Goal: Task Accomplishment & Management: Manage account settings

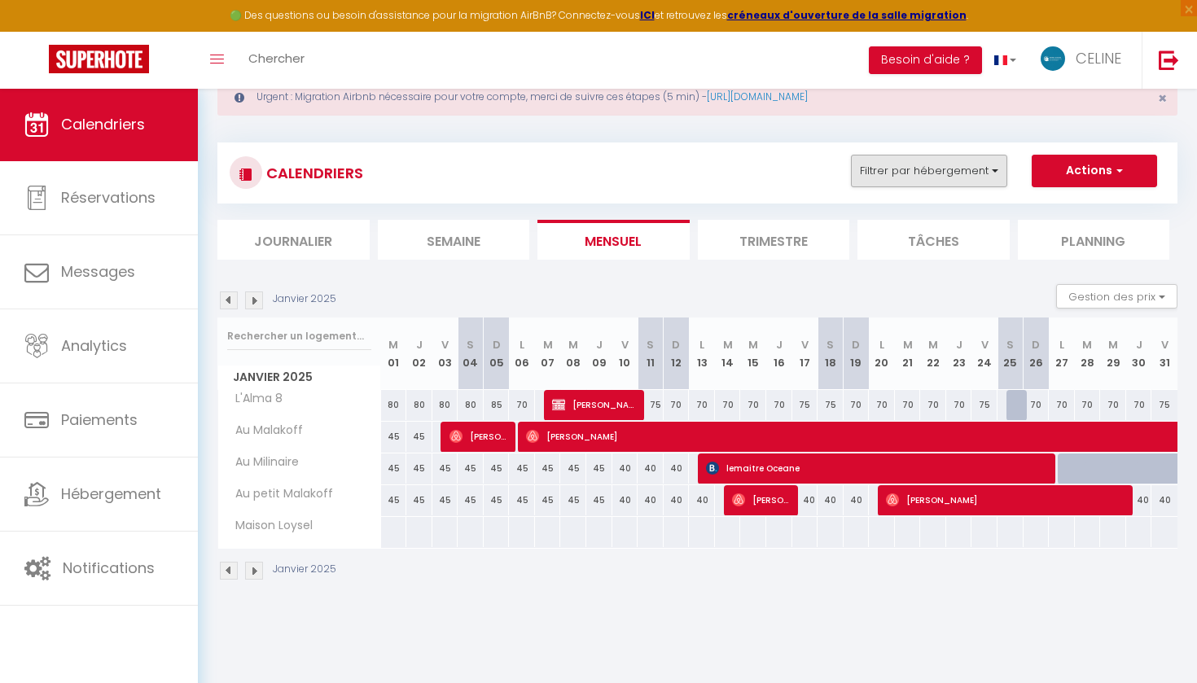
click at [879, 165] on button "Filtrer par hébergement" at bounding box center [929, 171] width 156 height 33
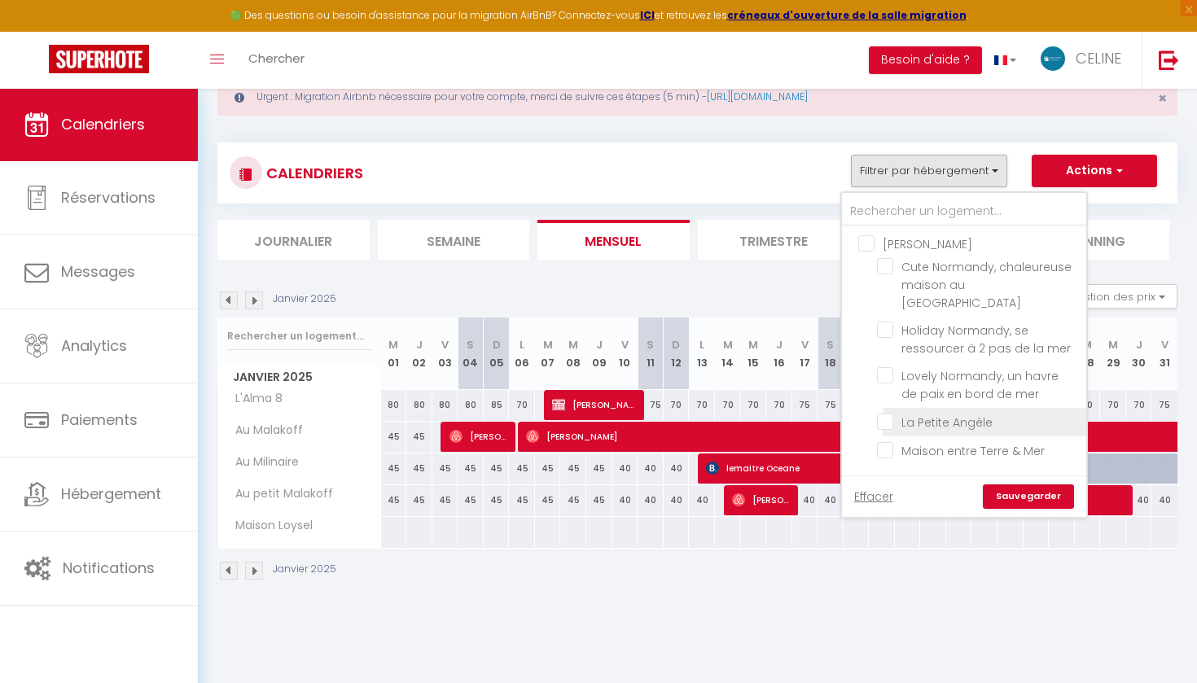
click at [891, 413] on input "La Petite Angèle" at bounding box center [979, 421] width 204 height 16
checkbox input "true"
checkbox input "false"
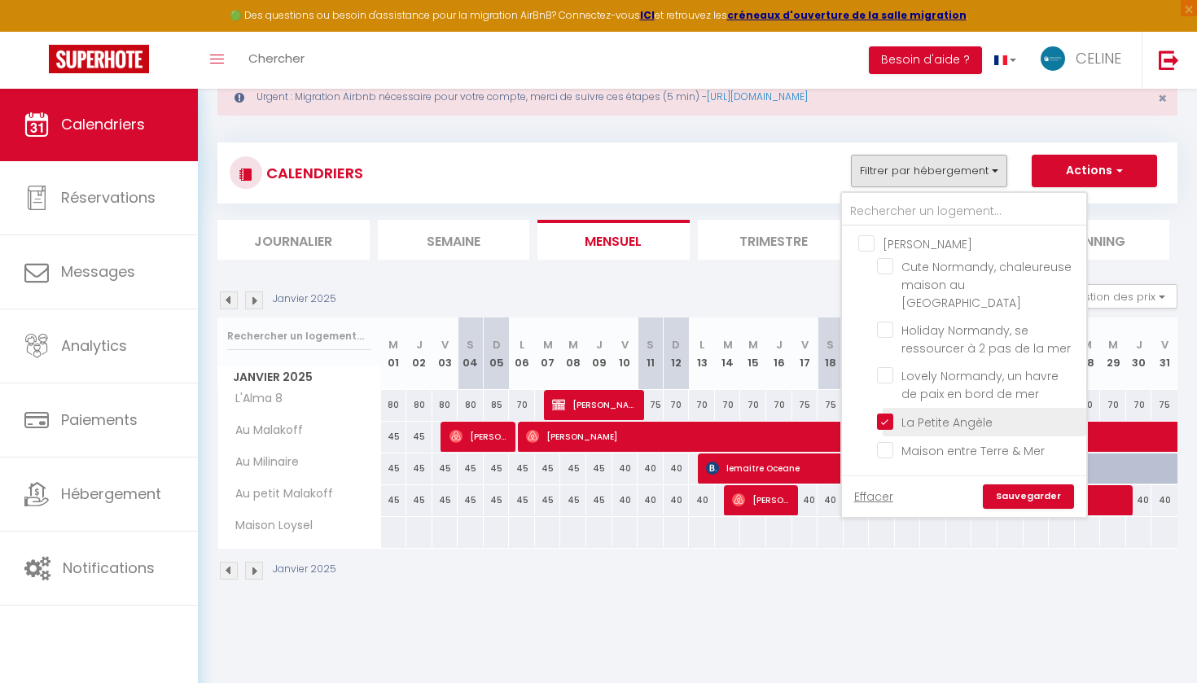
checkbox input "false"
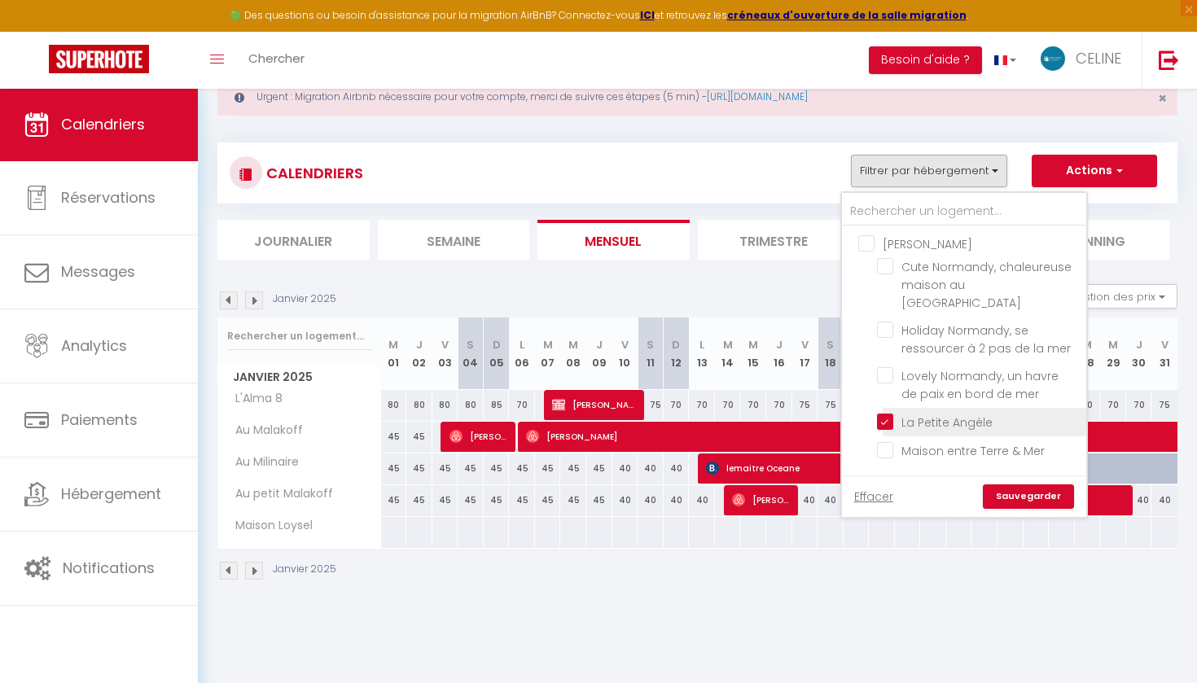
checkbox input "false"
click at [1033, 497] on link "Sauvegarder" at bounding box center [1028, 497] width 91 height 24
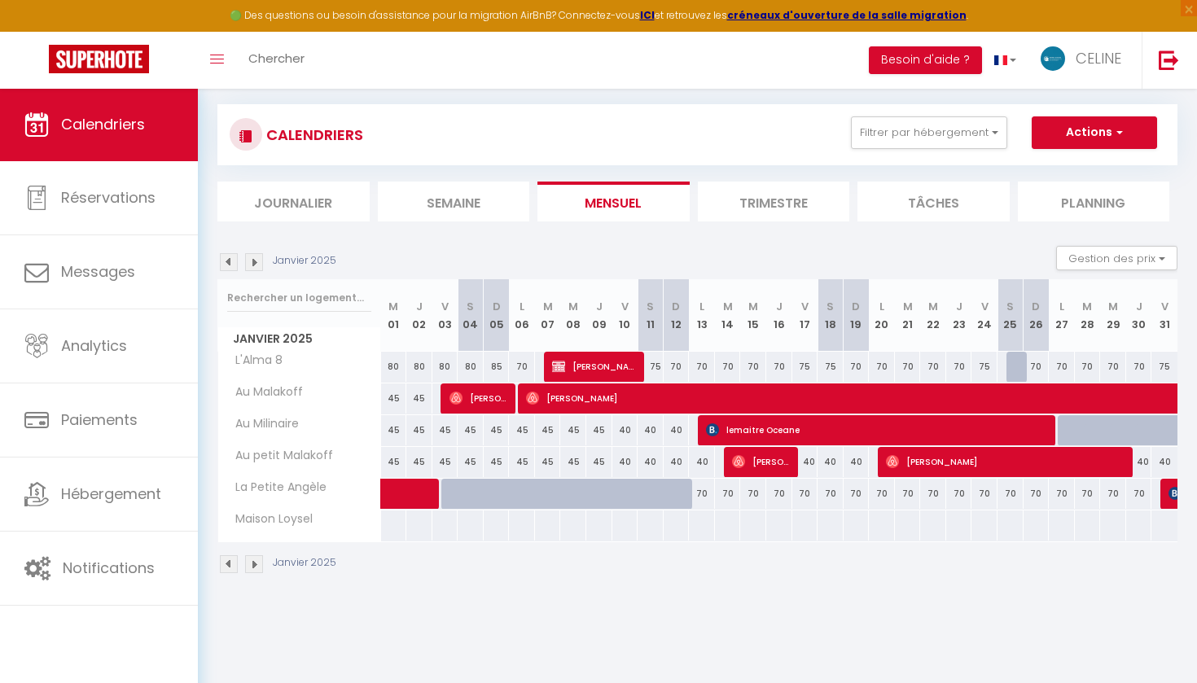
scroll to position [88, 0]
click at [650, 498] on div at bounding box center [660, 503] width 26 height 31
type input "73"
type input "[DATE]"
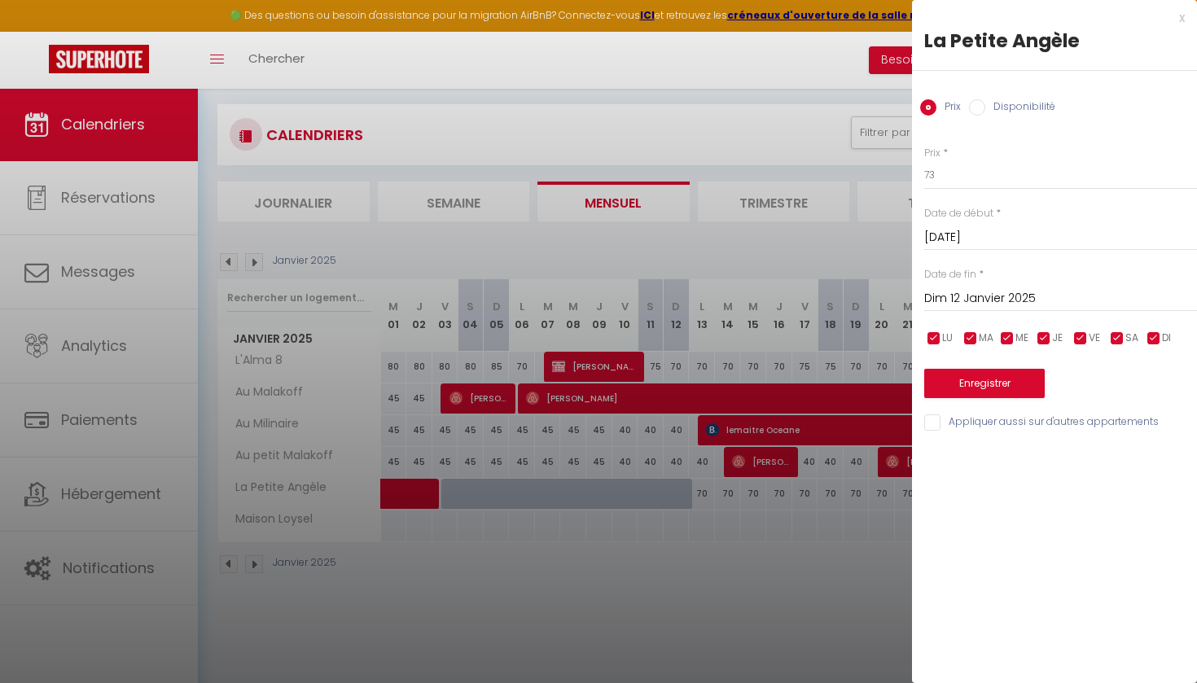
click at [992, 289] on input "Dim 12 Janvier 2025" at bounding box center [1060, 298] width 273 height 21
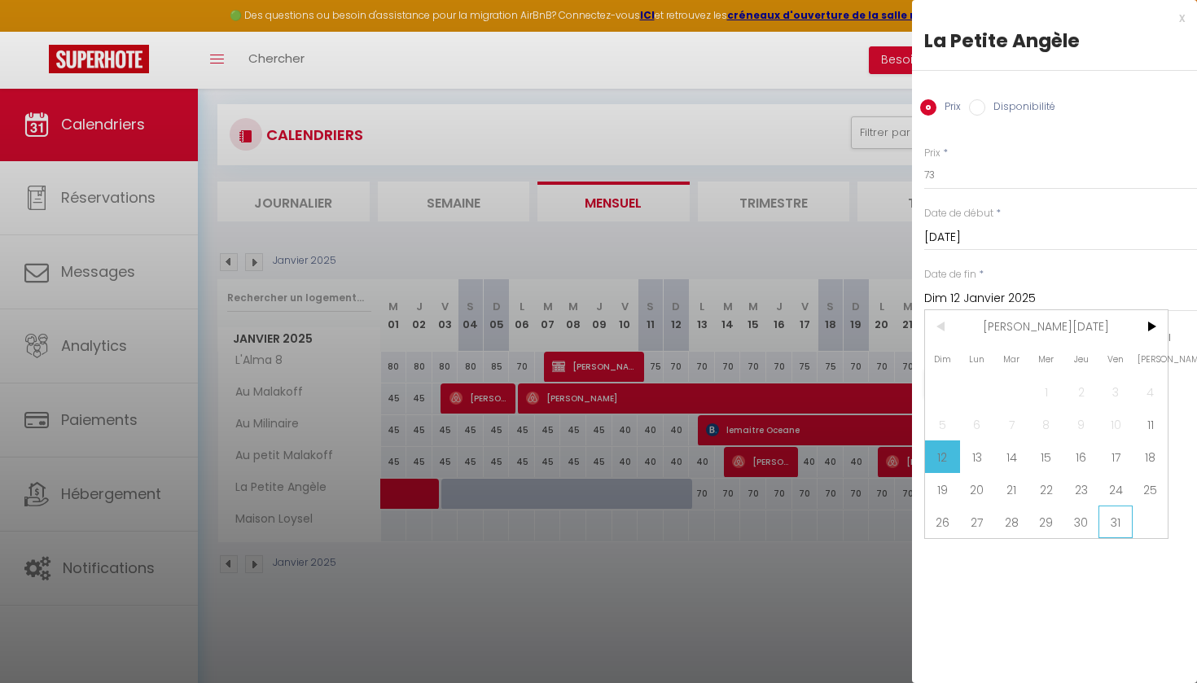
click at [1123, 516] on span "31" at bounding box center [1116, 522] width 35 height 33
type input "[DATE]"
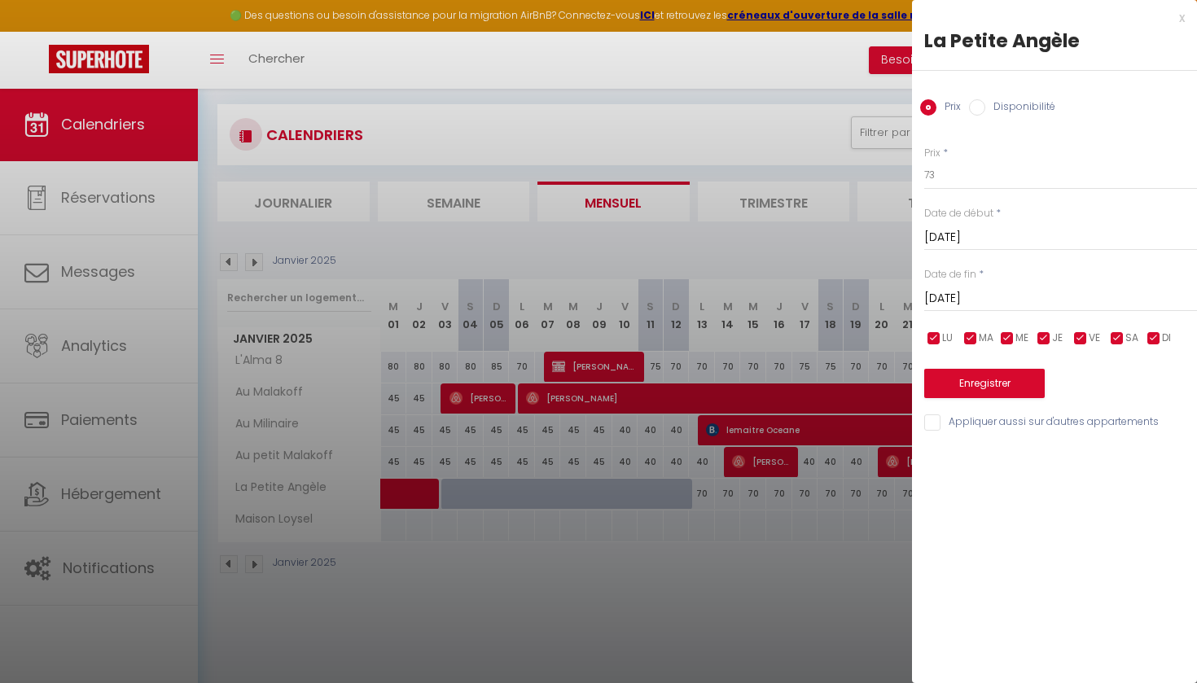
click at [1003, 105] on label "Disponibilité" at bounding box center [1020, 108] width 70 height 18
click at [985, 105] on input "Disponibilité" at bounding box center [977, 107] width 16 height 16
radio input "true"
radio input "false"
select select "0"
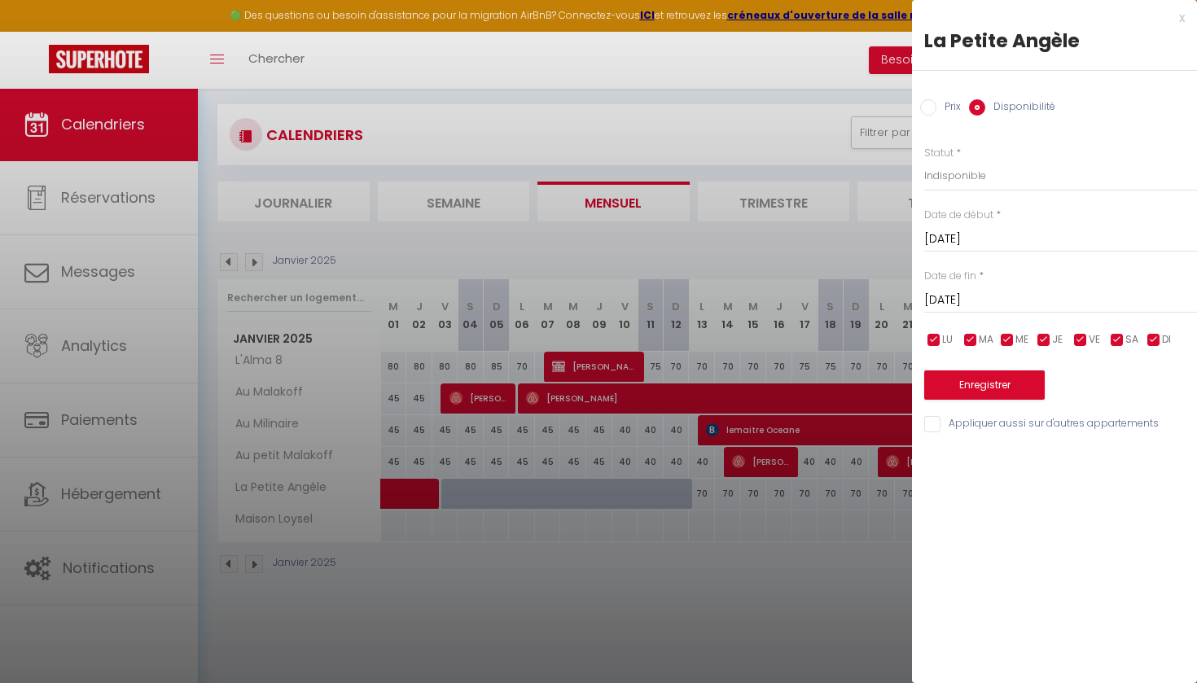
click at [997, 388] on button "Enregistrer" at bounding box center [984, 385] width 121 height 29
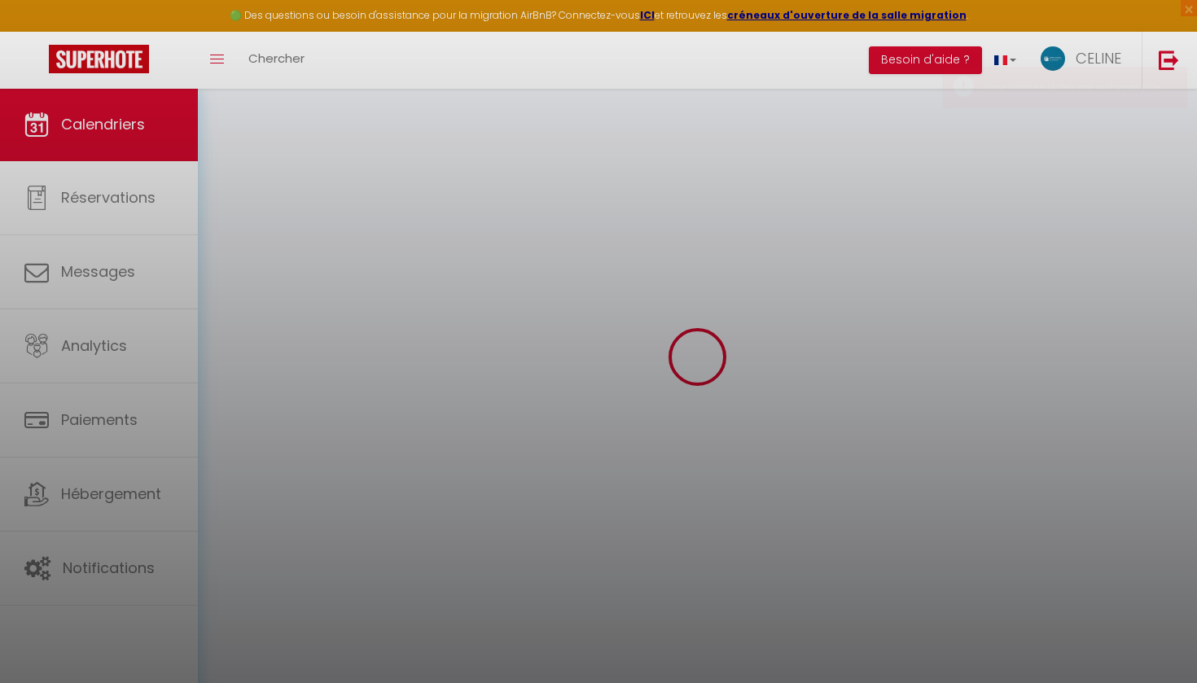
select select "0"
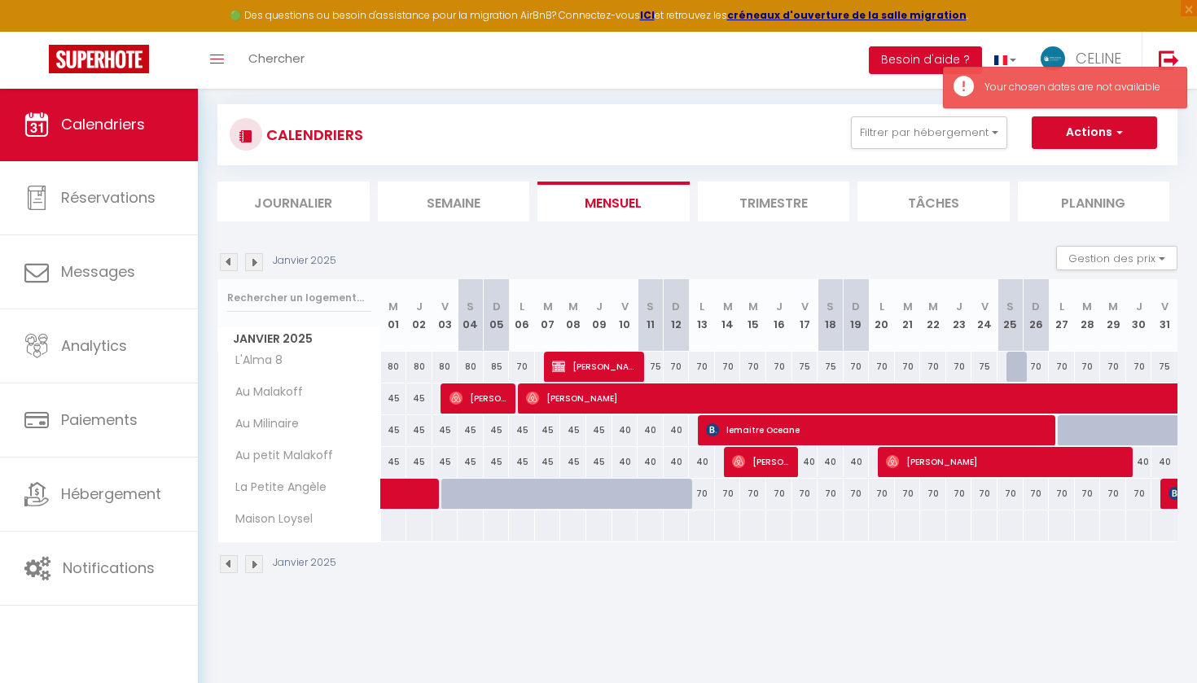
click at [668, 516] on div at bounding box center [676, 526] width 27 height 30
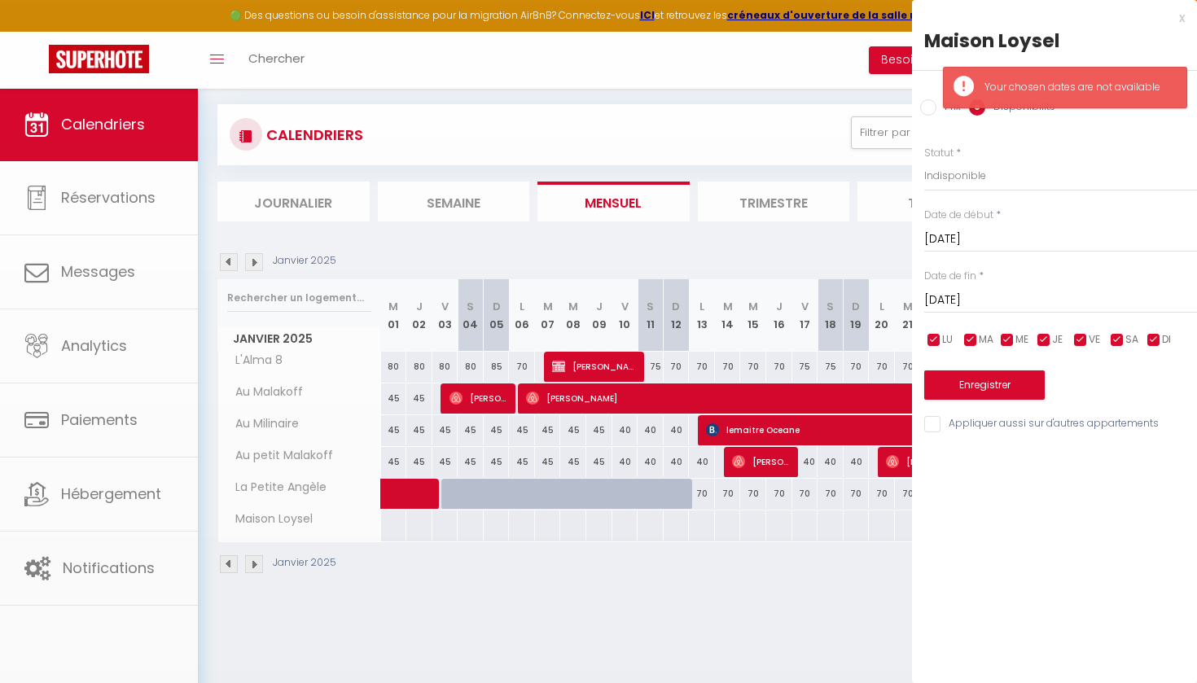
type input "Dim 12 Janvier 2025"
type input "[DATE]"
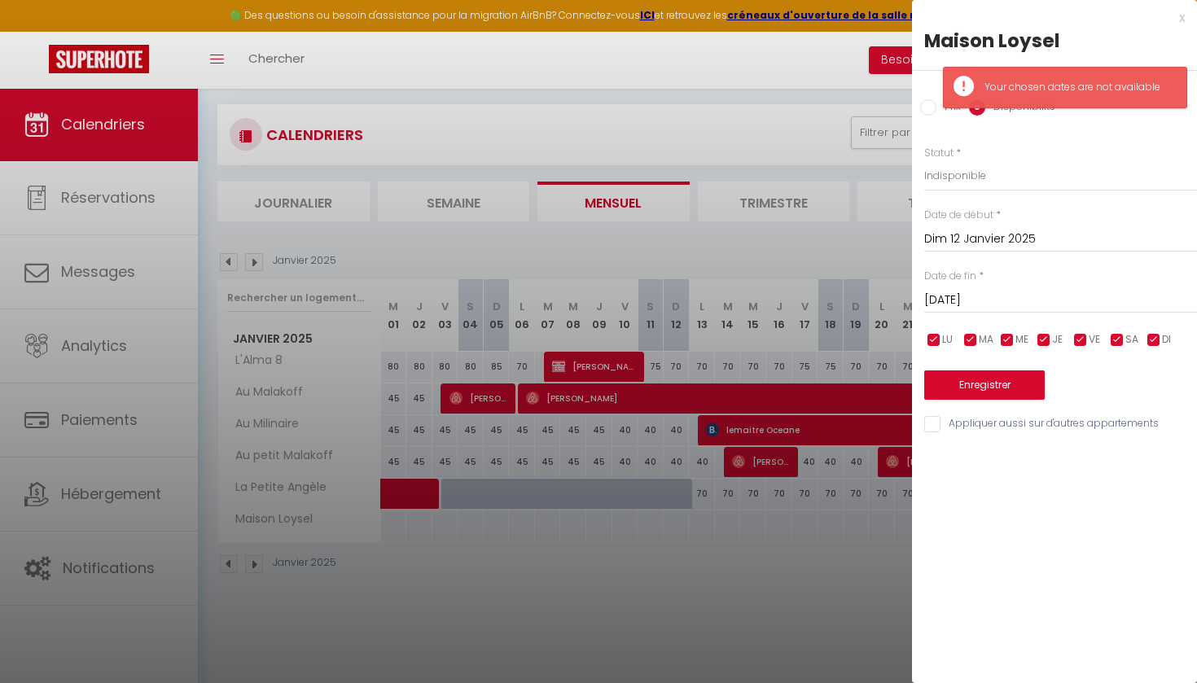
click at [696, 490] on div at bounding box center [598, 341] width 1197 height 683
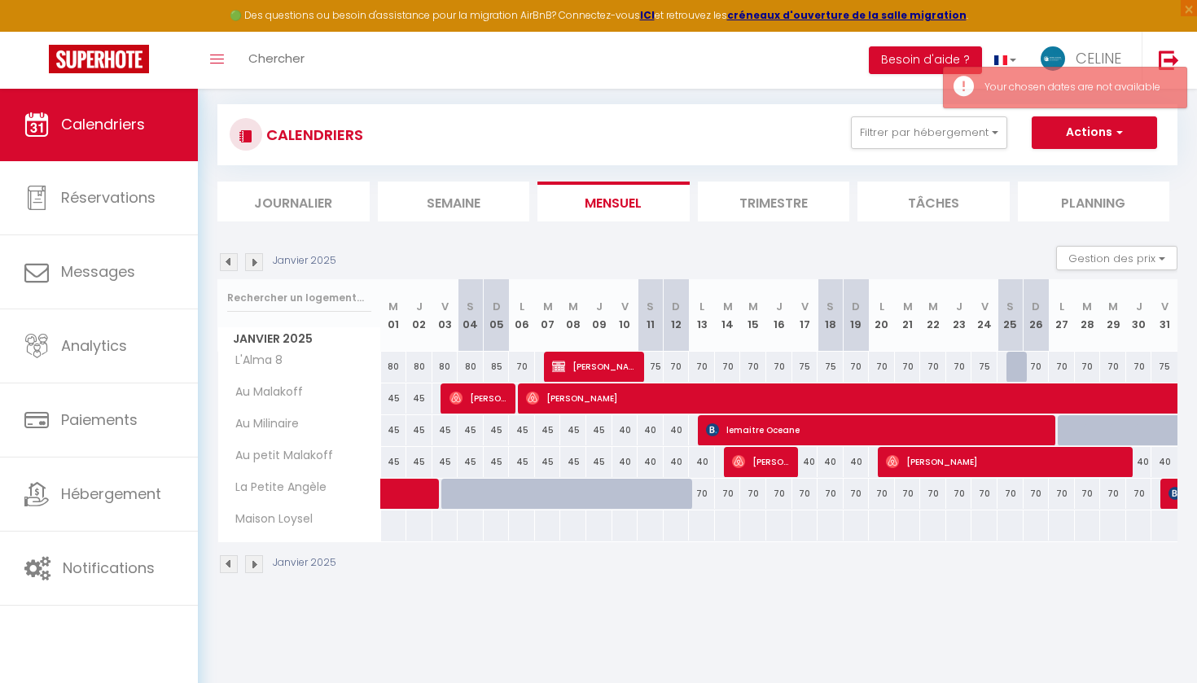
click at [696, 490] on div "70" at bounding box center [702, 494] width 26 height 30
select select "1"
type input "[DATE]"
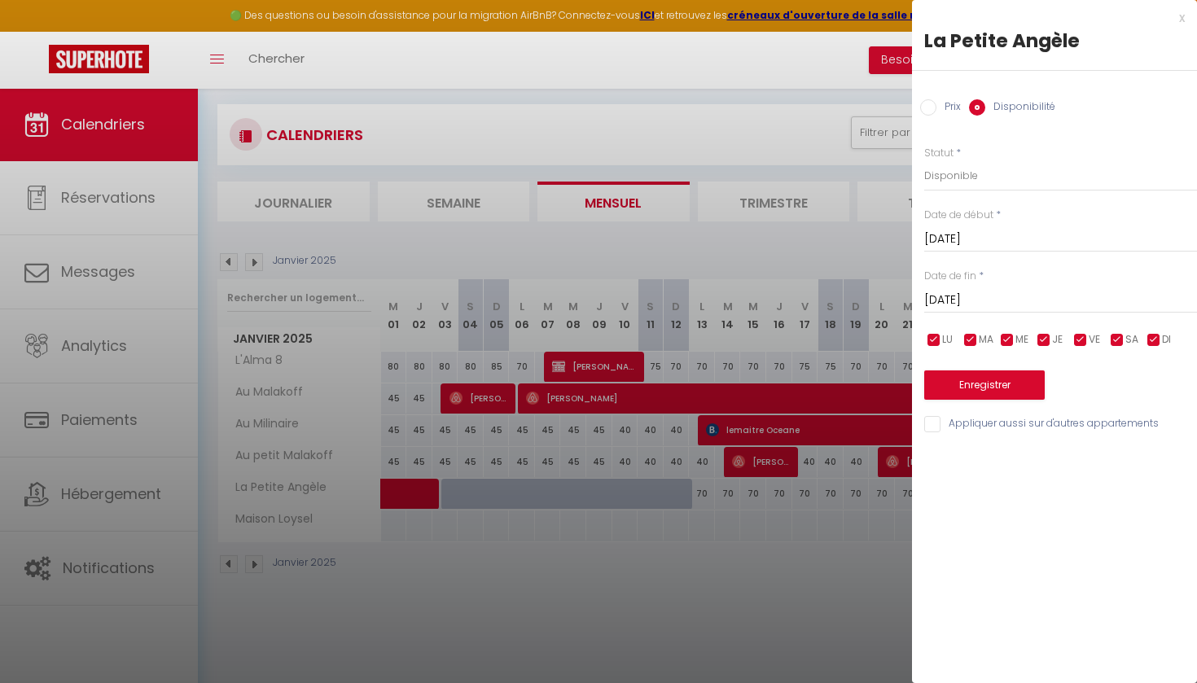
click at [694, 563] on div at bounding box center [598, 341] width 1197 height 683
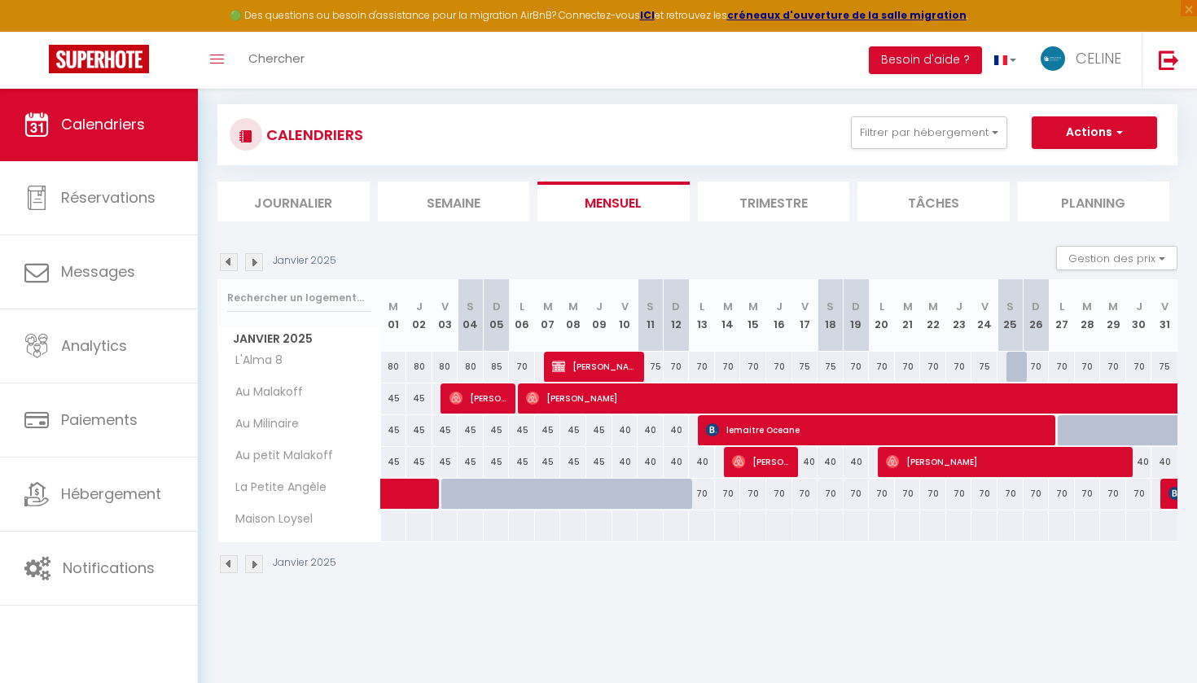
click at [255, 253] on img at bounding box center [254, 262] width 18 height 18
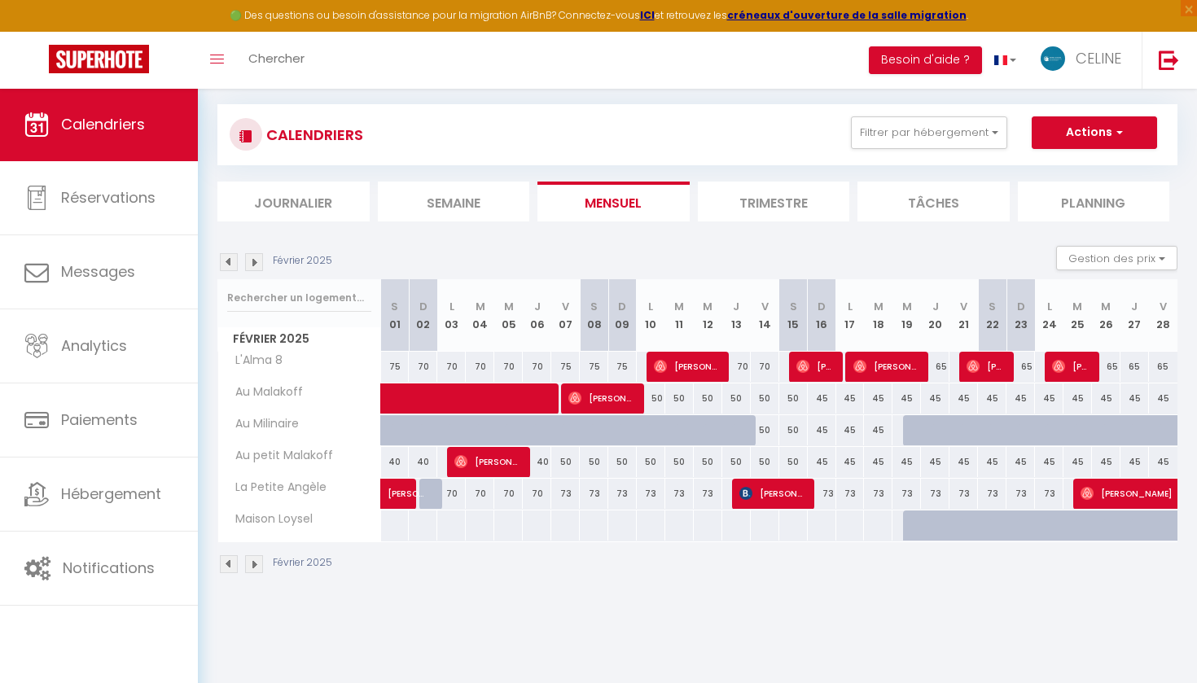
click at [255, 265] on img at bounding box center [254, 262] width 18 height 18
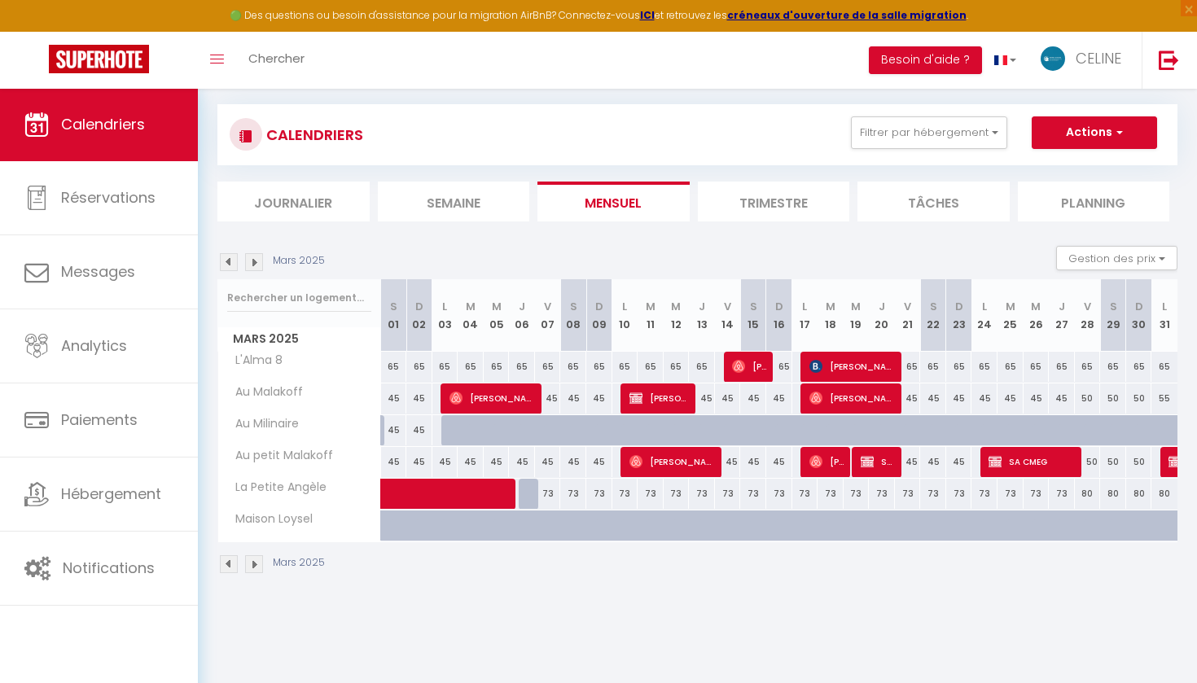
click at [255, 265] on img at bounding box center [254, 262] width 18 height 18
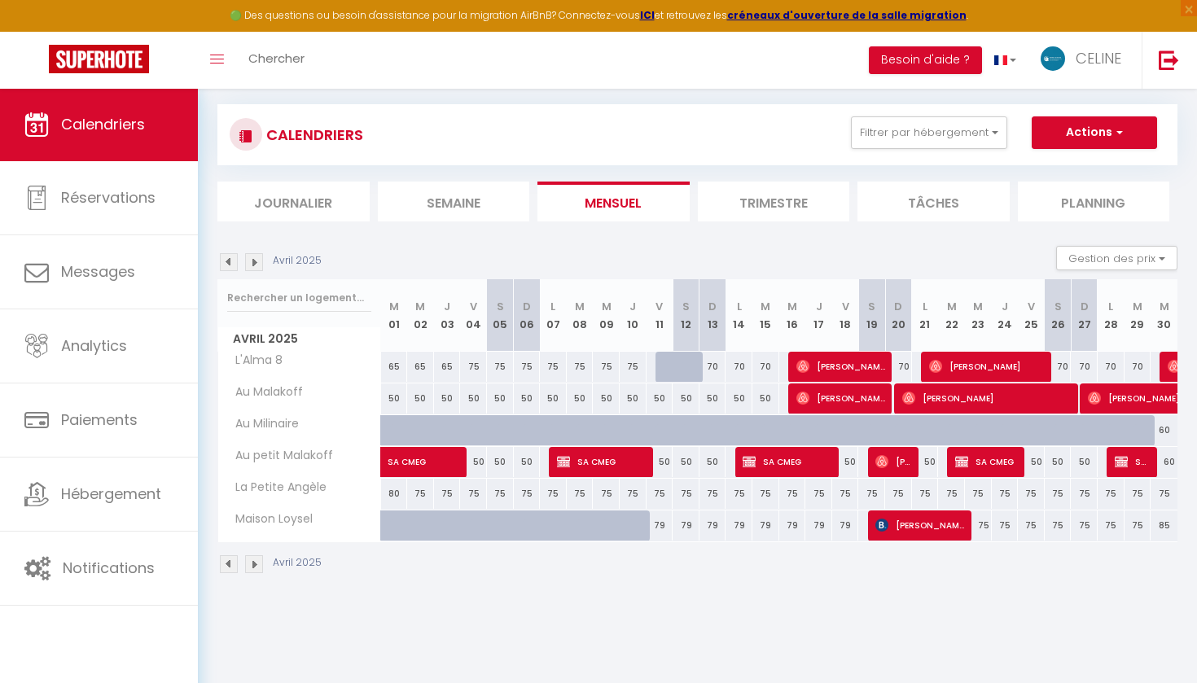
click at [255, 265] on img at bounding box center [254, 262] width 18 height 18
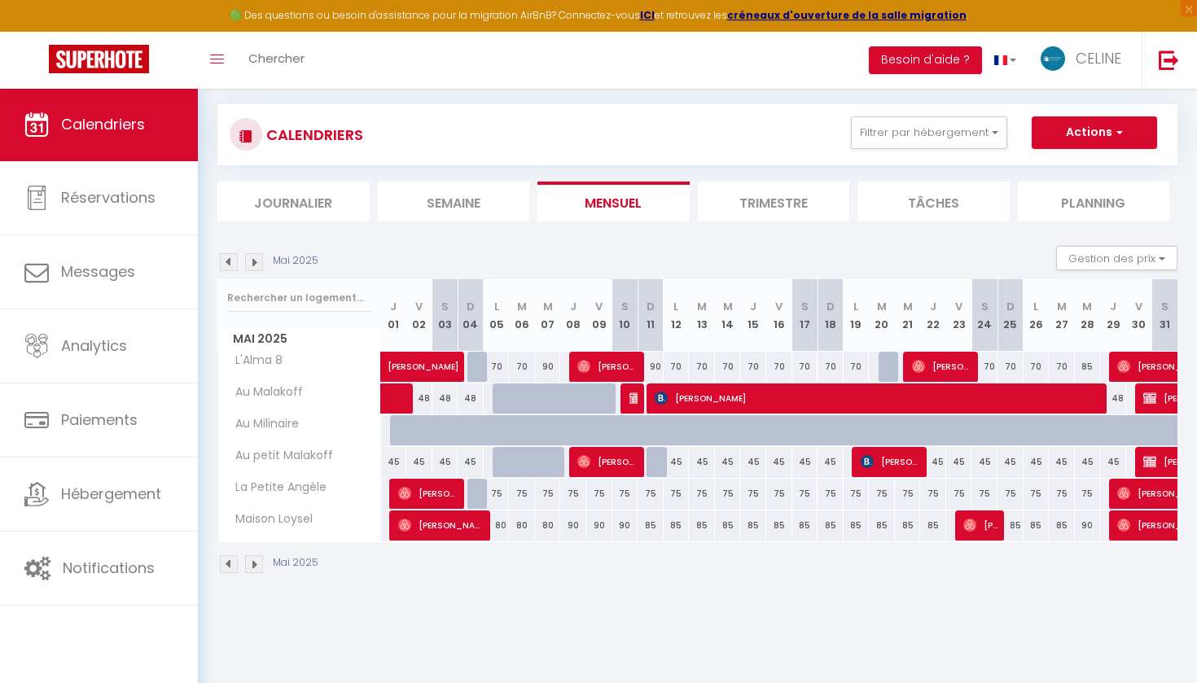
click at [255, 266] on img at bounding box center [254, 262] width 18 height 18
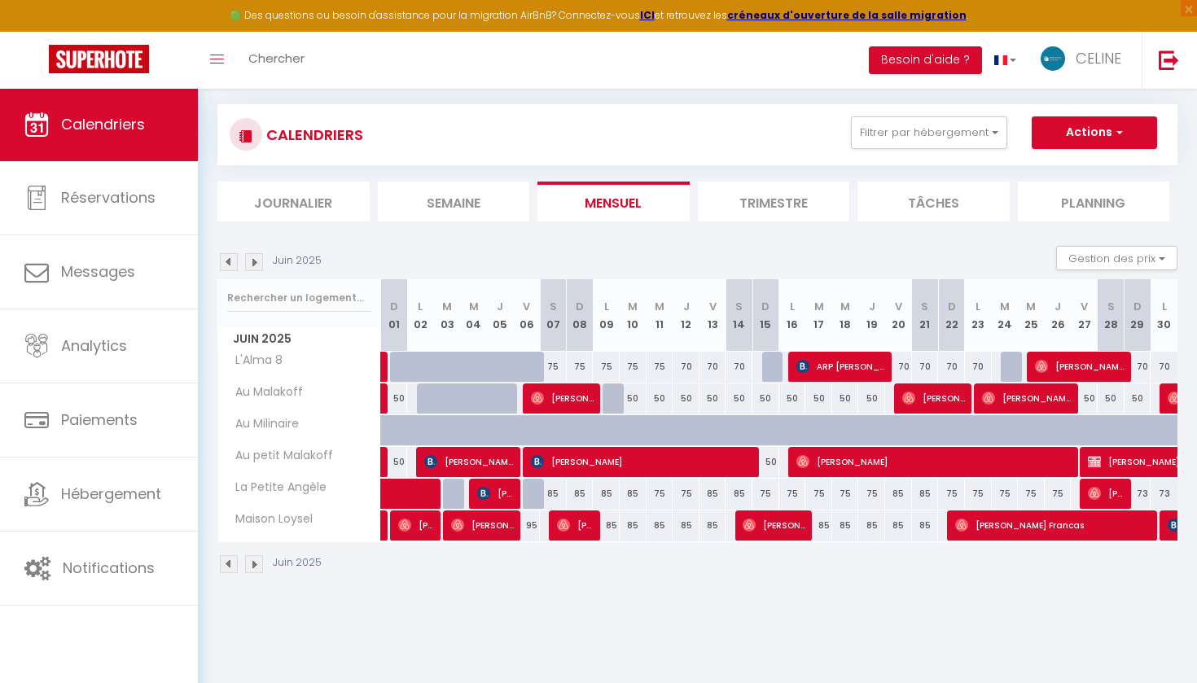
click at [255, 266] on img at bounding box center [254, 262] width 18 height 18
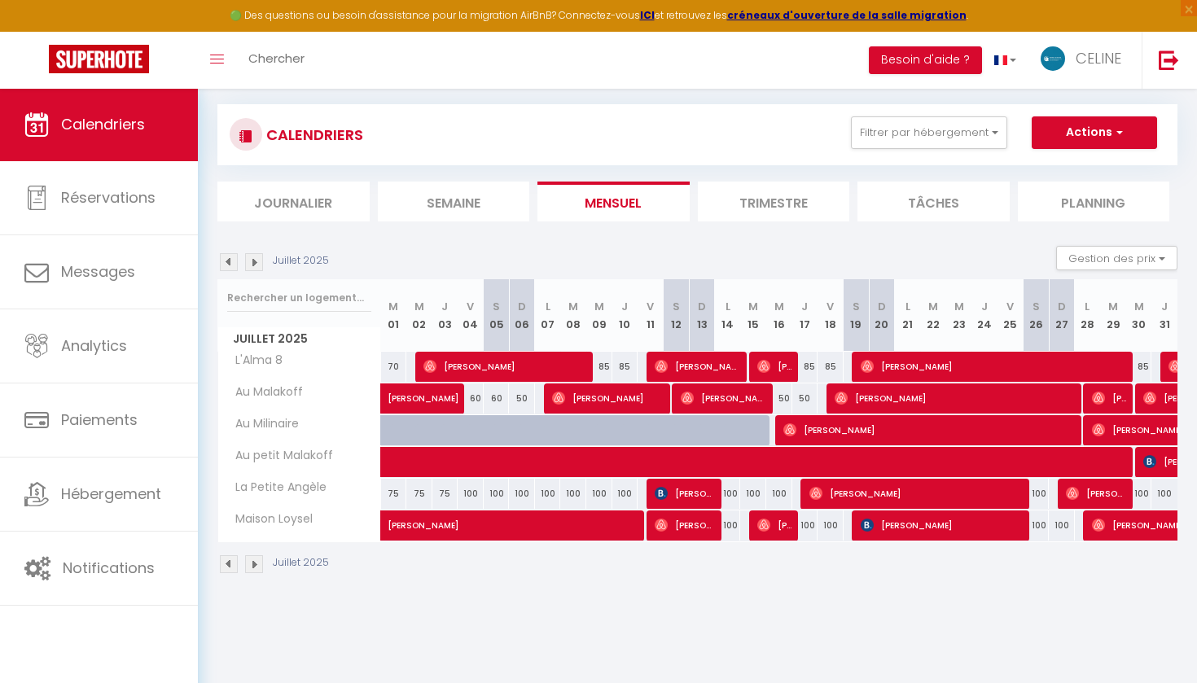
click at [255, 266] on img at bounding box center [254, 262] width 18 height 18
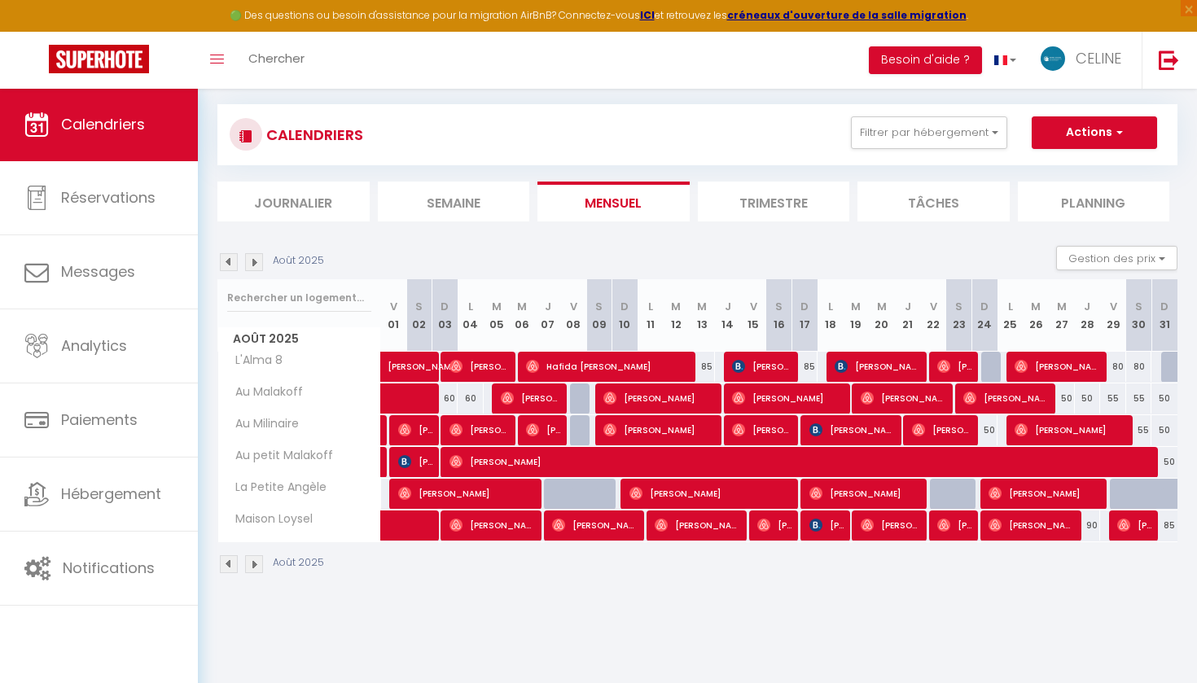
click at [255, 266] on img at bounding box center [254, 262] width 18 height 18
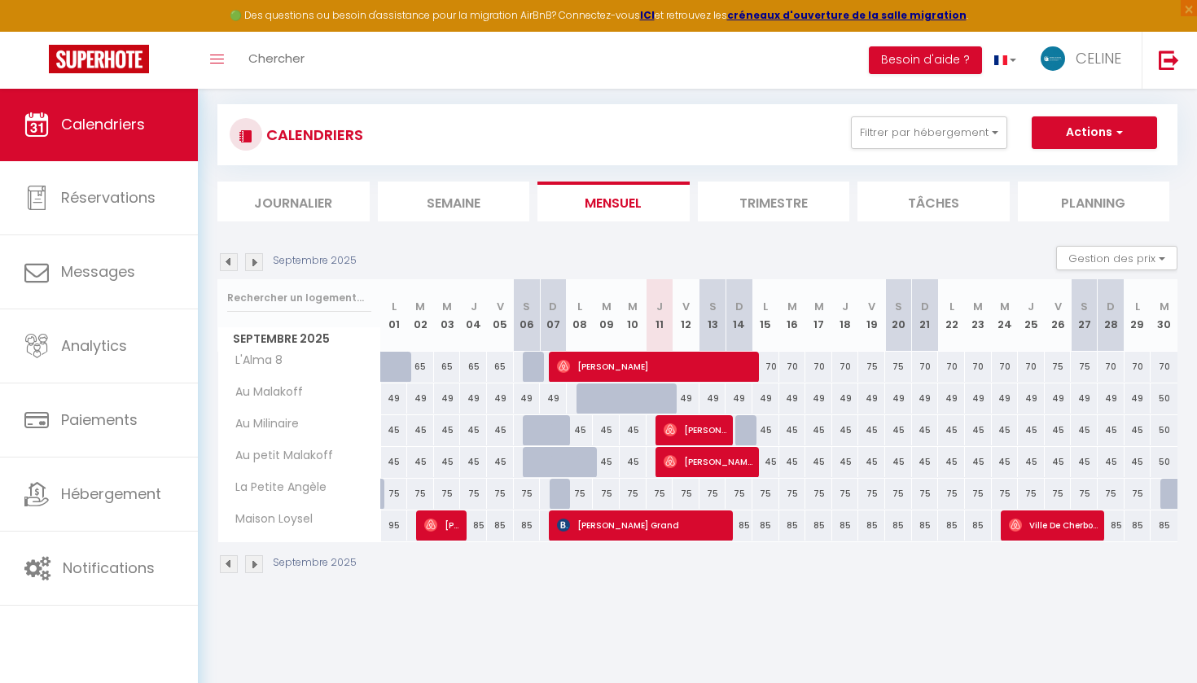
click at [255, 266] on img at bounding box center [254, 262] width 18 height 18
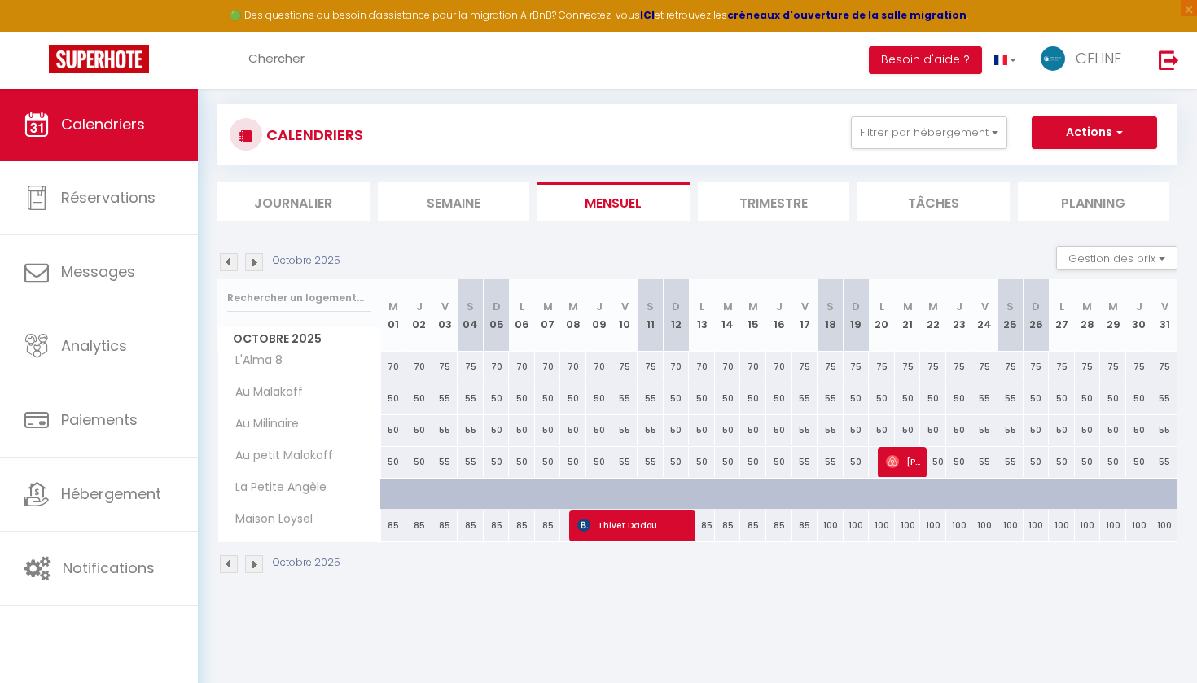
click at [226, 264] on img at bounding box center [229, 262] width 18 height 18
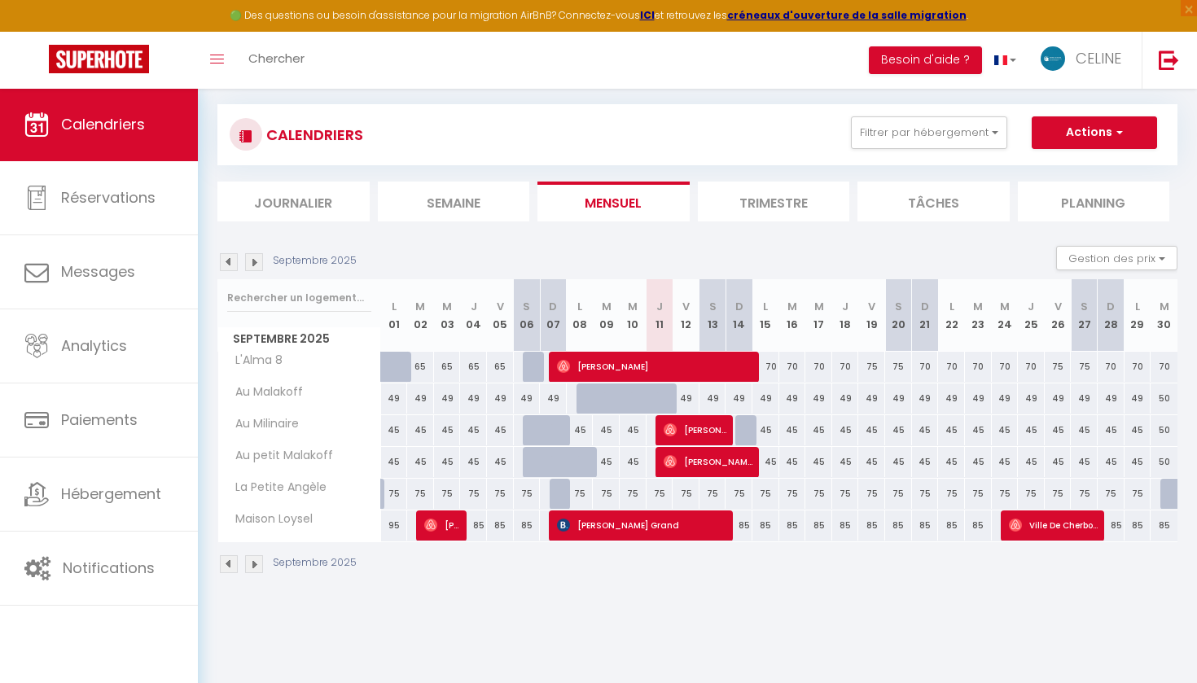
click at [652, 496] on div "75" at bounding box center [660, 494] width 27 height 30
select select "1"
type input "Jeu 11 Septembre 2025"
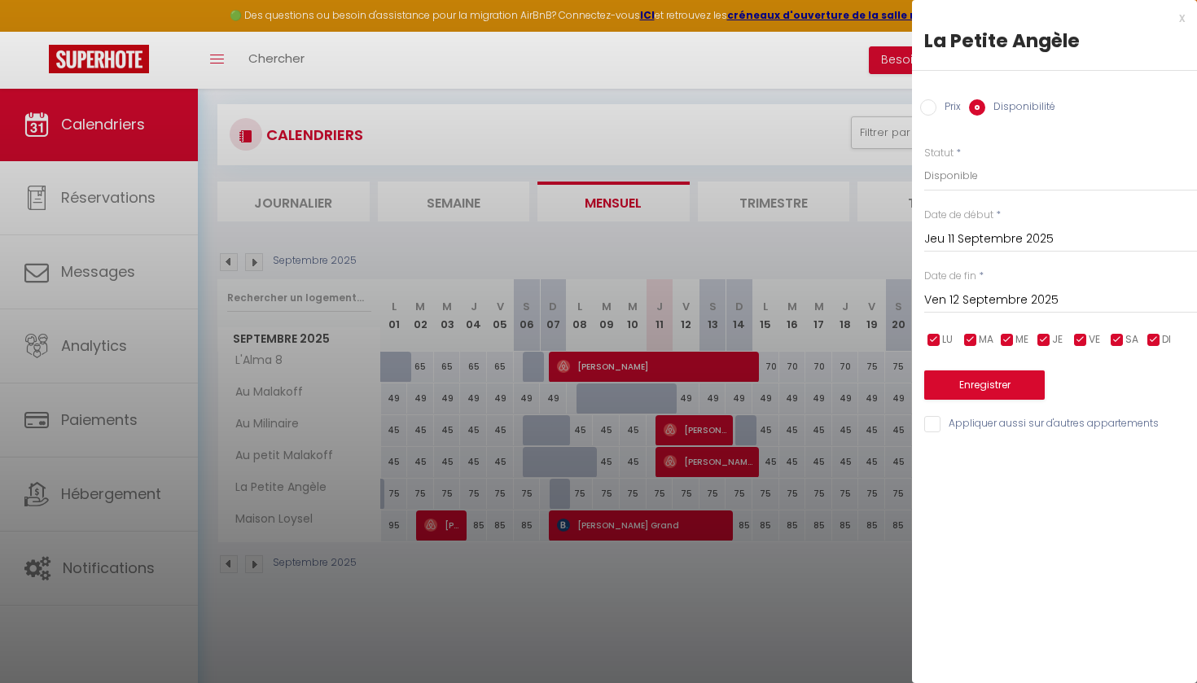
click at [989, 295] on input "Ven 12 Septembre 2025" at bounding box center [1060, 300] width 273 height 21
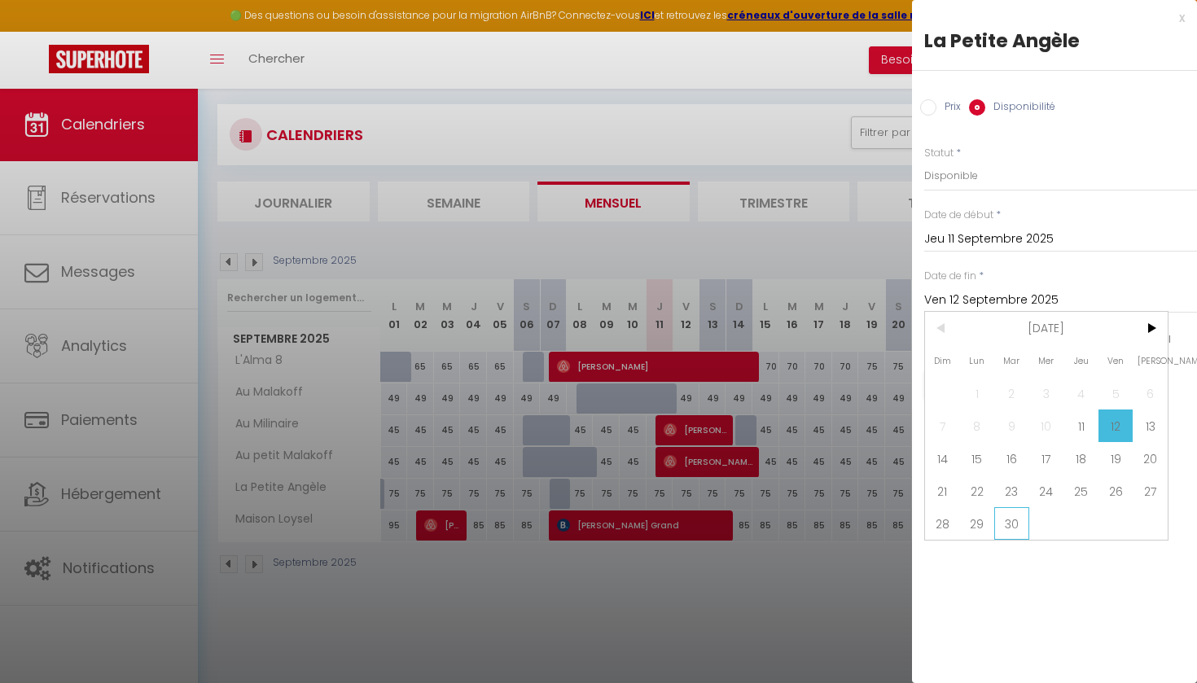
click at [1019, 519] on span "30" at bounding box center [1011, 523] width 35 height 33
type input "[DATE]"
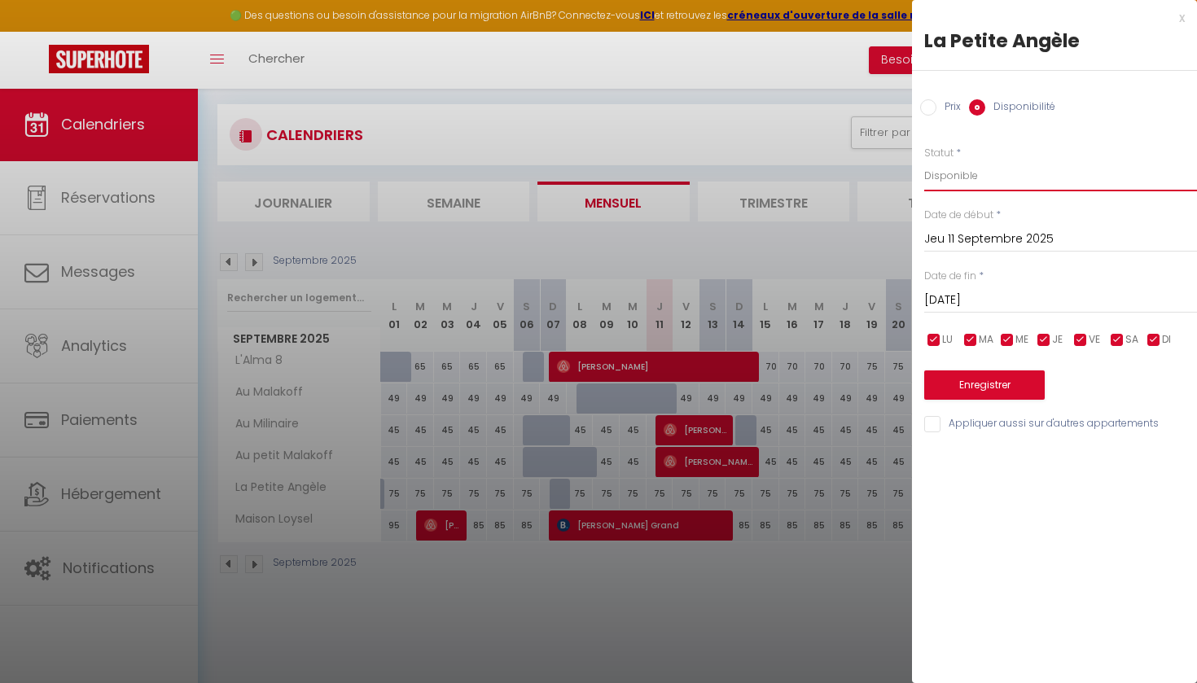
select select "0"
click at [1003, 377] on button "Enregistrer" at bounding box center [984, 385] width 121 height 29
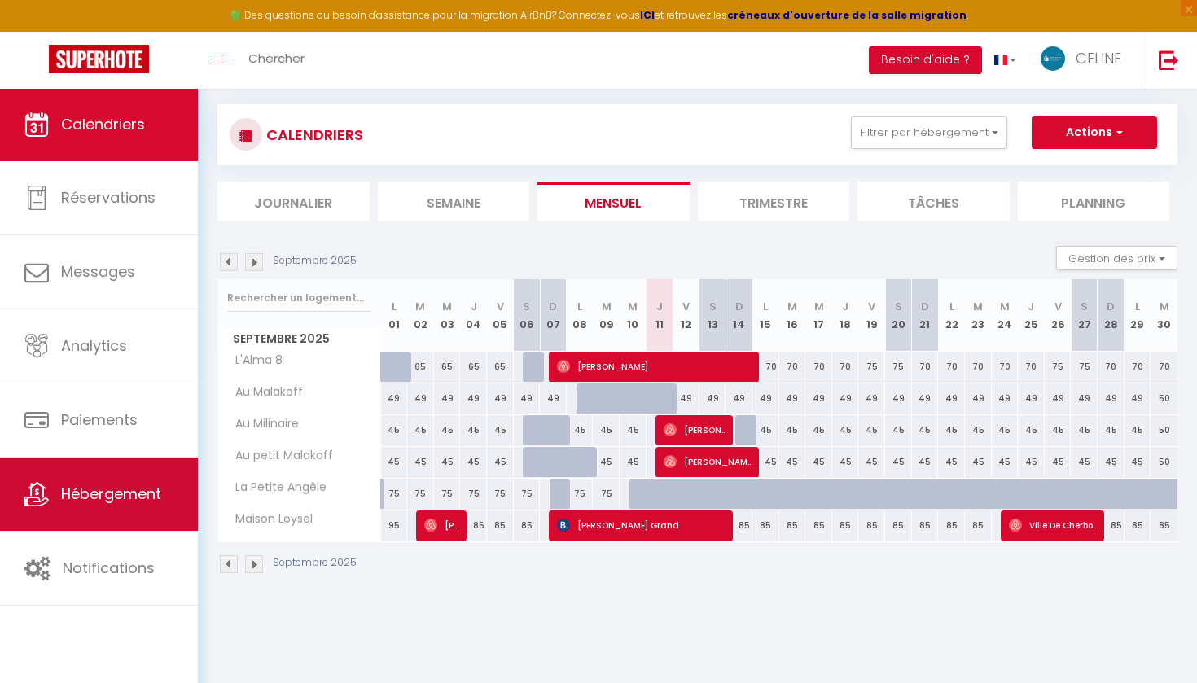
click at [113, 501] on span "Hébergement" at bounding box center [111, 494] width 100 height 20
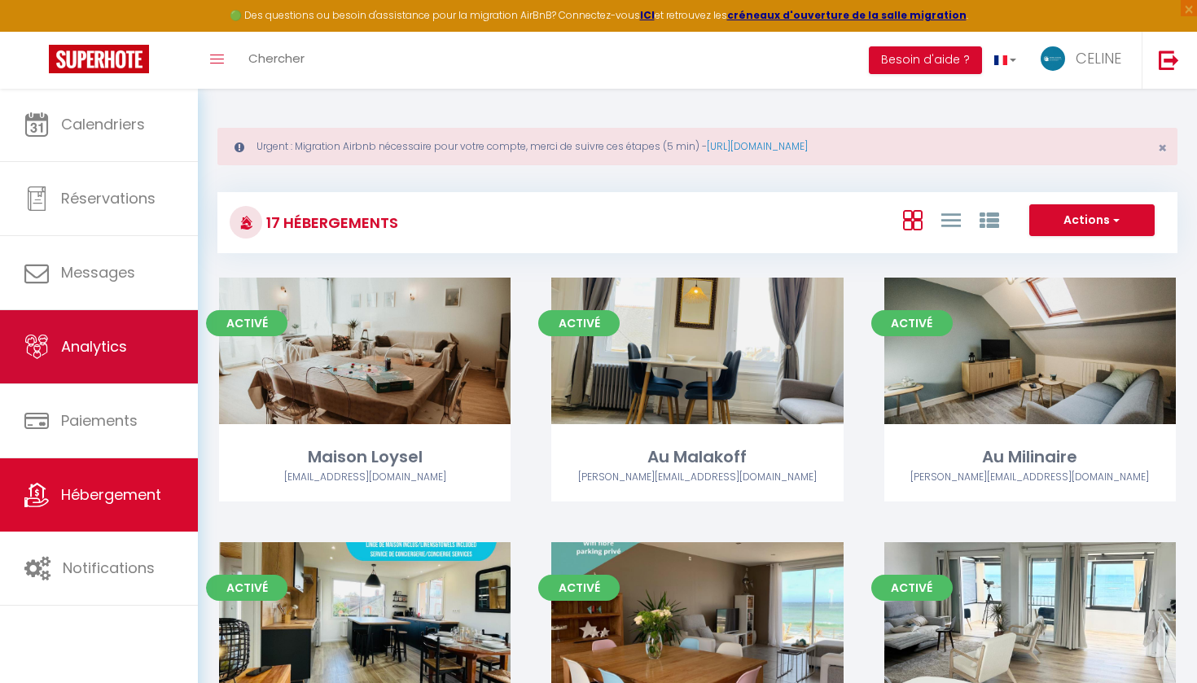
click at [134, 366] on link "Analytics" at bounding box center [99, 346] width 198 height 73
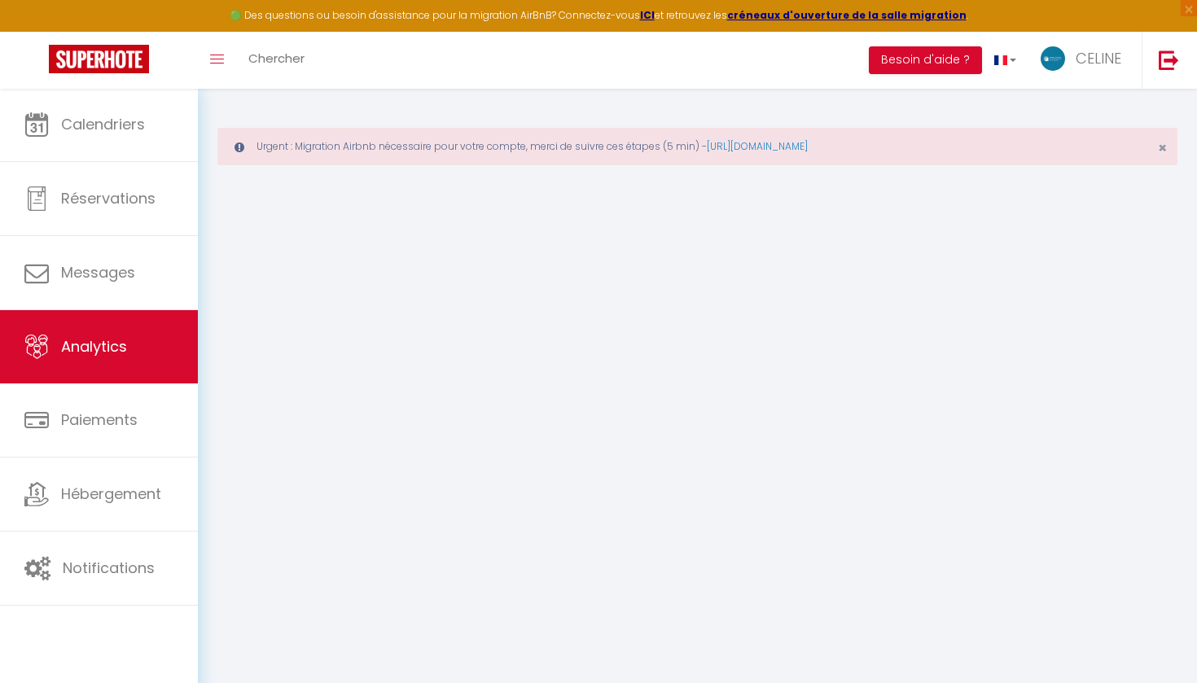
select select "2025"
select select "9"
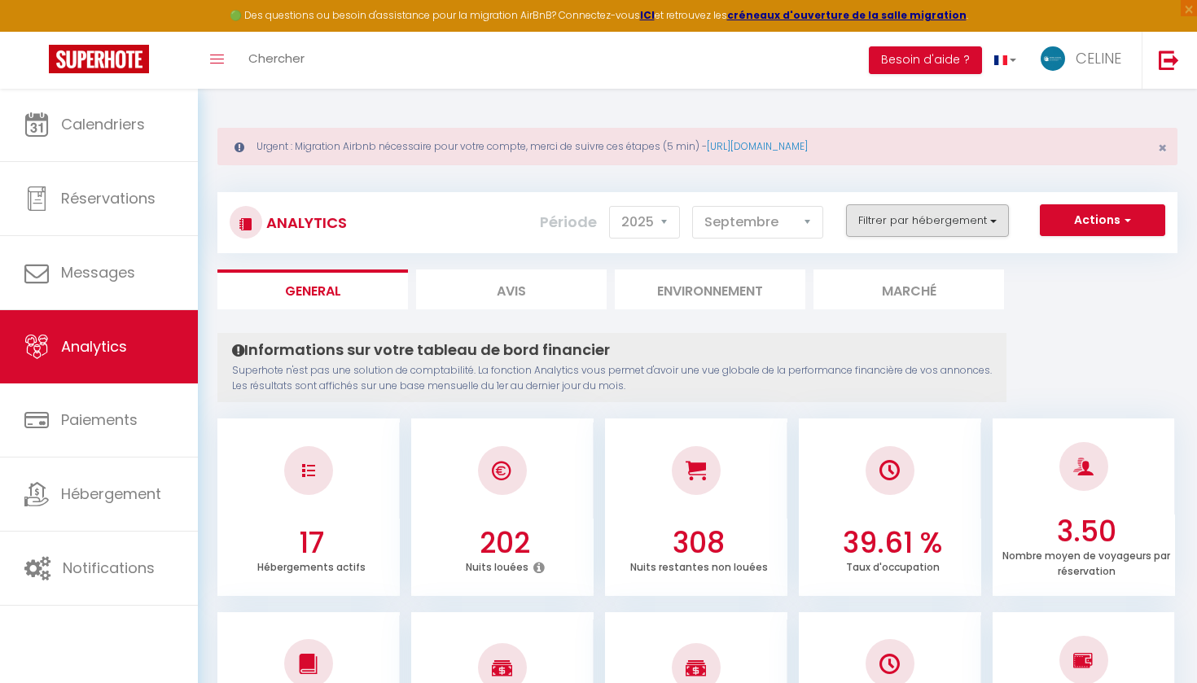
click at [903, 226] on button "Filtrer par hébergement" at bounding box center [927, 220] width 163 height 33
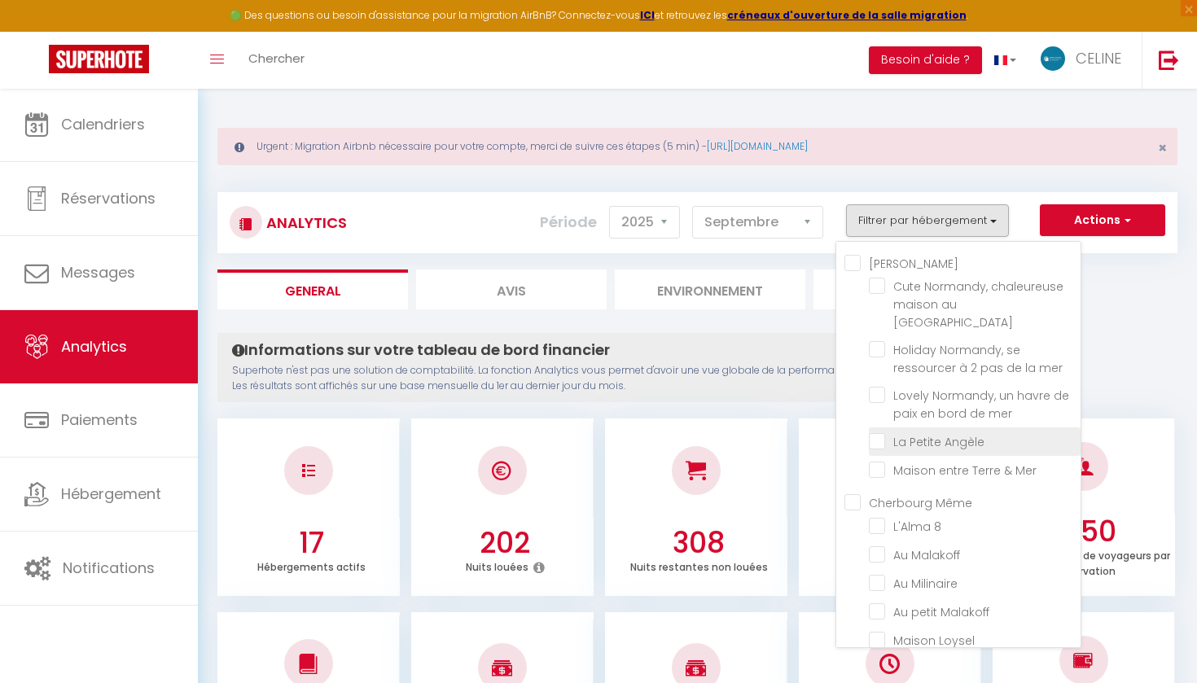
click at [883, 432] on Angèle "checkbox" at bounding box center [975, 440] width 212 height 16
checkbox Angèle "true"
checkbox Levi "false"
checkbox mer "false"
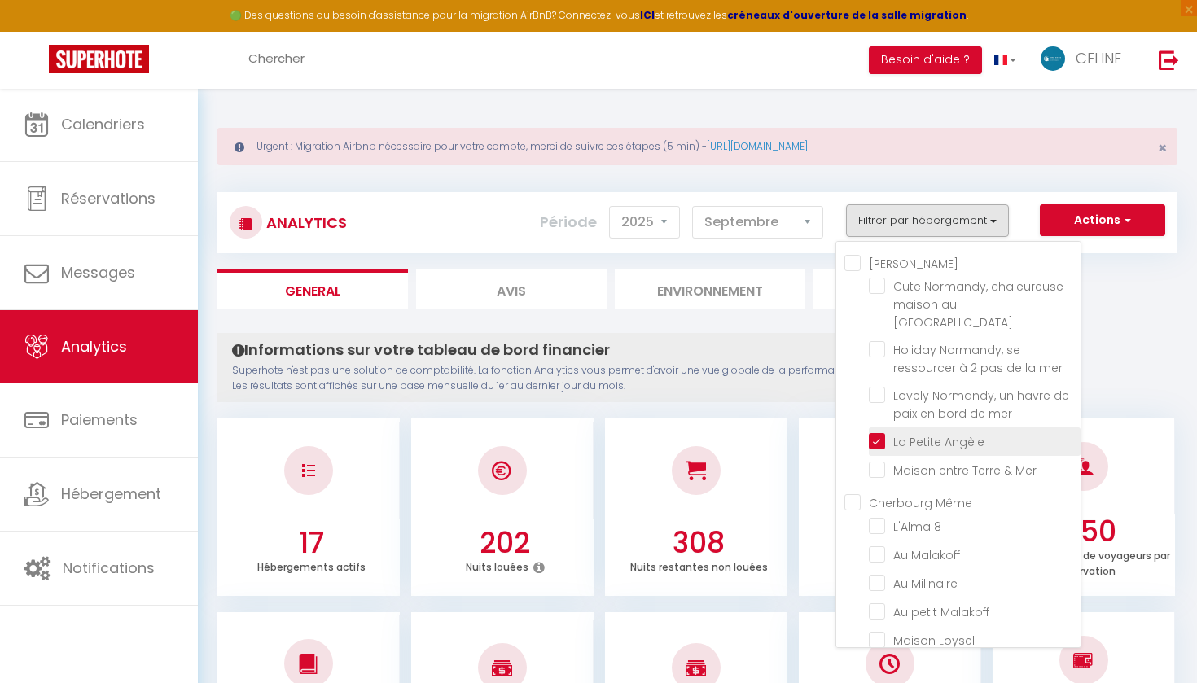
checkbox Mer "false"
checkbox 8 "false"
checkbox Malakoff "false"
checkbox Milinaire "false"
checkbox Malakoff "false"
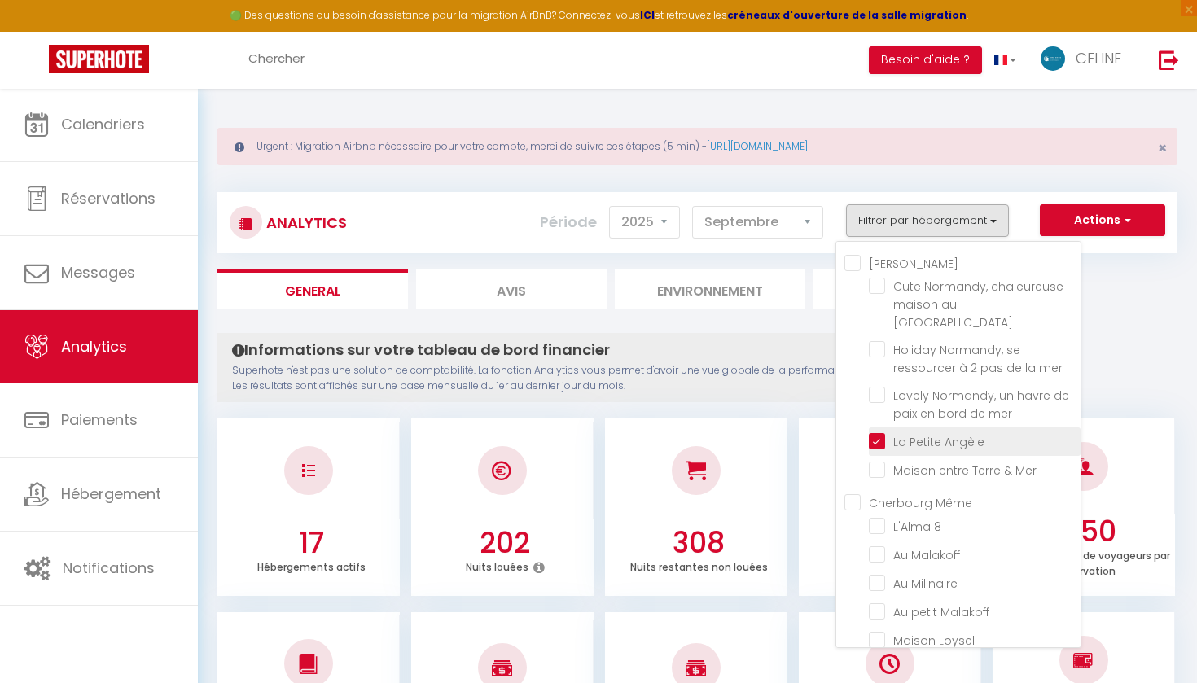
checkbox Loysel "false"
checkbox imprenable "false"
checkbox Delphinière "false"
checkbox Exceptionnelle "false"
checkbox Mer "false"
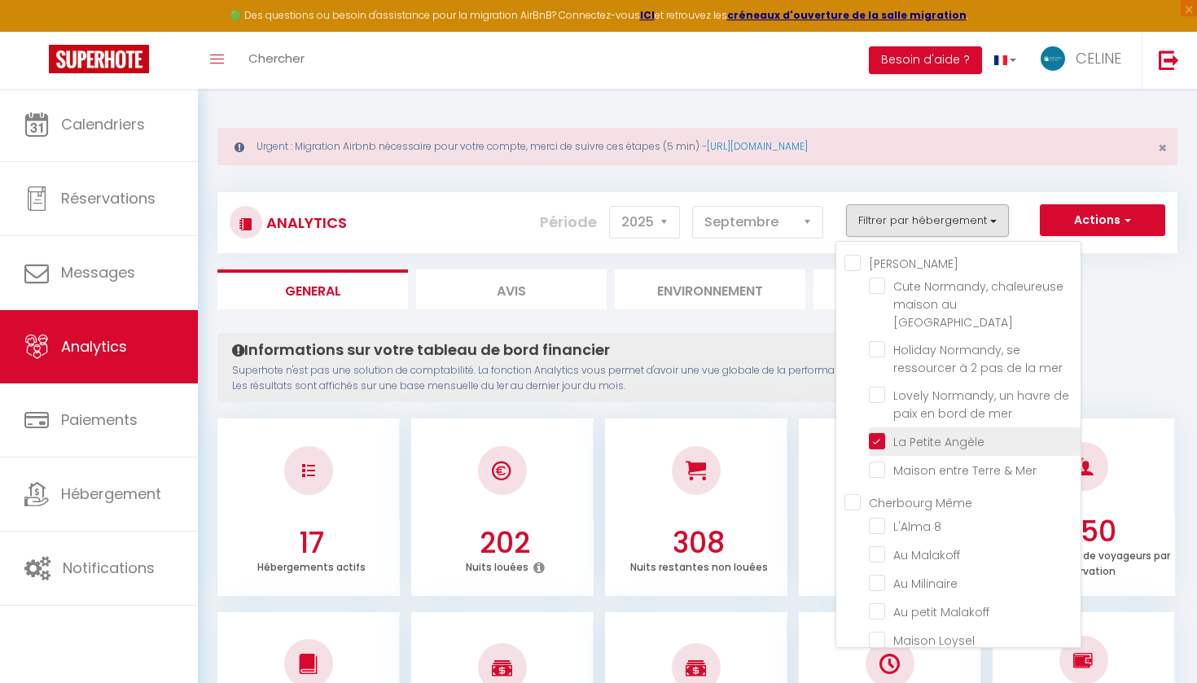
checkbox Mer "false"
checkbox Pêcheur "false"
checkbox 15 "false"
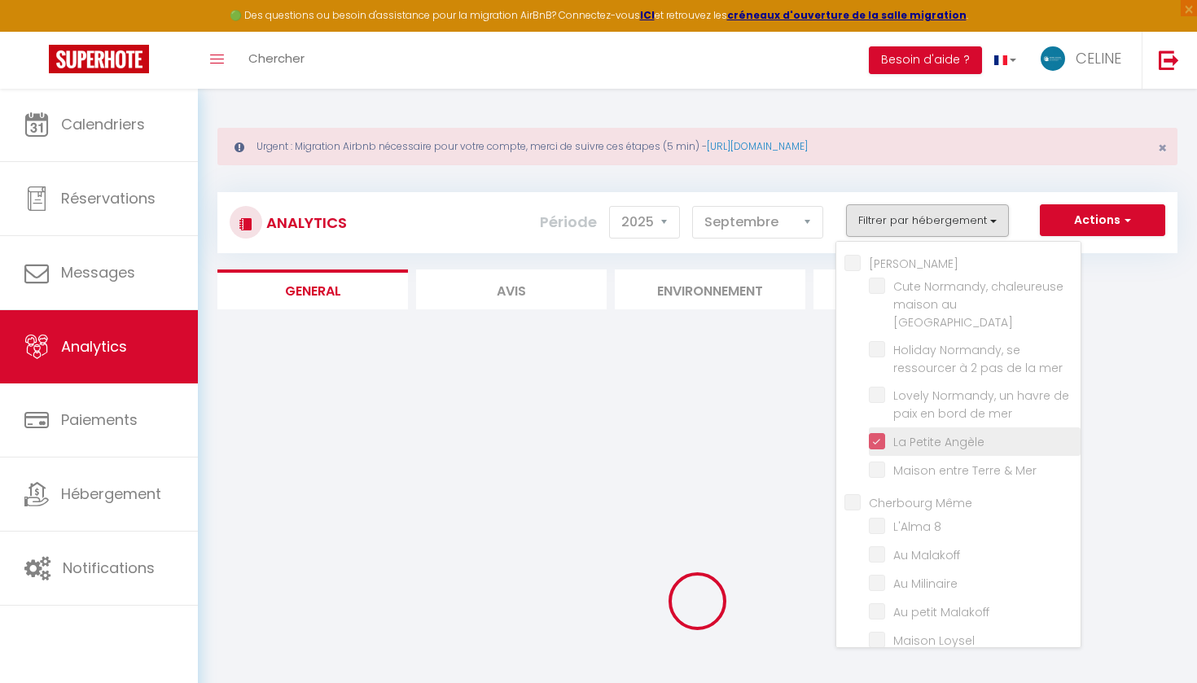
checkbox Levi "false"
checkbox mer "false"
checkbox Mer "false"
checkbox 8 "false"
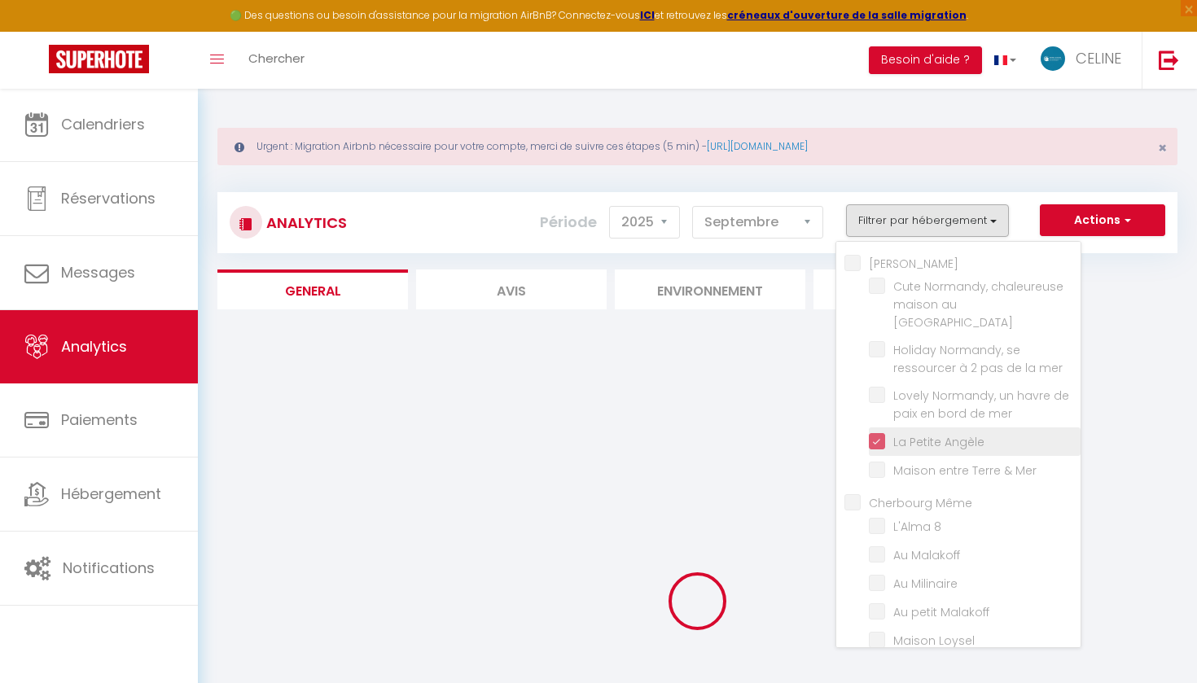
checkbox Malakoff "false"
checkbox Milinaire "false"
checkbox Malakoff "false"
checkbox Loysel "false"
checkbox imprenable "false"
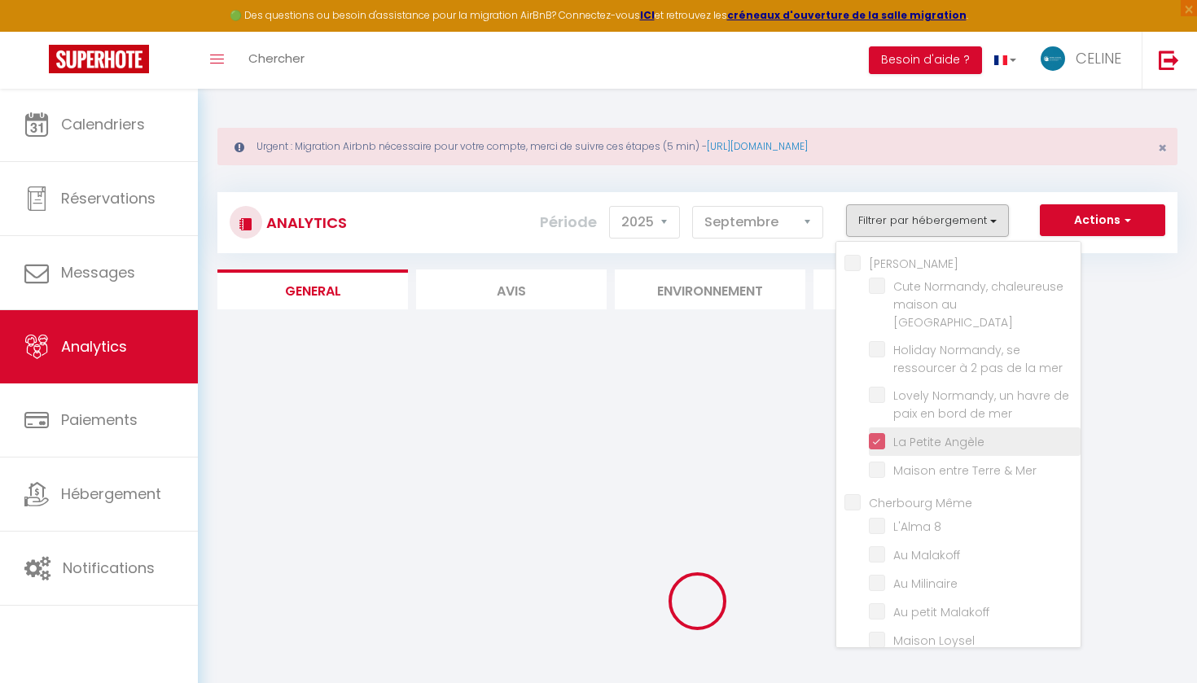
checkbox Delphinière "false"
checkbox Exceptionnelle "false"
checkbox Mer "false"
checkbox Pêcheur "false"
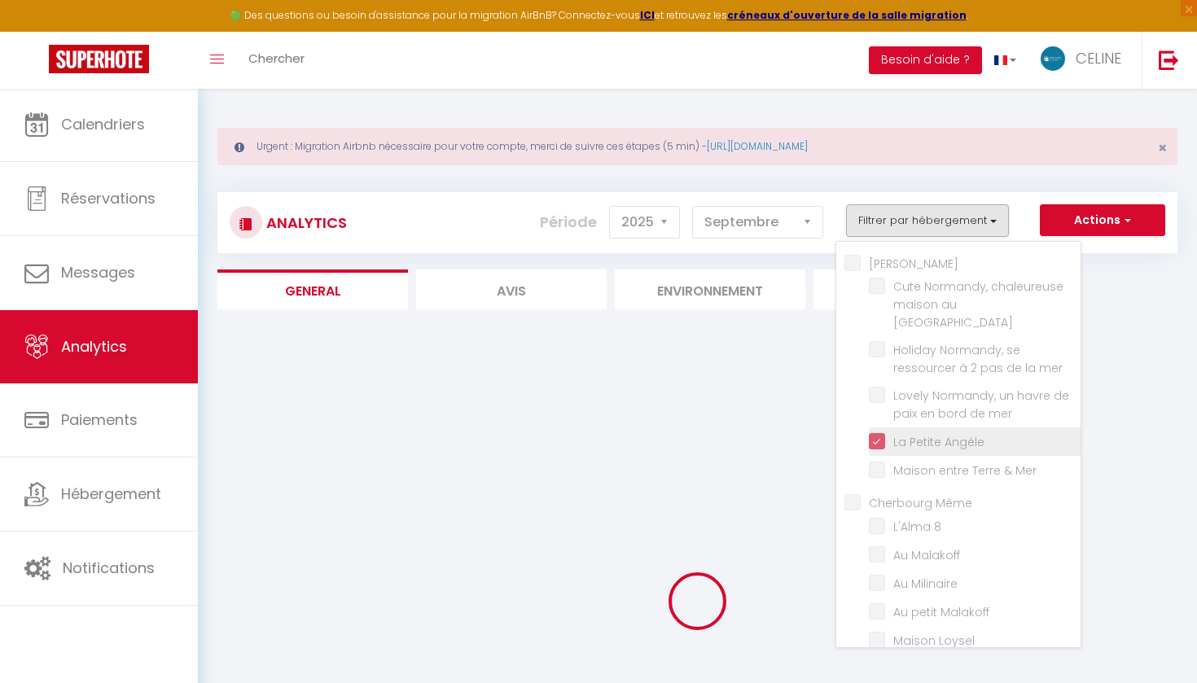
checkbox 15 "false"
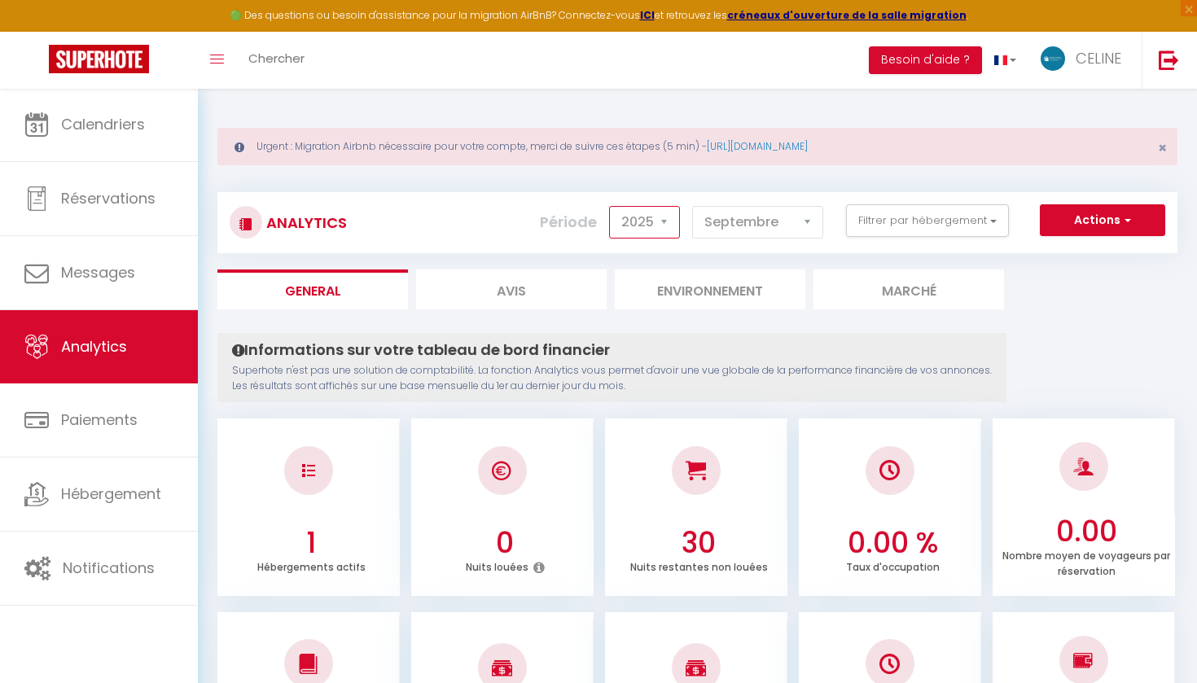
select select "2024"
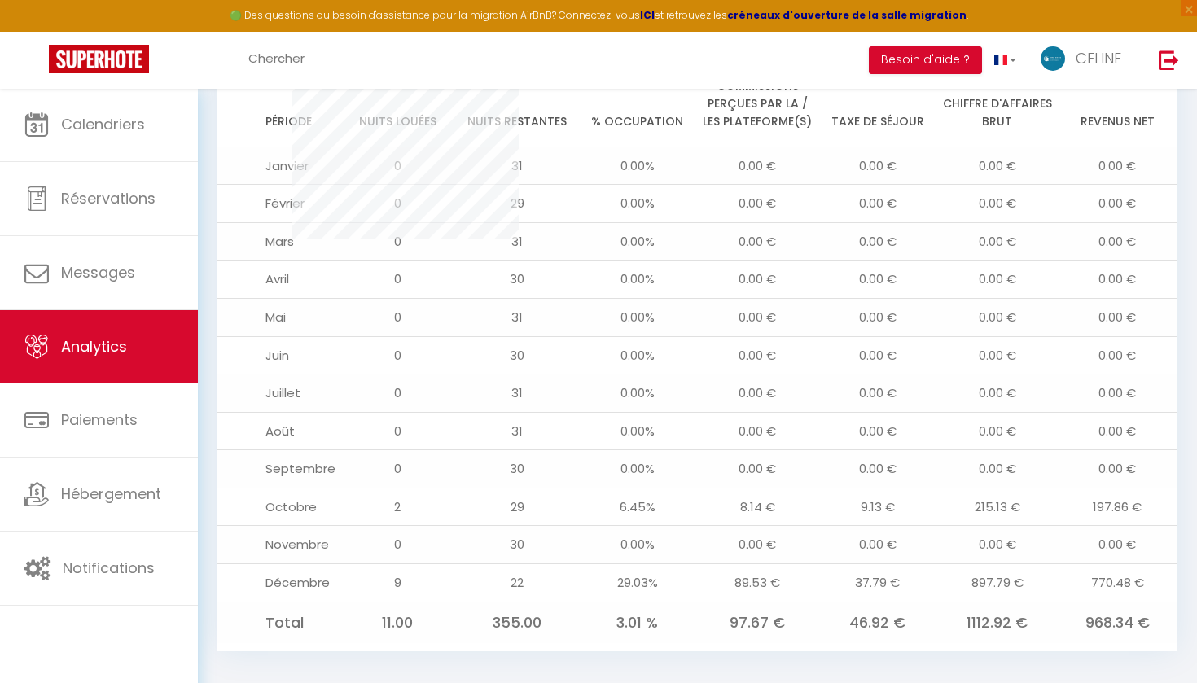
scroll to position [1727, 0]
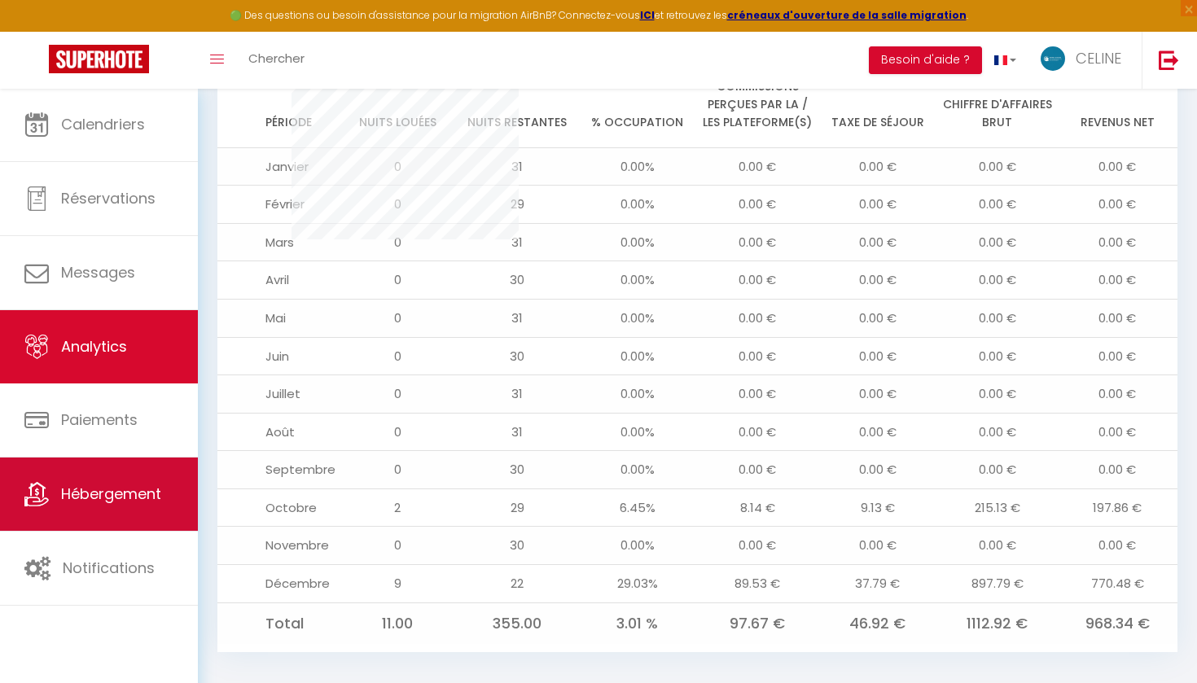
click at [136, 508] on link "Hébergement" at bounding box center [99, 494] width 198 height 73
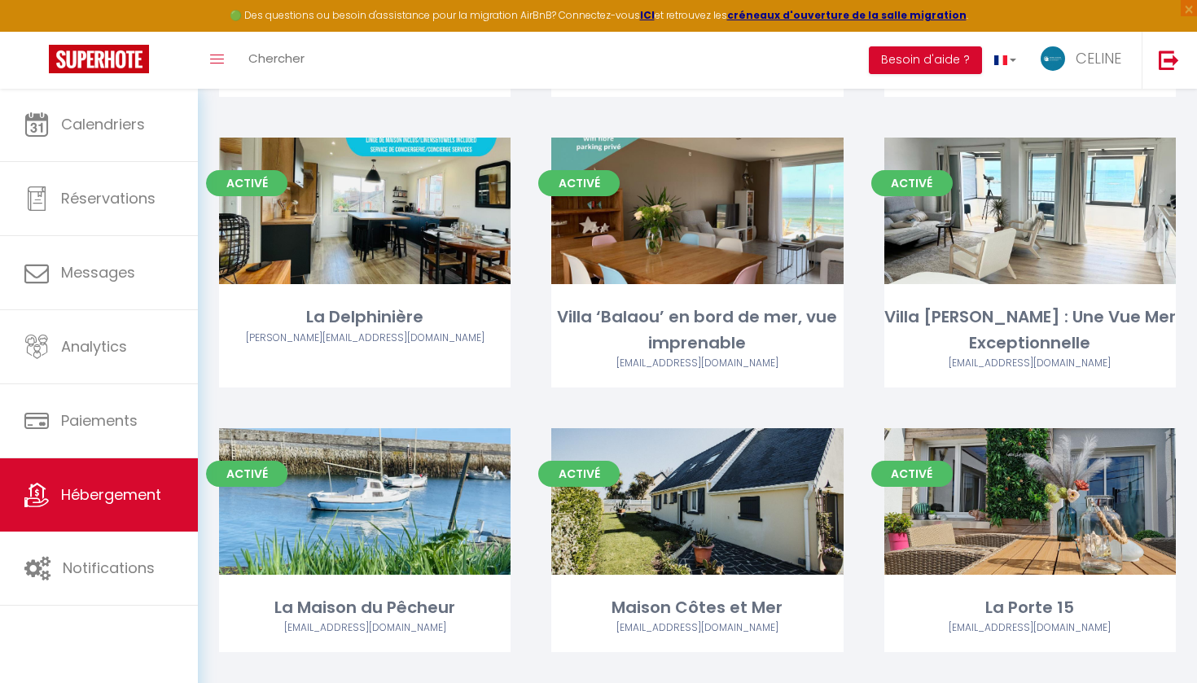
scroll to position [691, 0]
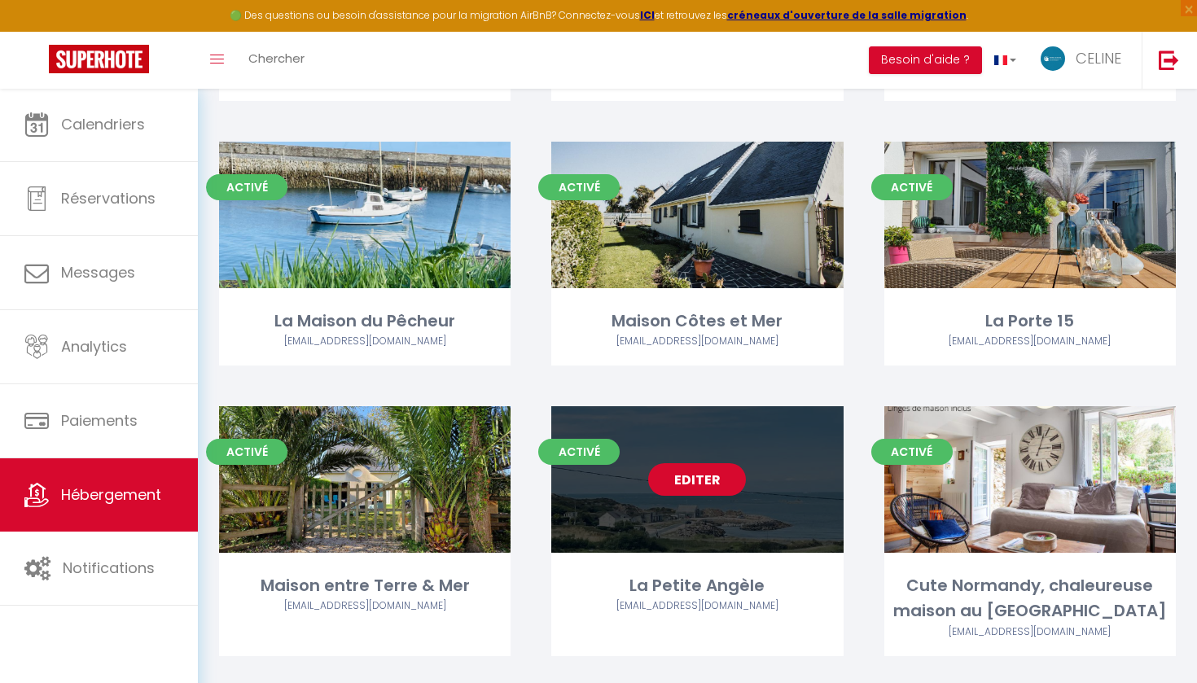
click at [722, 473] on link "Editer" at bounding box center [697, 479] width 98 height 33
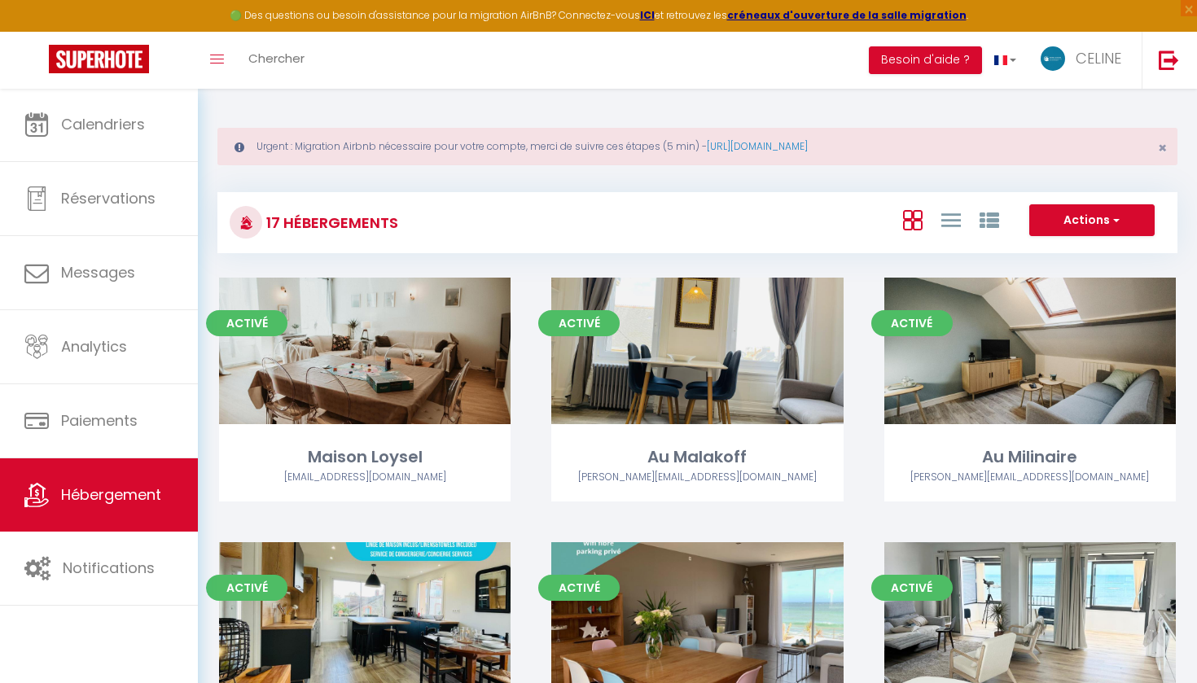
select select "3"
select select "2"
select select "1"
select select
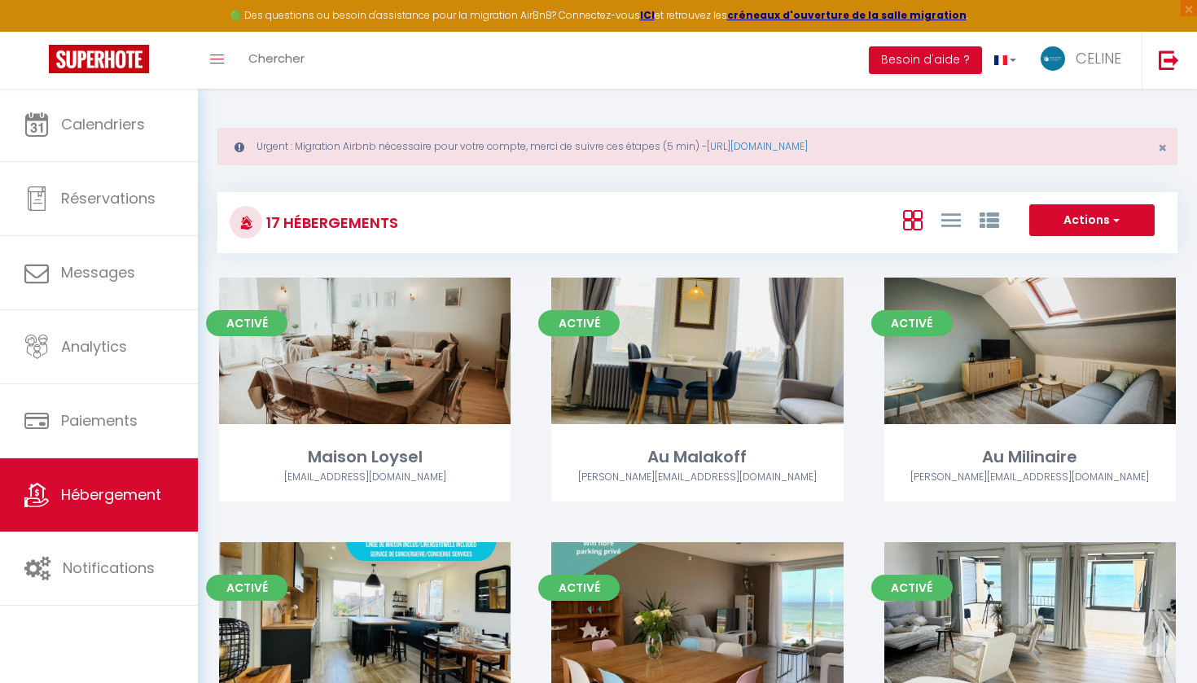
select select "28"
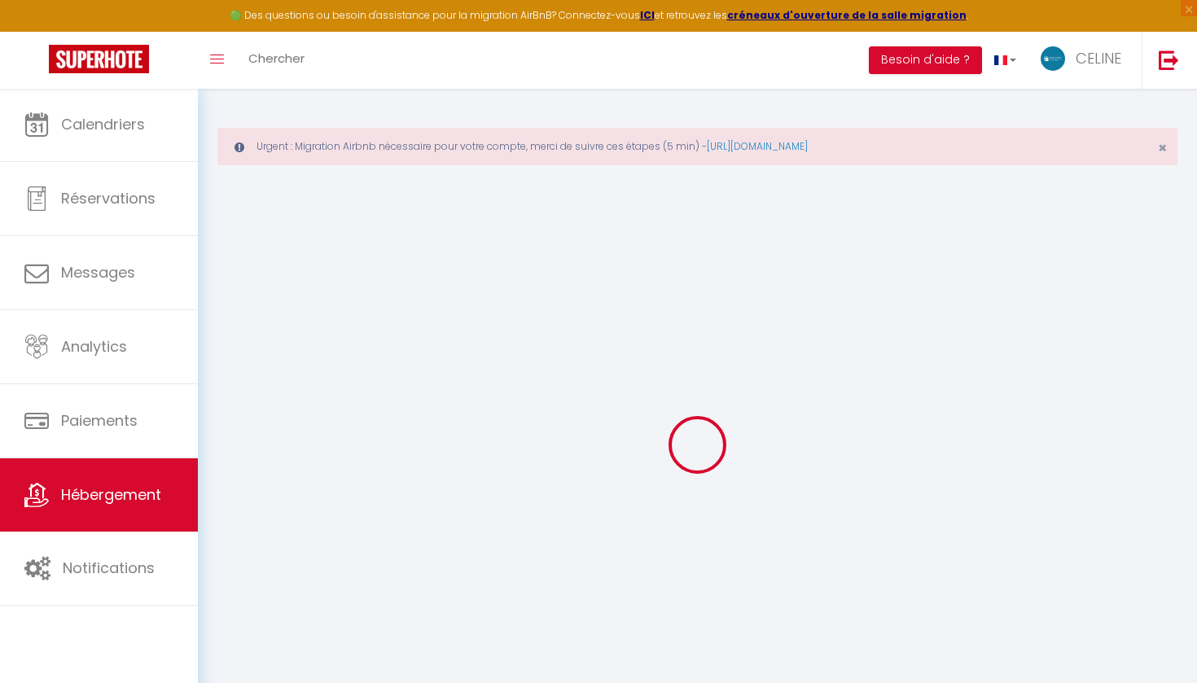
select select
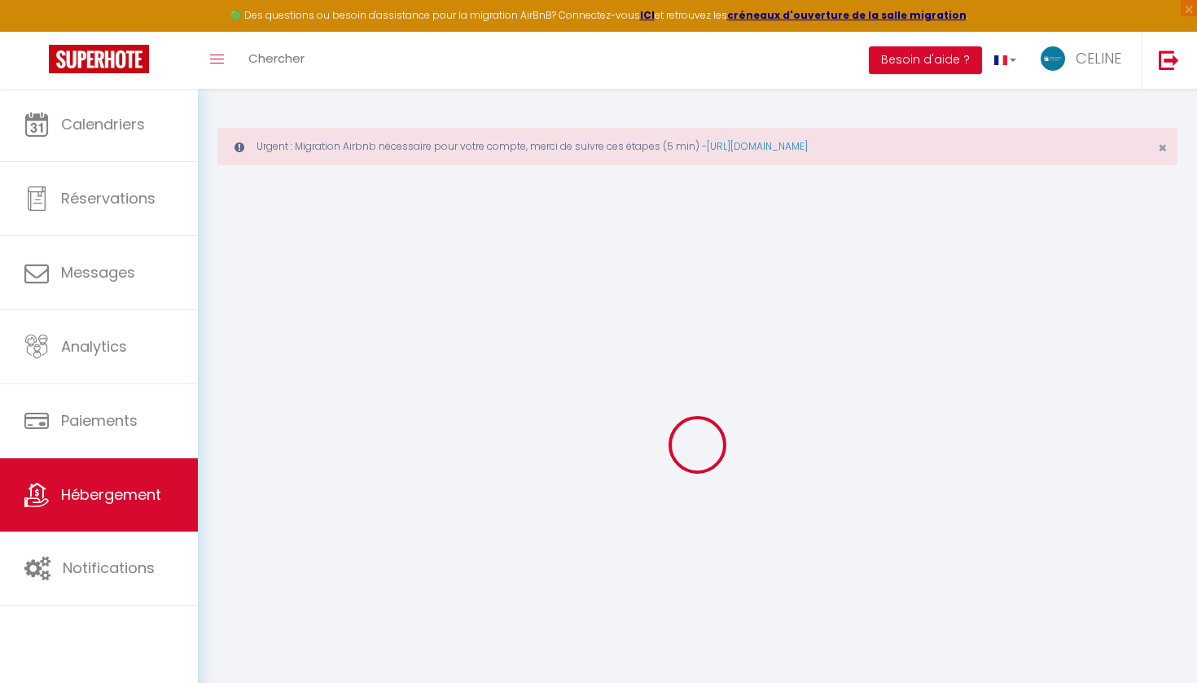
select select
checkbox input "false"
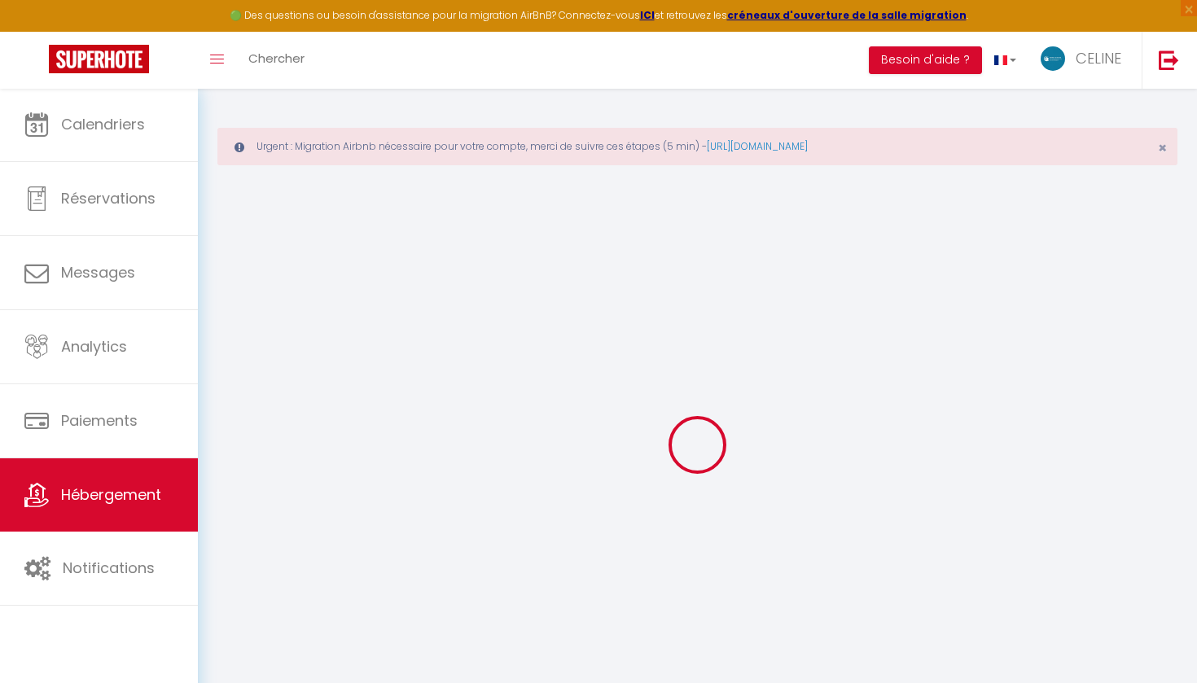
select select
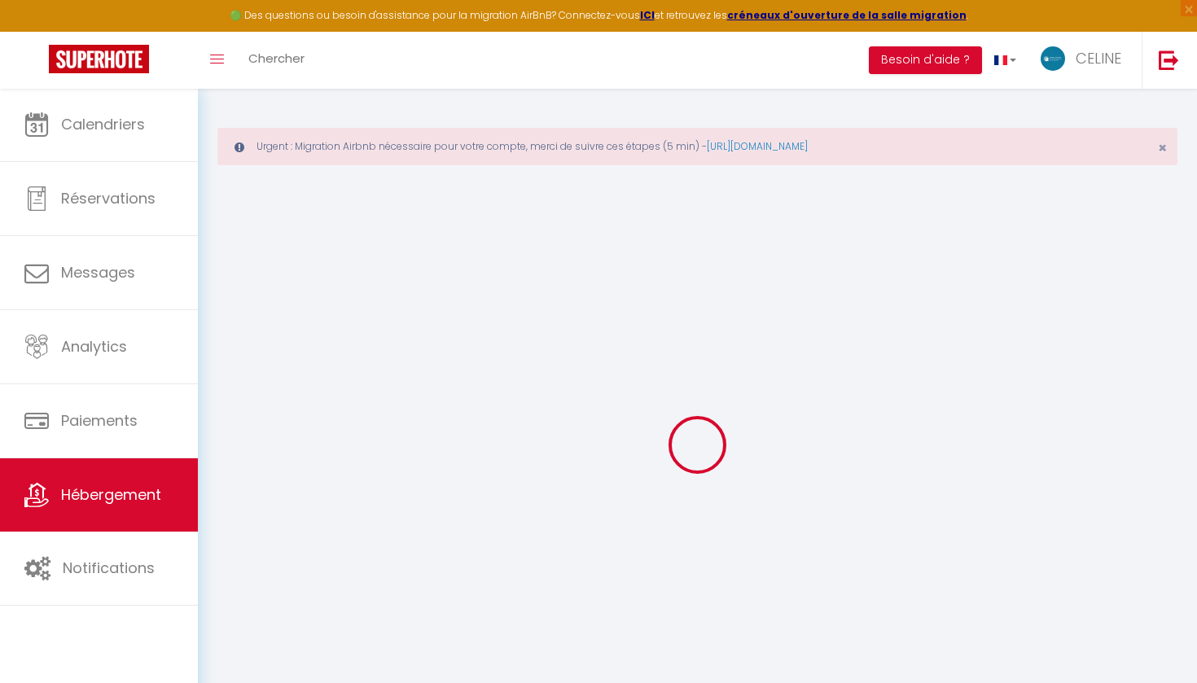
select select
checkbox input "false"
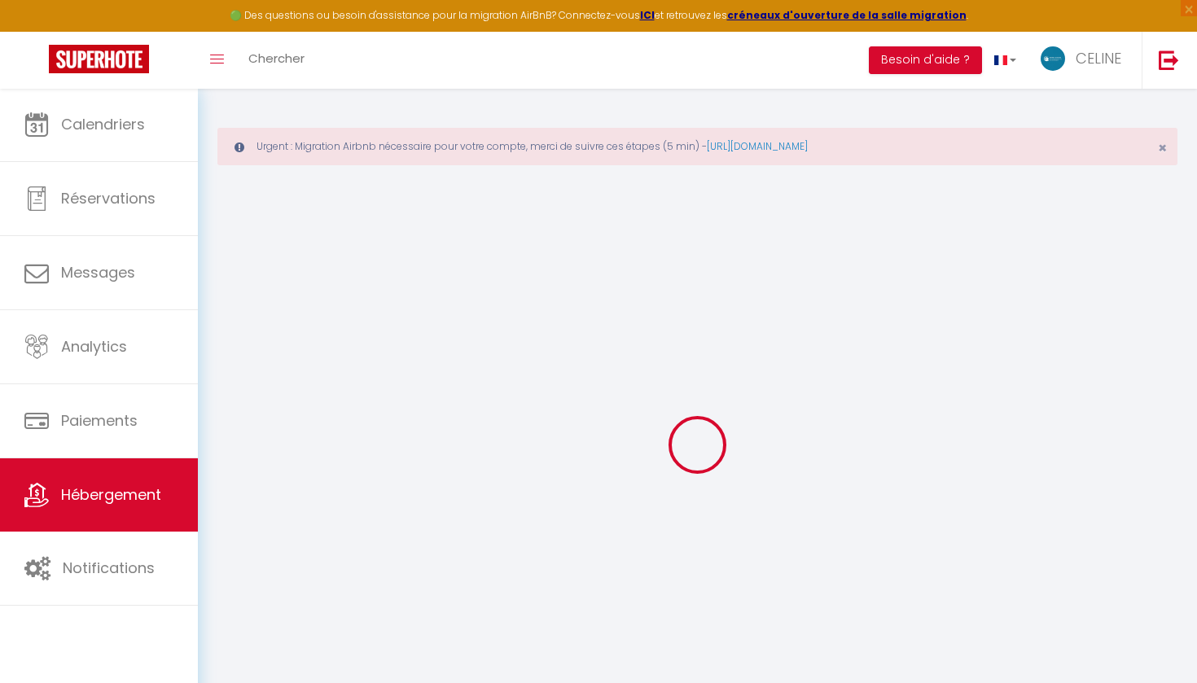
checkbox input "false"
select select
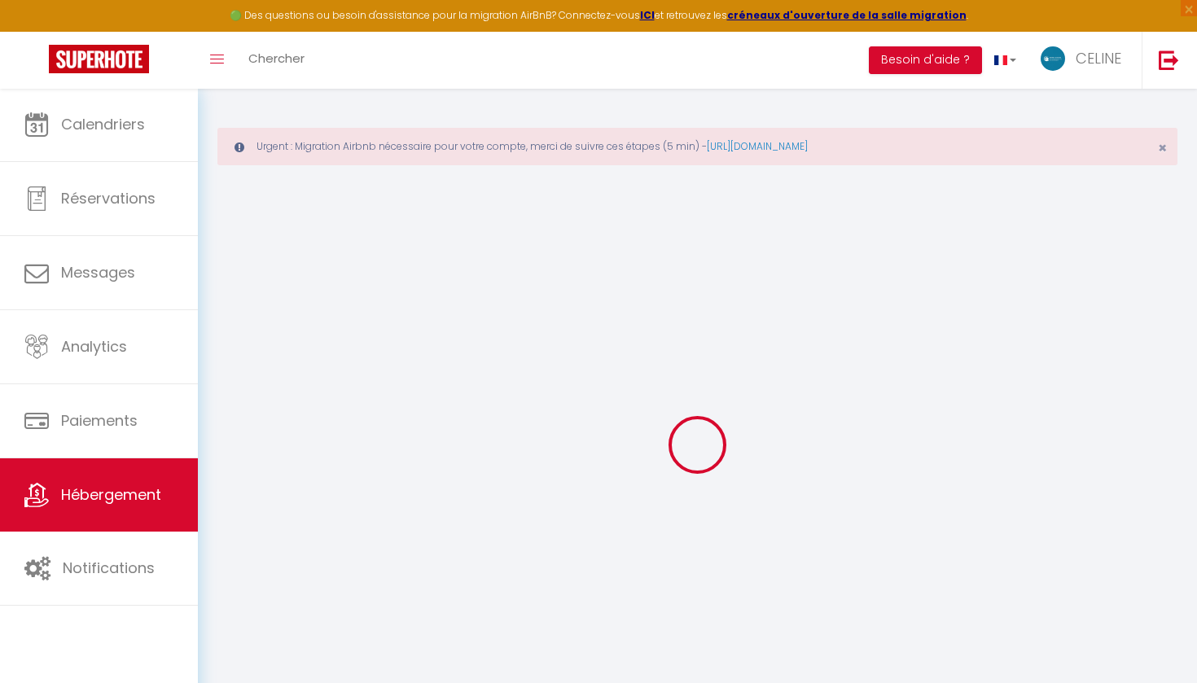
select select
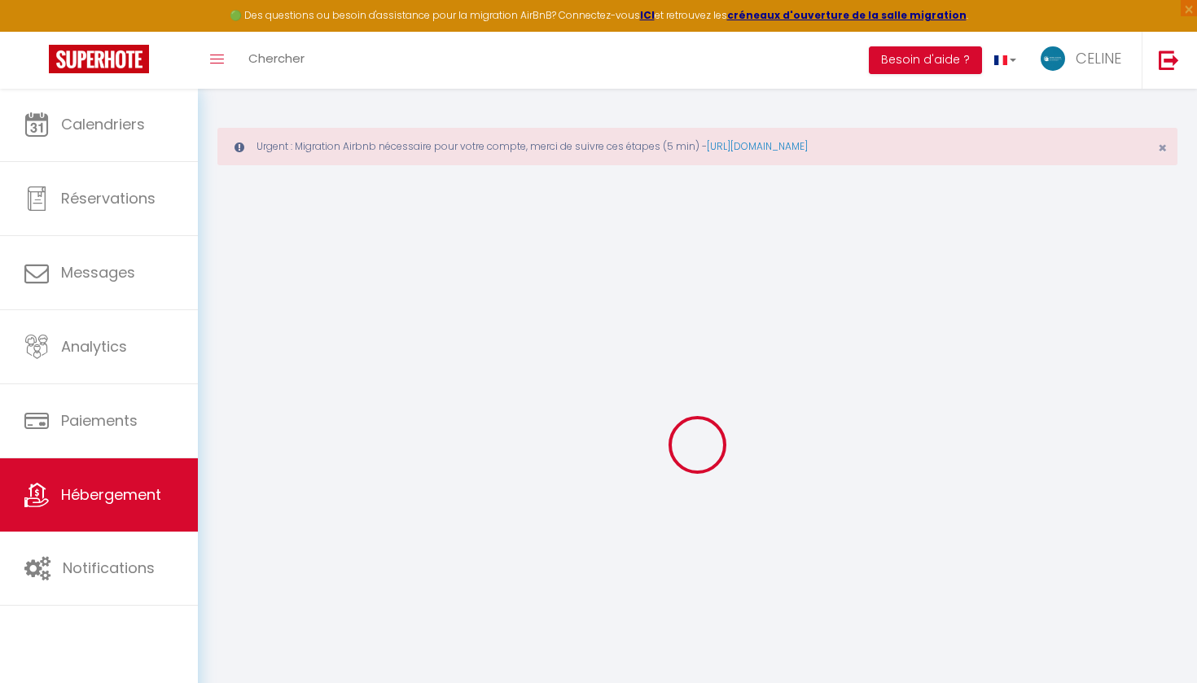
checkbox input "false"
select select
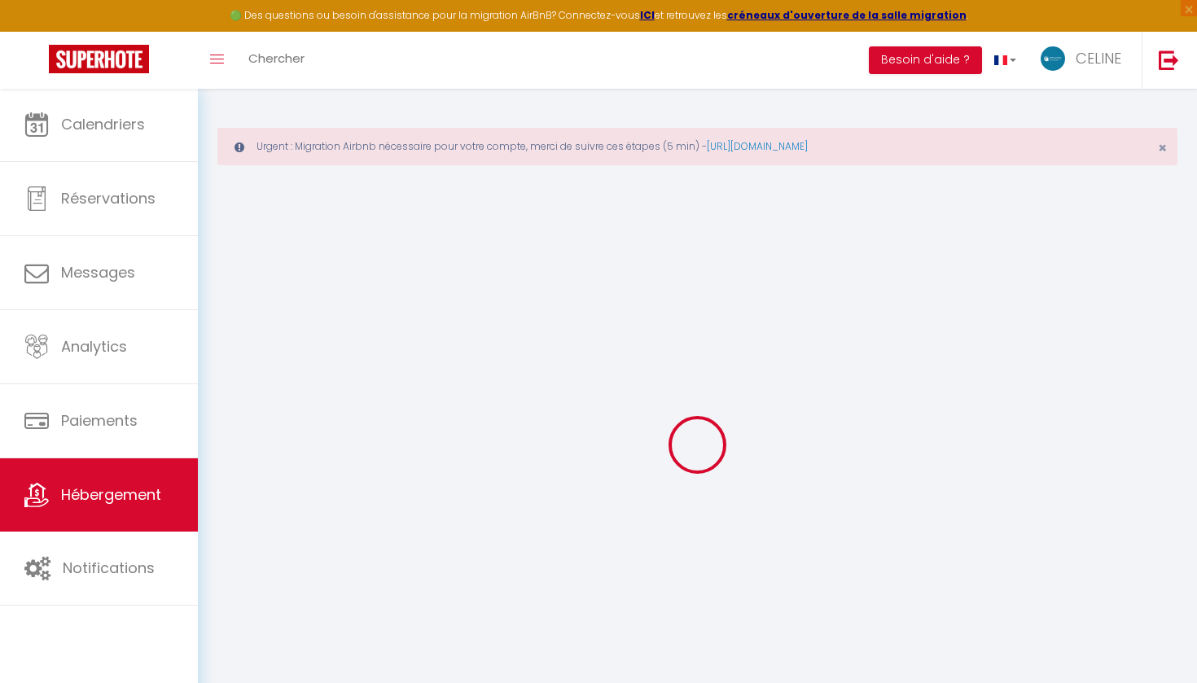
select select
type input "La Petite Angèle"
type input "Angèle"
type input "Génois"
type input "[STREET_ADDRESS]"
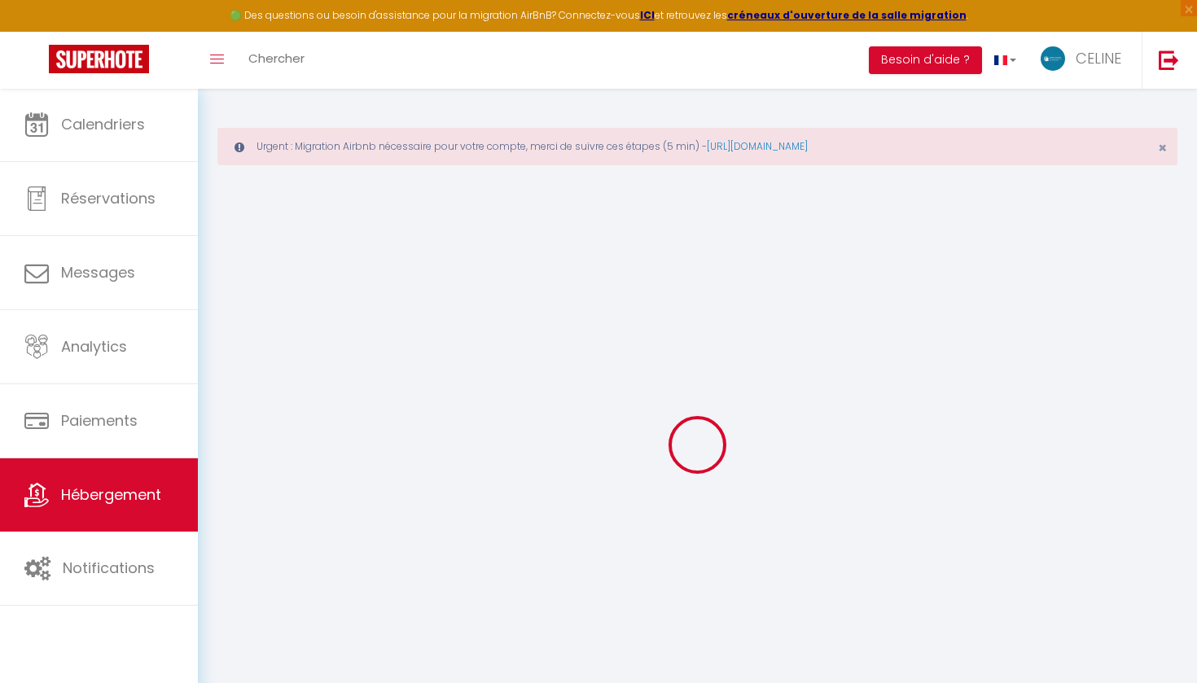
type input "50330"
type input "[DEMOGRAPHIC_DATA] EGLISE"
select select "houses"
select select "4"
select select "2"
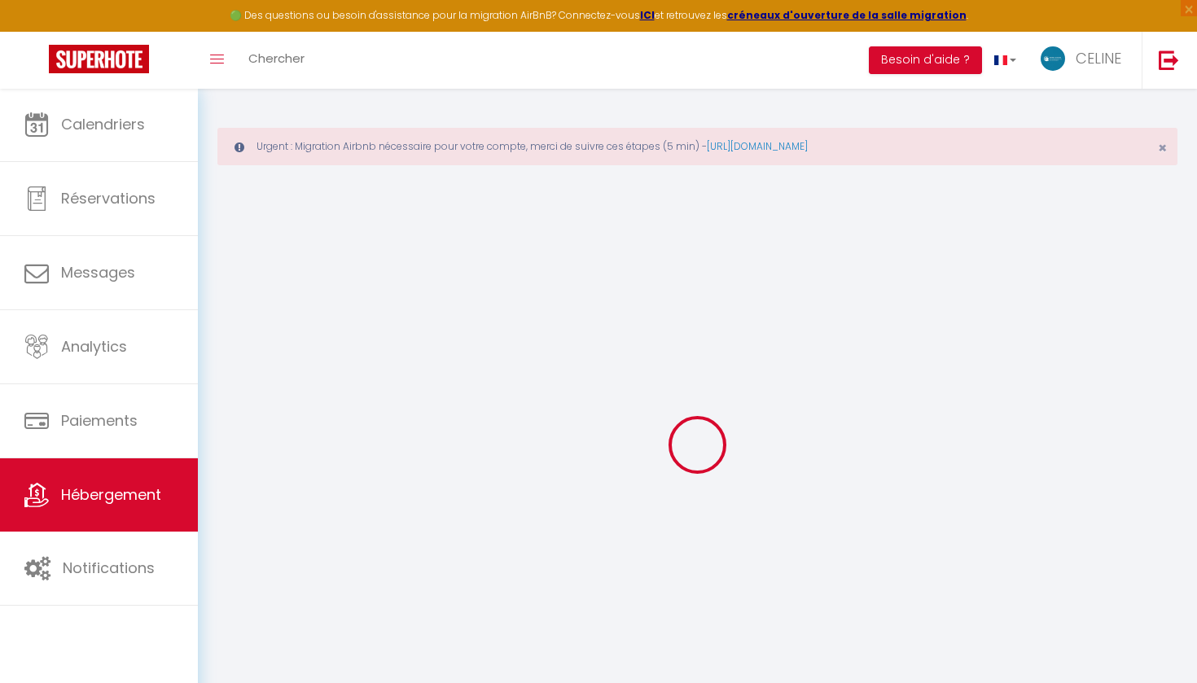
type input "150"
type input "80"
type input "5"
type input "300"
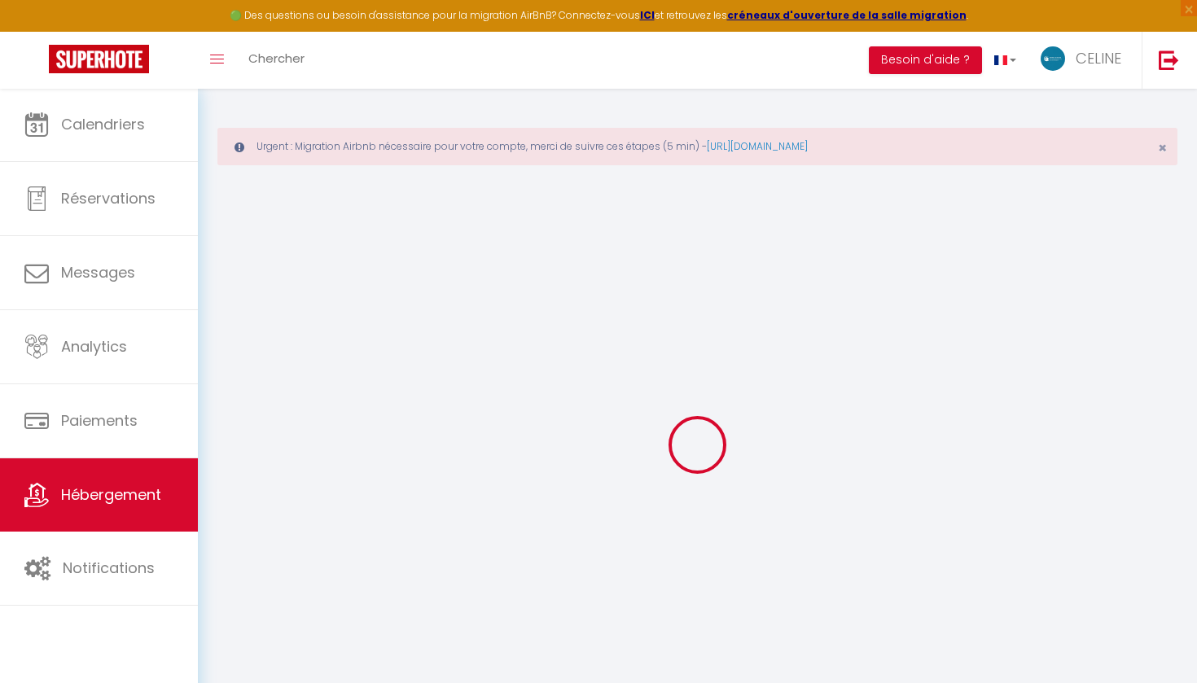
select select
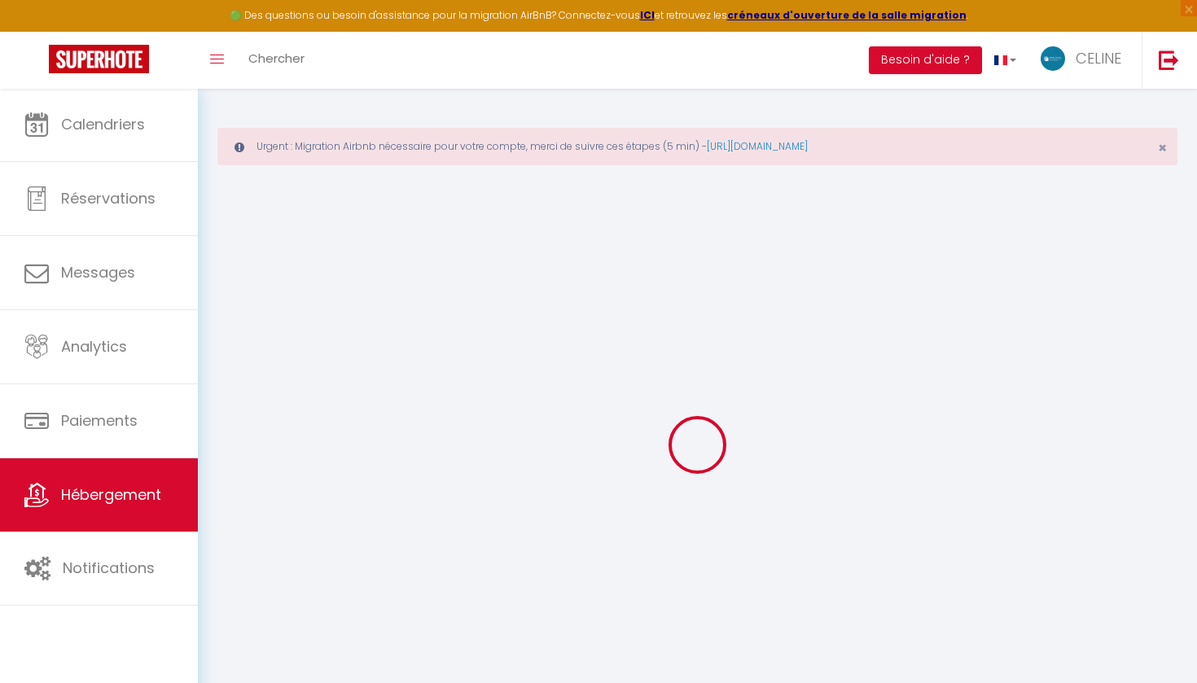
type input "[STREET_ADDRESS]"
type input "50330"
type input "[DEMOGRAPHIC_DATA] EGLISE"
type input "[EMAIL_ADDRESS][DOMAIN_NAME]"
select select "10454"
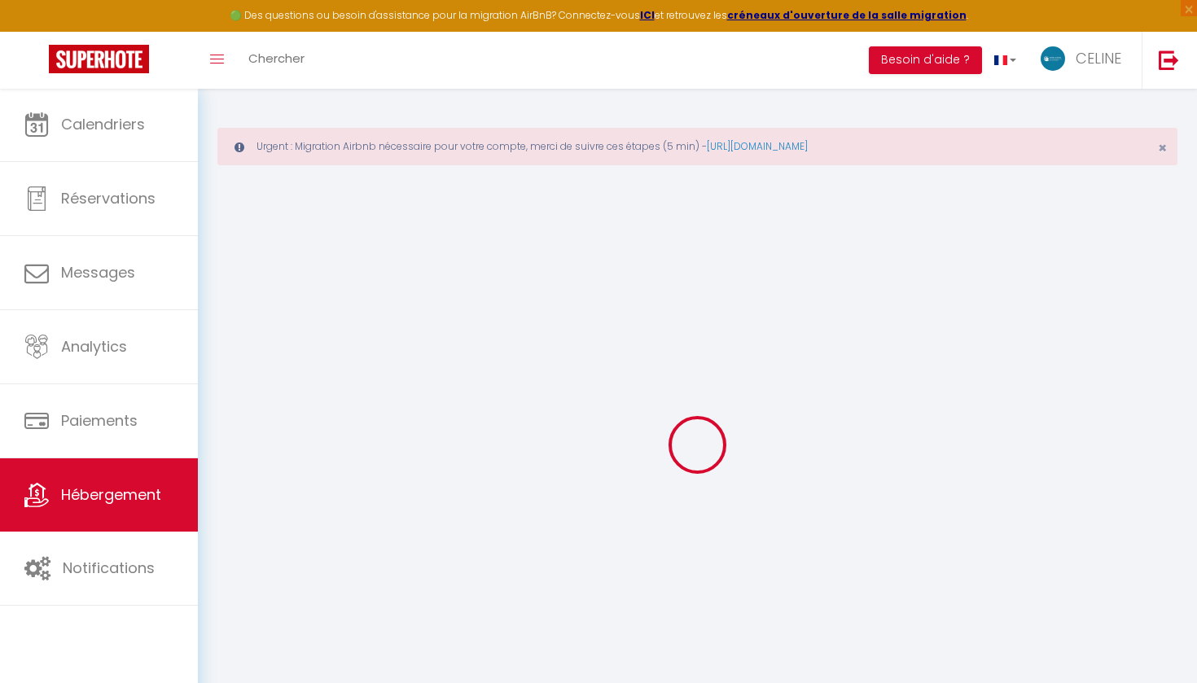
checkbox input "false"
checkbox input "true"
radio input "true"
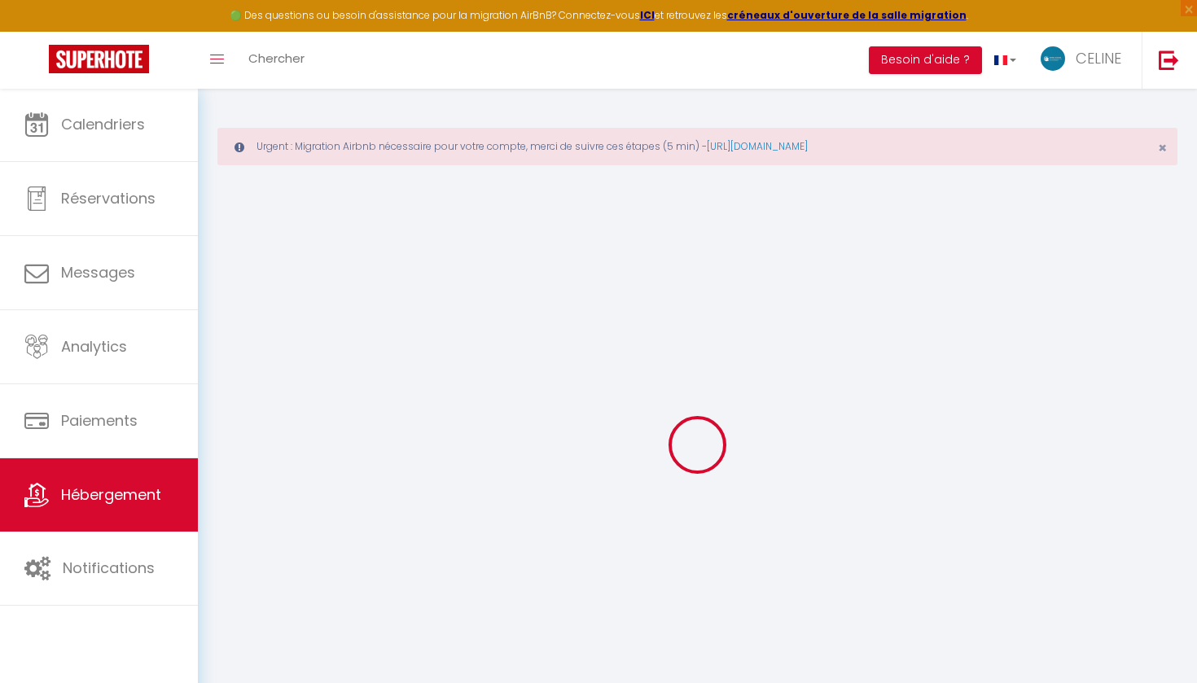
type input "0"
select select
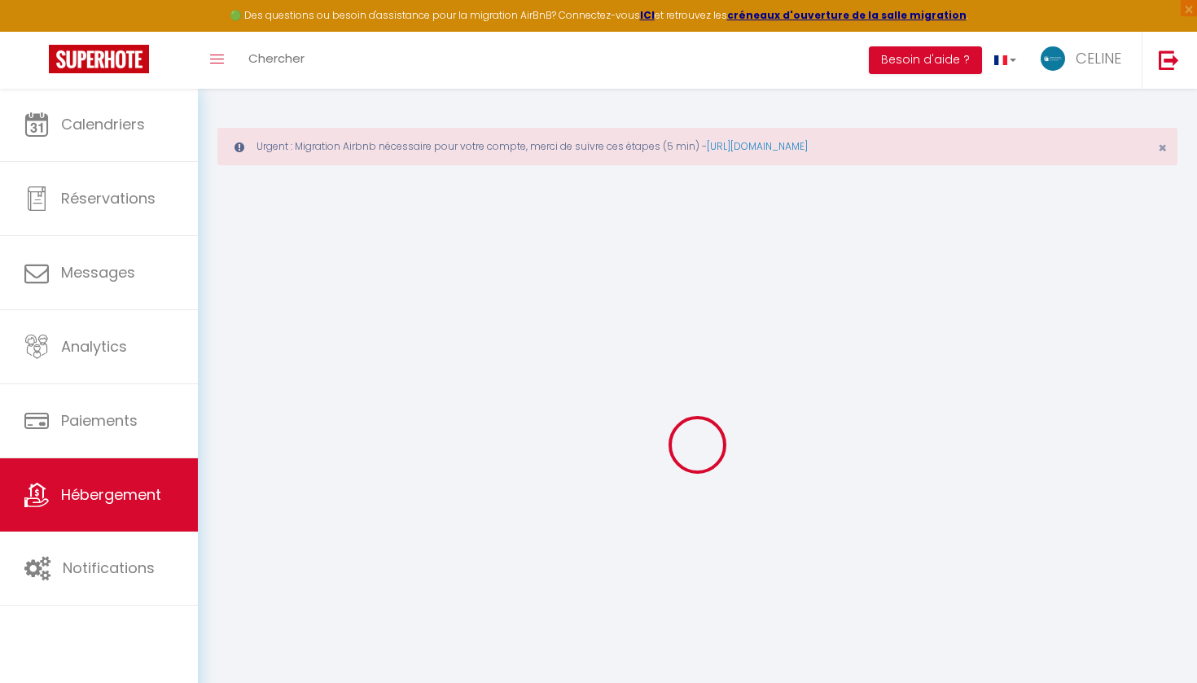
select select
checkbox input "false"
checkbox input "true"
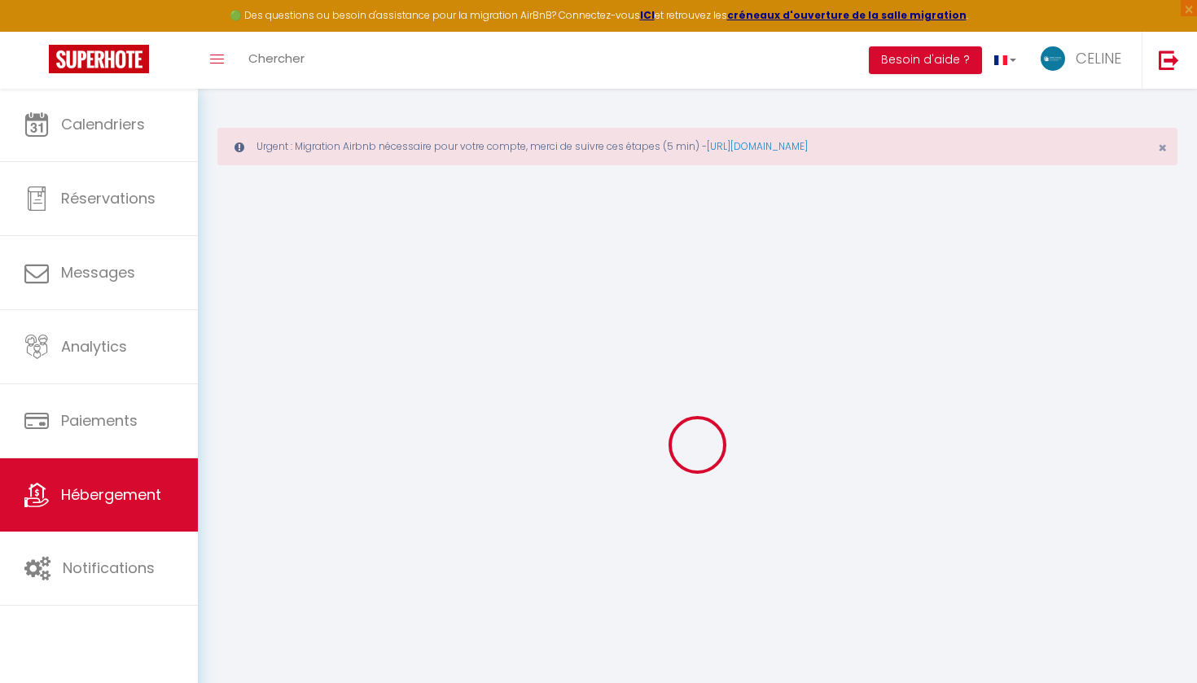
checkbox input "true"
select select
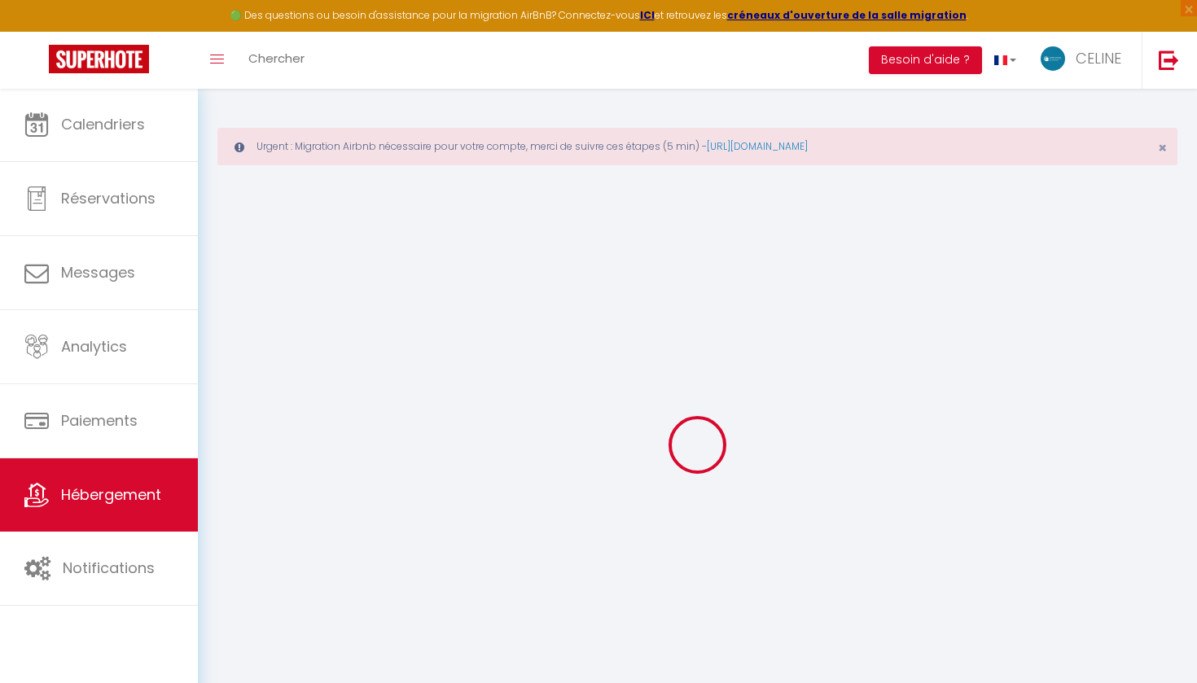
select select
checkbox input "false"
checkbox input "true"
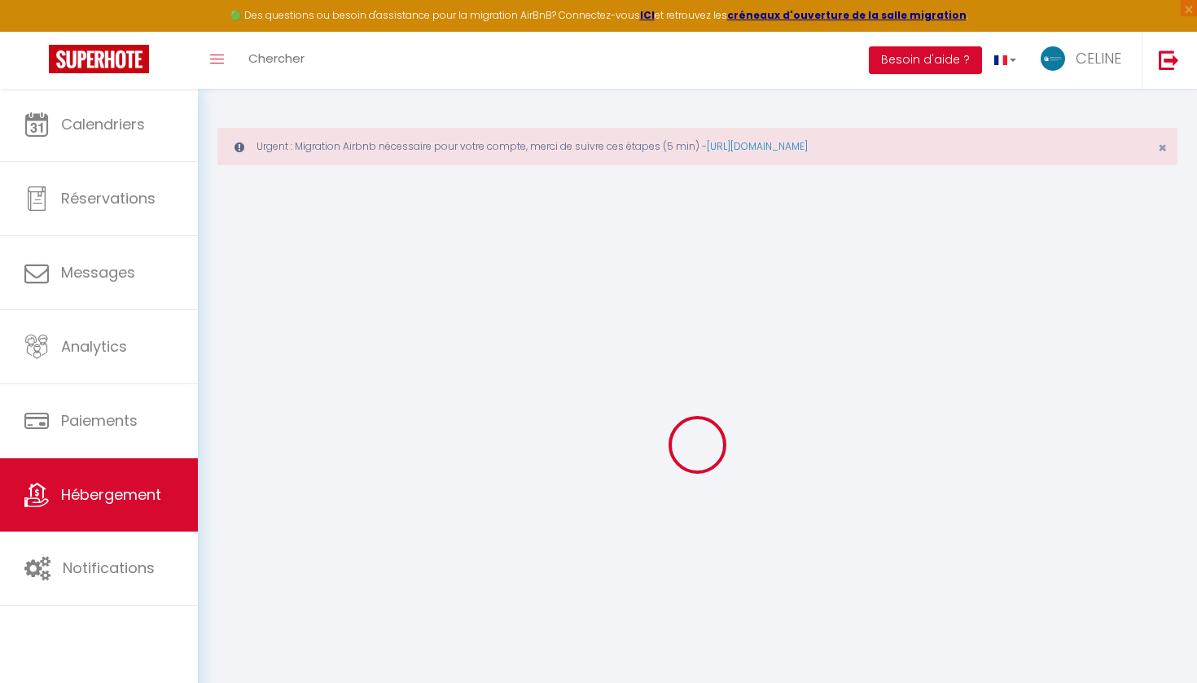
checkbox input "true"
checkbox input "false"
checkbox input "true"
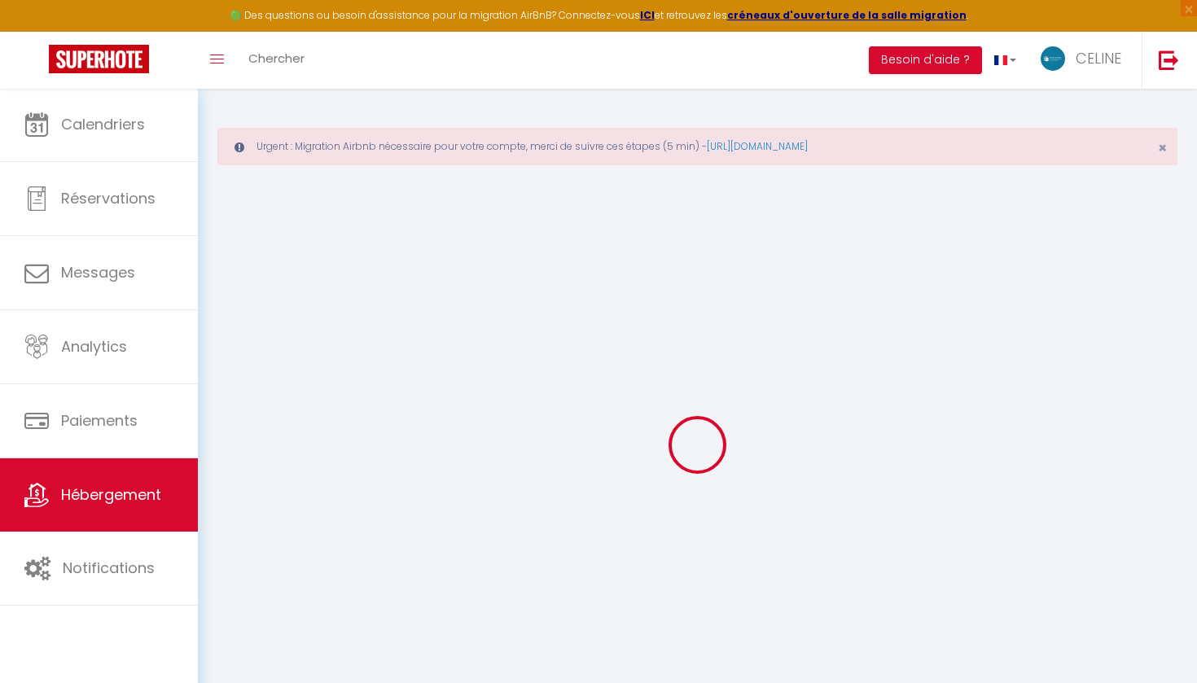
select select "16:00"
select select "23:45"
select select "11:00"
select select "15"
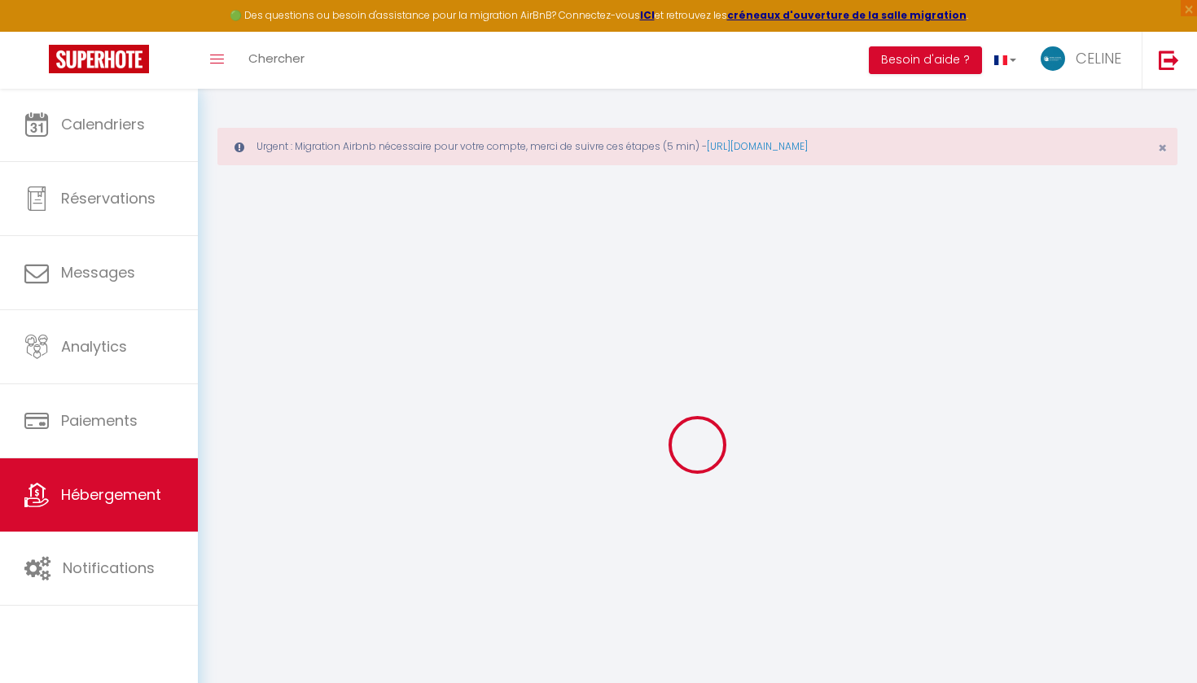
checkbox input "false"
checkbox input "true"
checkbox input "false"
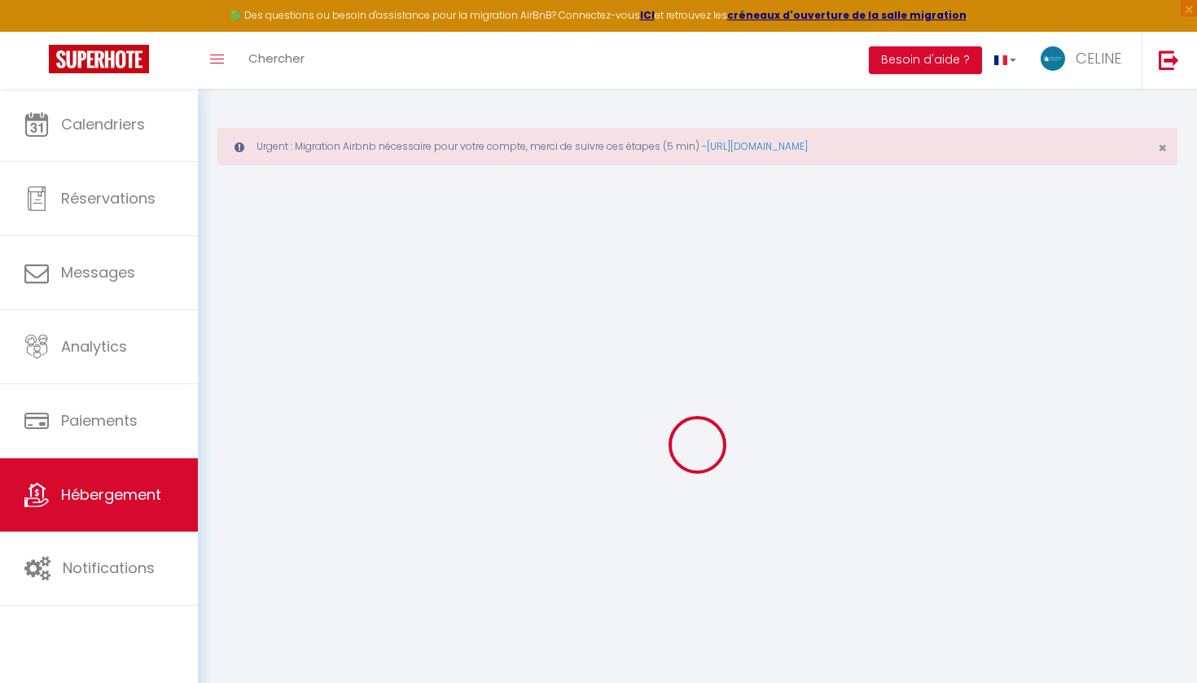
checkbox input "true"
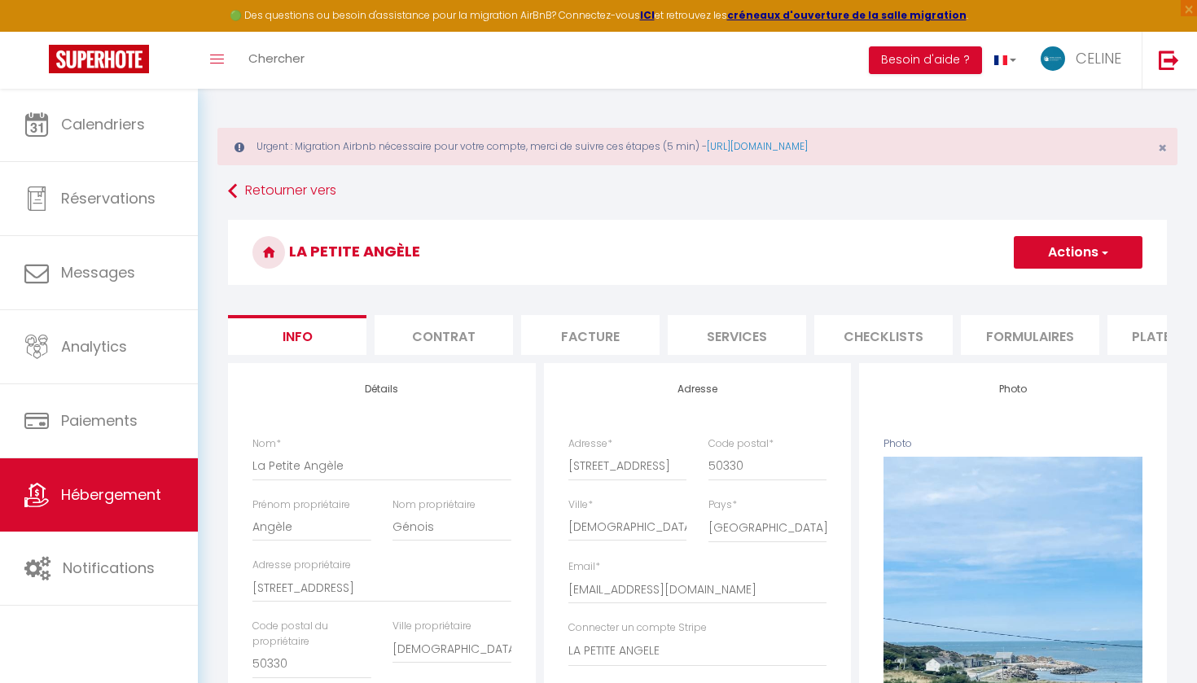
click at [1115, 244] on button "Actions" at bounding box center [1078, 252] width 129 height 33
click at [1019, 331] on link "Supprimer" at bounding box center [1055, 330] width 174 height 21
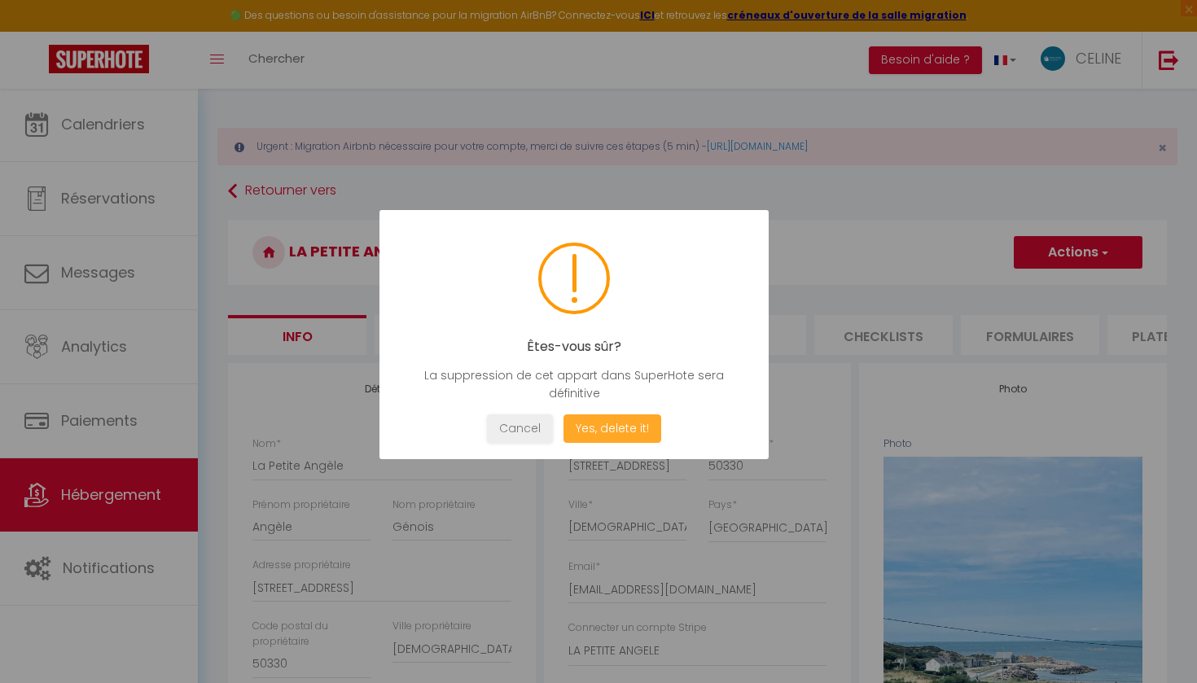
click at [648, 427] on button "Yes, delete it!" at bounding box center [613, 429] width 98 height 29
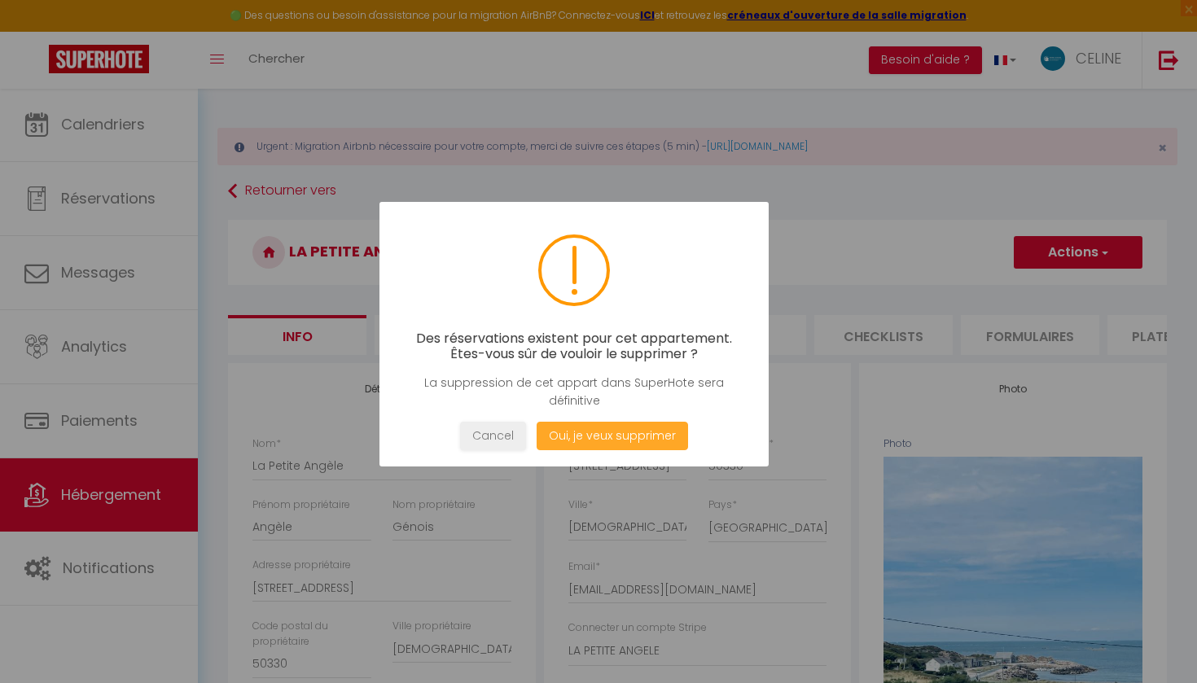
click at [648, 427] on button "Oui, je veux supprimer" at bounding box center [612, 436] width 151 height 29
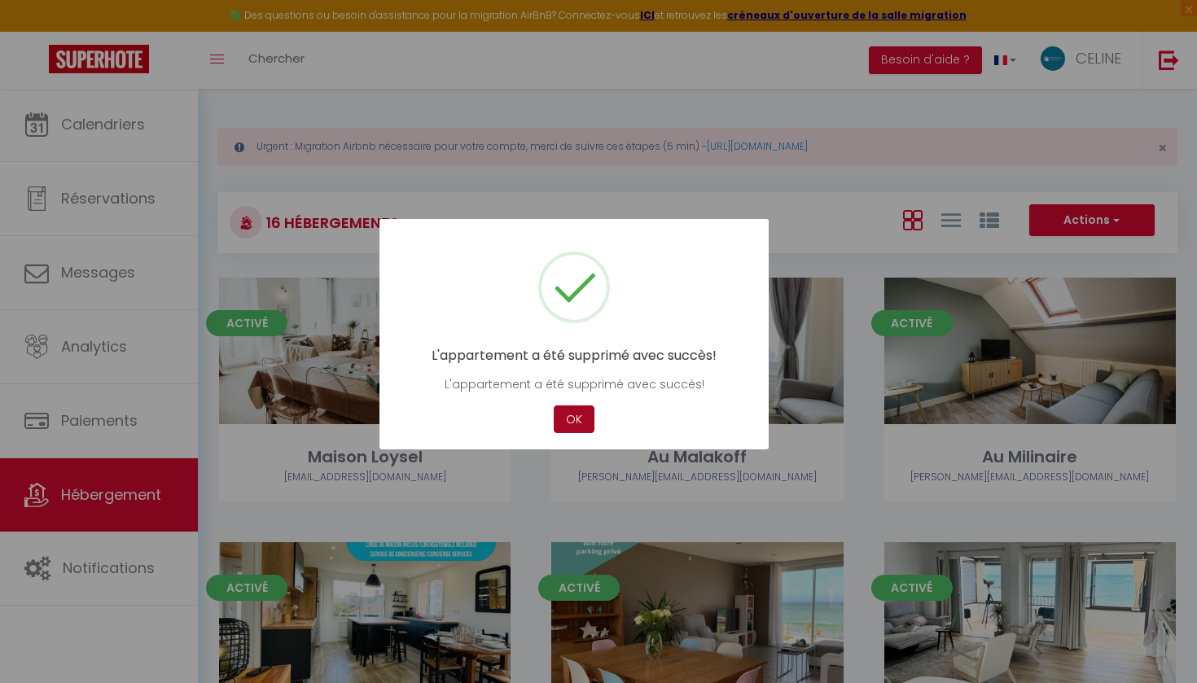
click at [581, 416] on button "OK" at bounding box center [574, 420] width 41 height 29
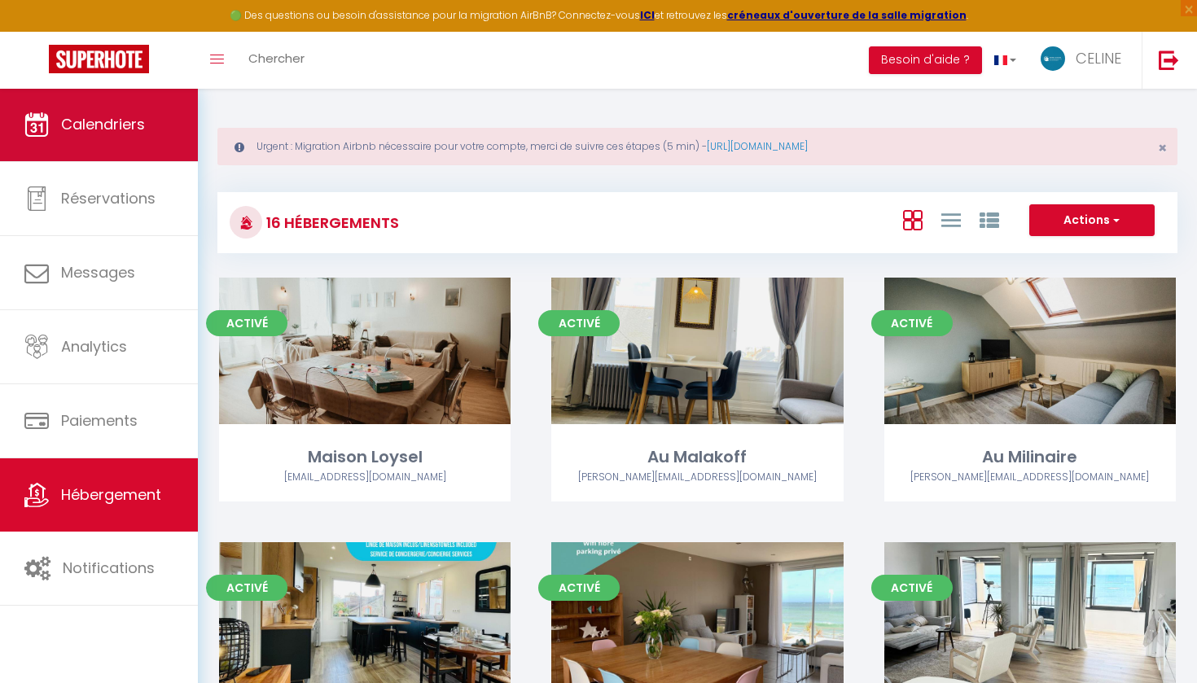
click at [158, 138] on link "Calendriers" at bounding box center [99, 124] width 198 height 73
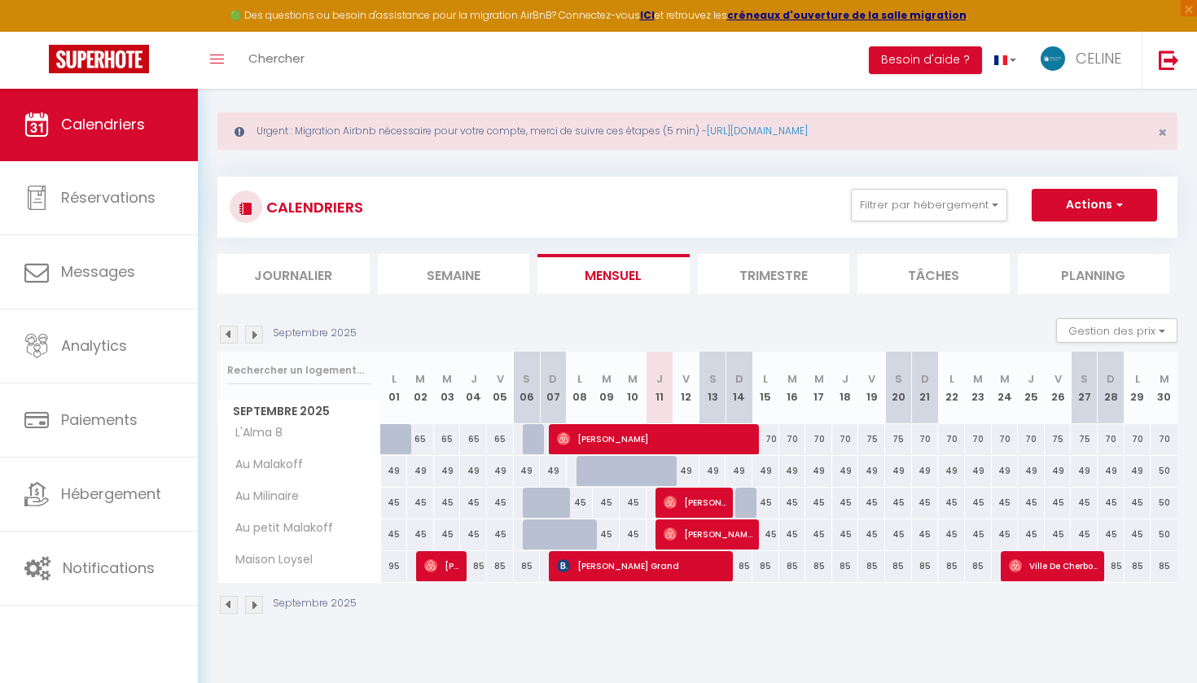
scroll to position [15, 0]
click at [905, 209] on button "Filtrer par hébergement" at bounding box center [929, 205] width 156 height 33
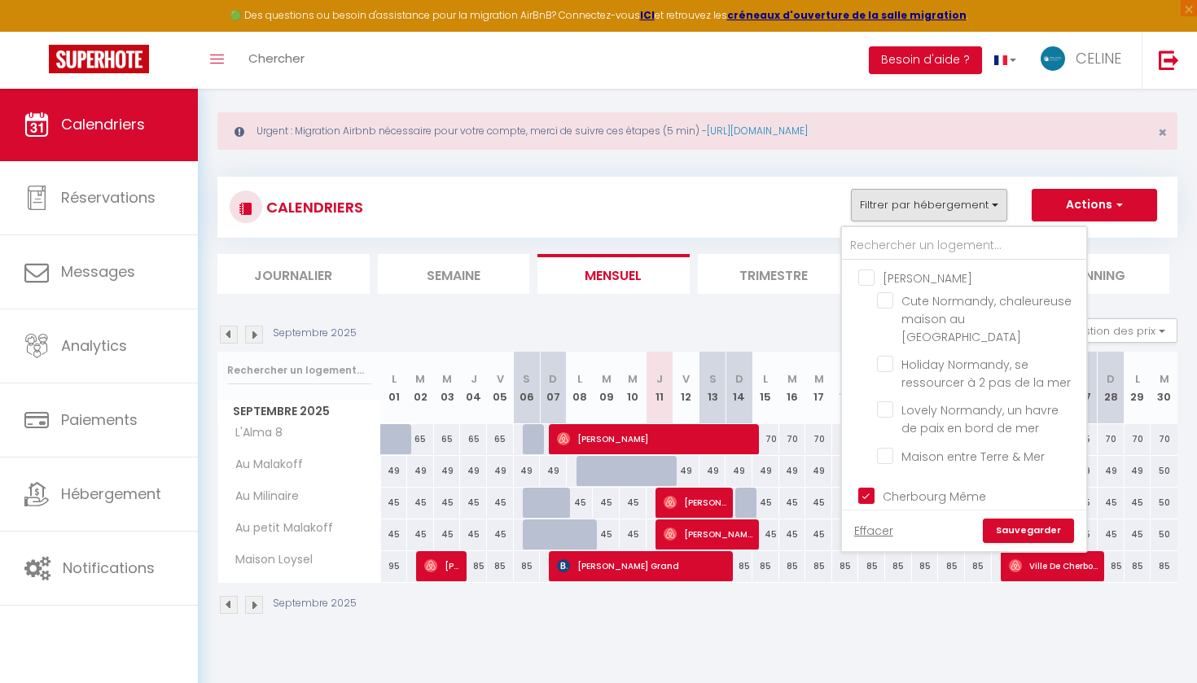
click at [880, 272] on input "[PERSON_NAME]" at bounding box center [980, 277] width 244 height 16
checkbox input "true"
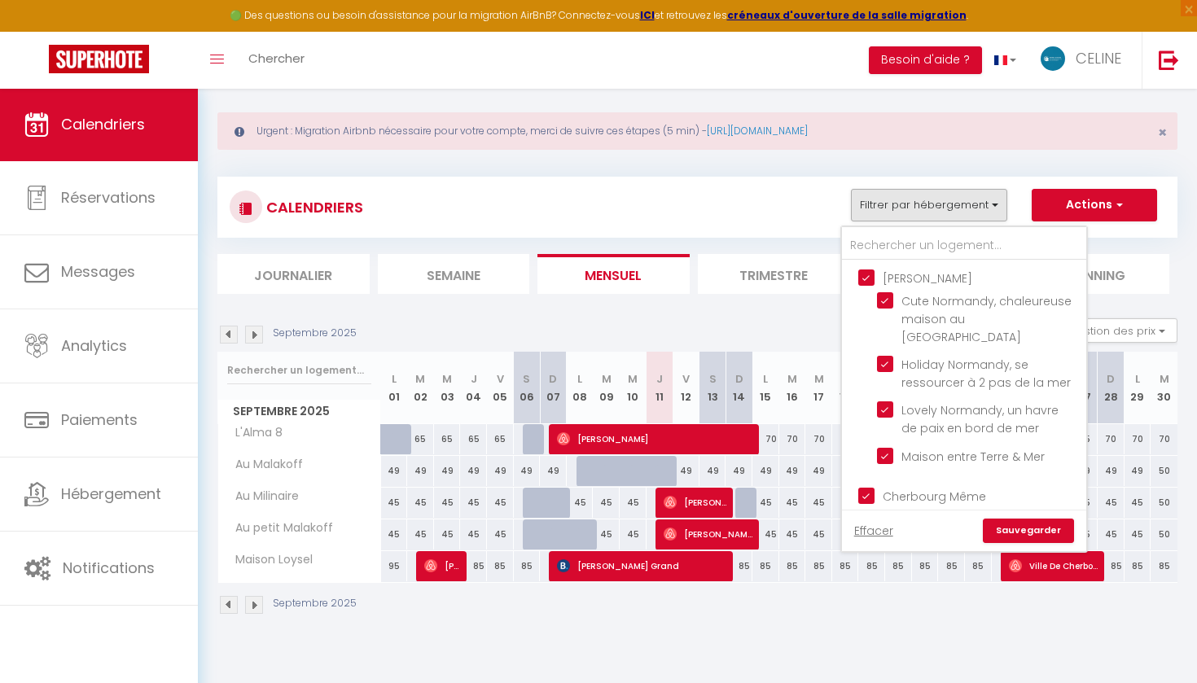
checkbox input "true"
checkbox input "false"
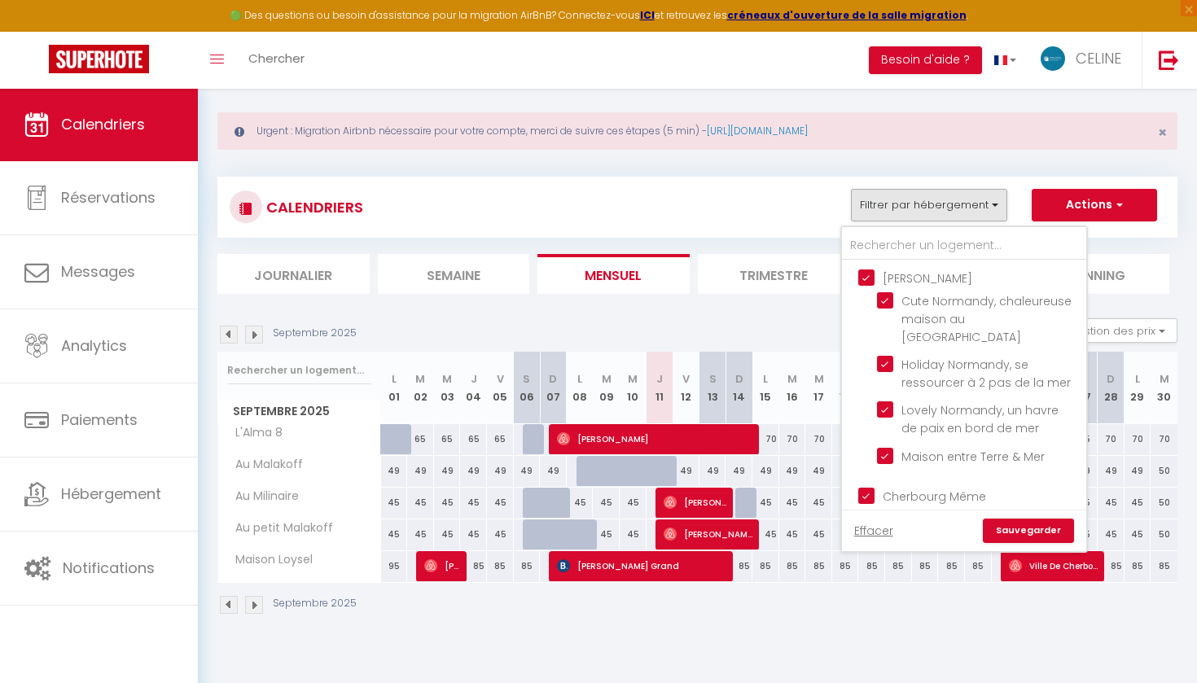
checkbox input "false"
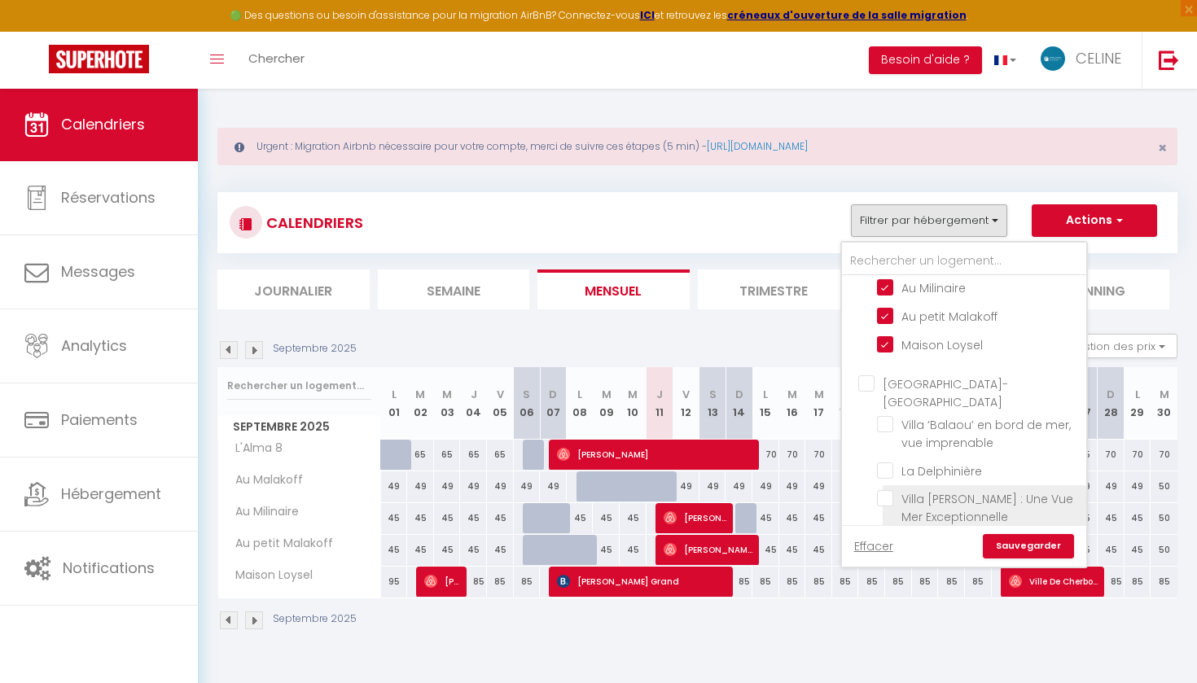
scroll to position [247, 0]
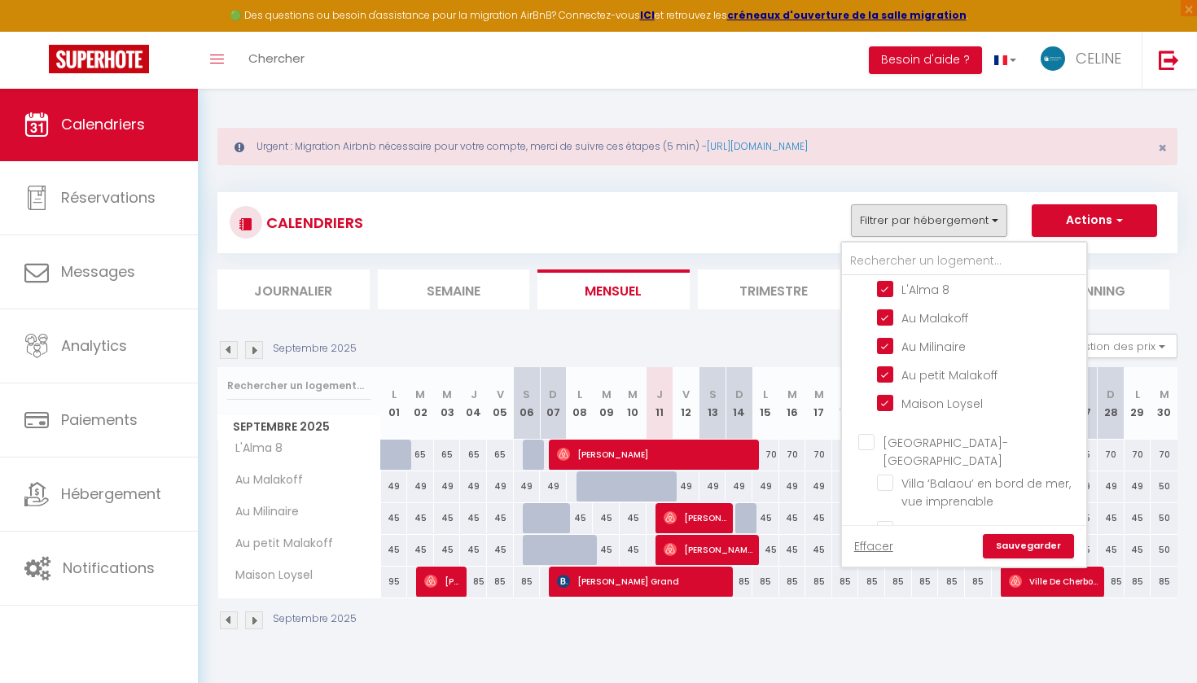
click at [871, 434] on input "[GEOGRAPHIC_DATA]-[GEOGRAPHIC_DATA]" at bounding box center [980, 442] width 244 height 16
checkbox input "true"
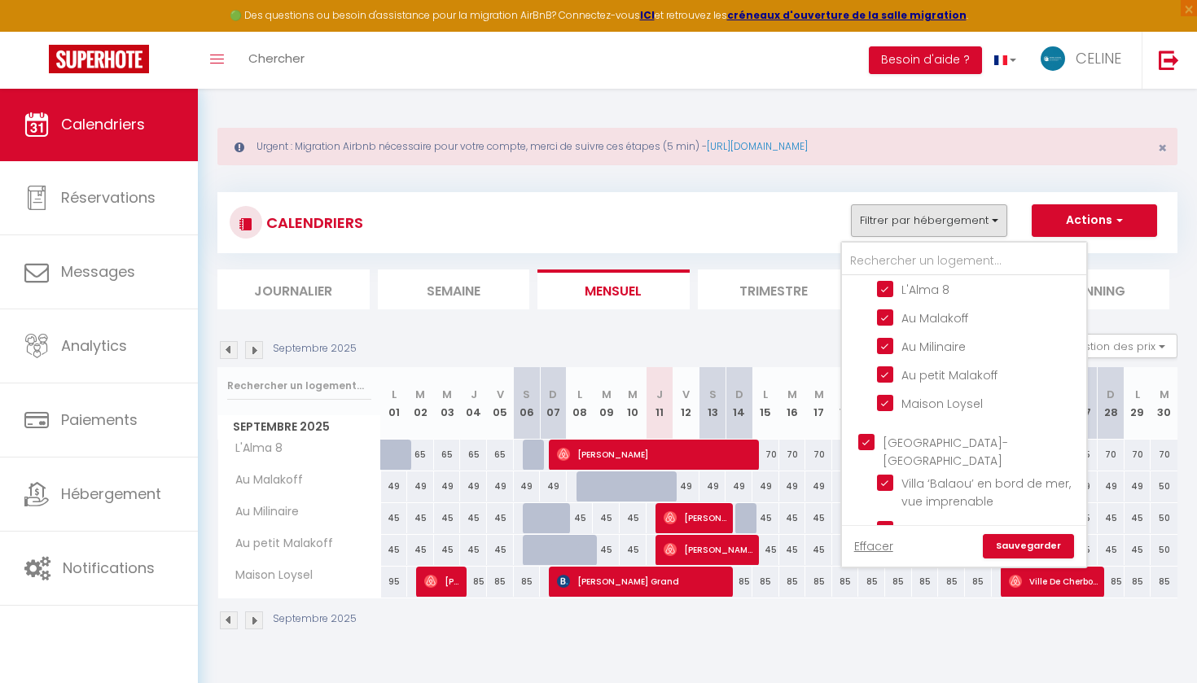
checkbox input "true"
checkbox input "false"
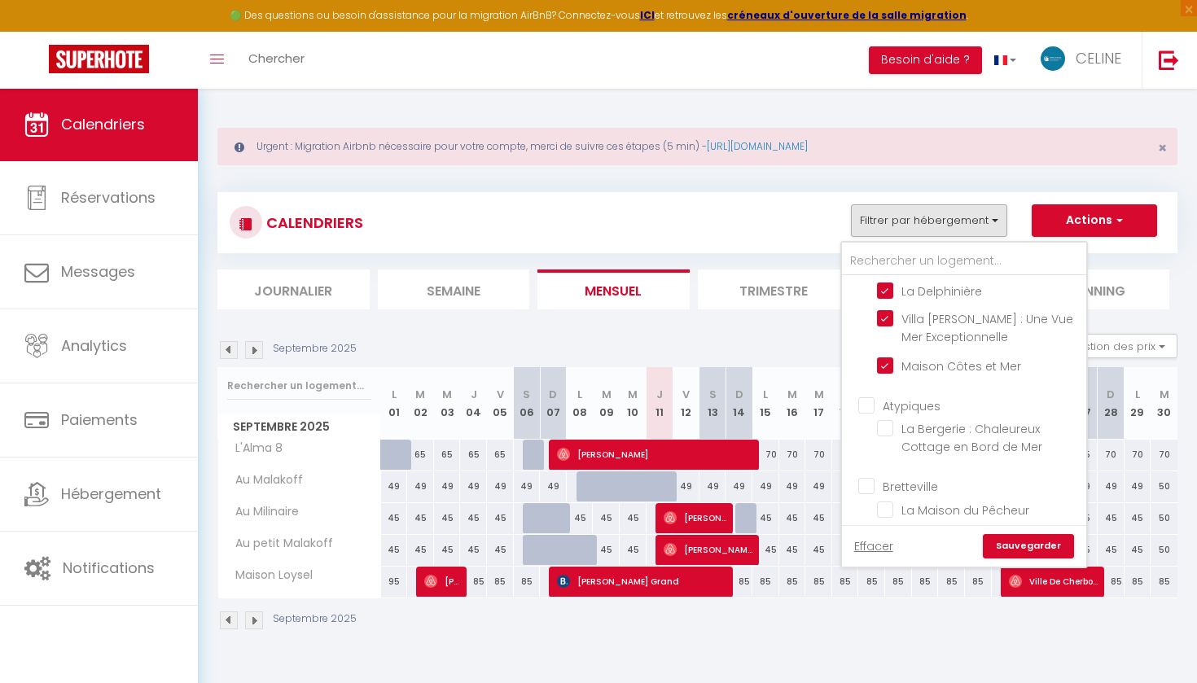
scroll to position [485, 0]
click at [860, 397] on input "Atypiques" at bounding box center [980, 405] width 244 height 16
checkbox input "true"
checkbox input "false"
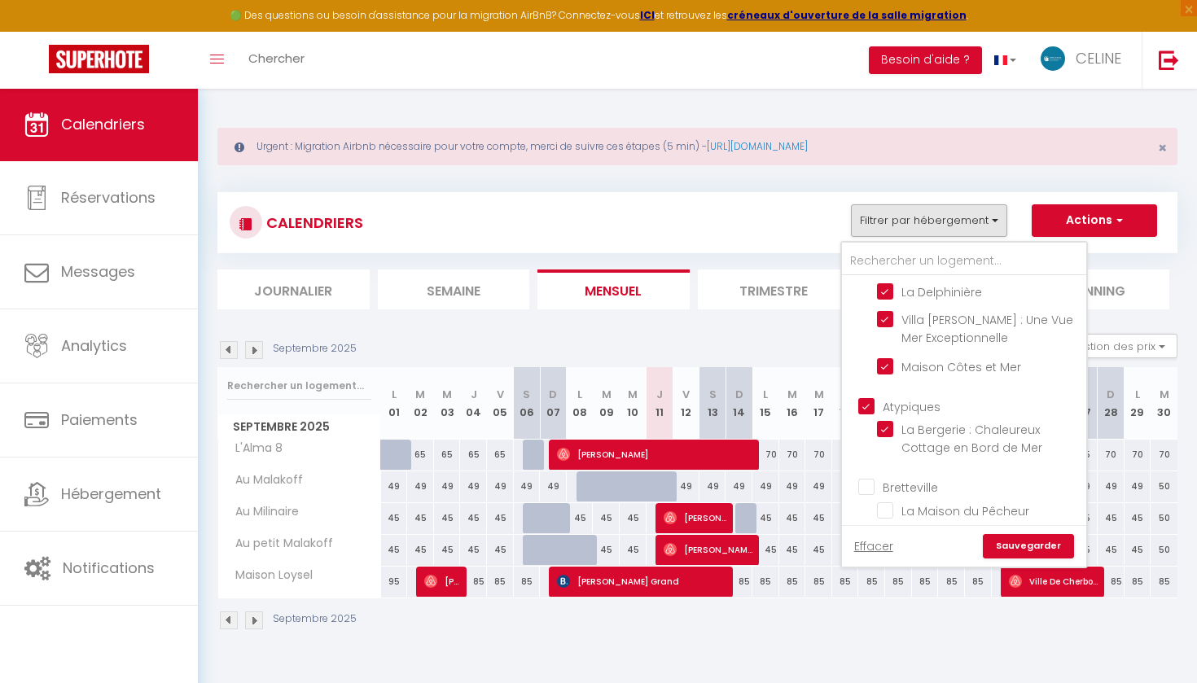
checkbox input "false"
click at [863, 478] on input "Bretteville" at bounding box center [980, 486] width 244 height 16
checkbox input "true"
click at [889, 530] on input "La Porte 15" at bounding box center [979, 538] width 204 height 16
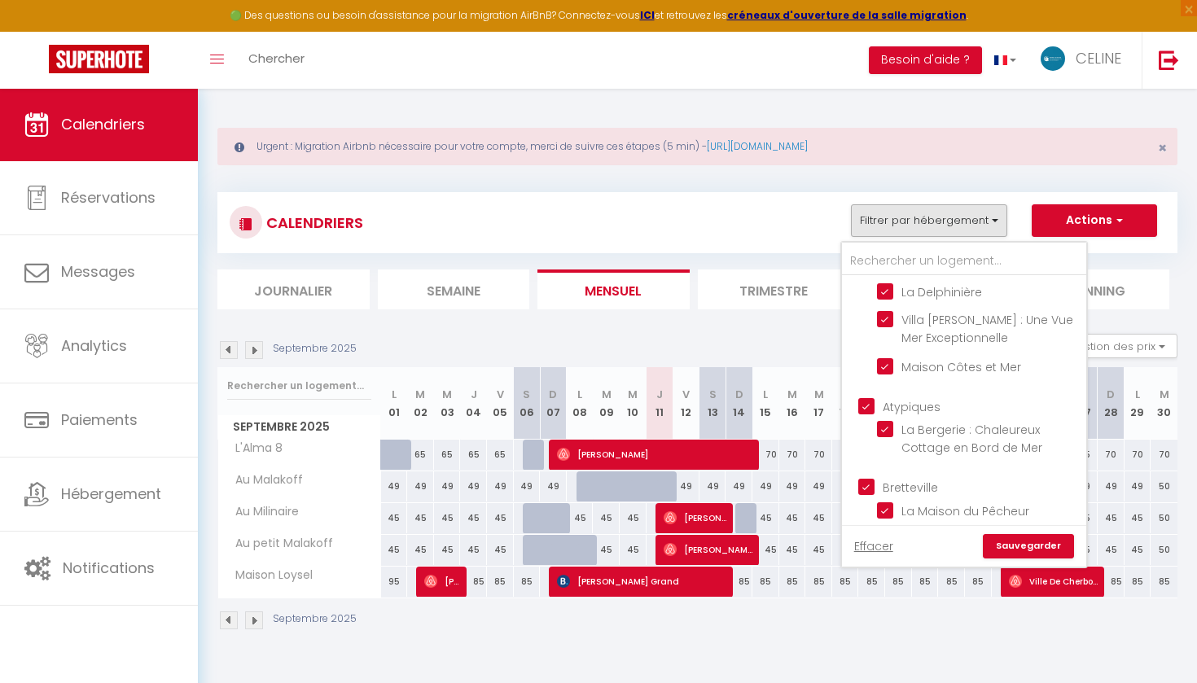
checkbox input "false"
click at [1021, 540] on link "Sauvegarder" at bounding box center [1028, 546] width 91 height 24
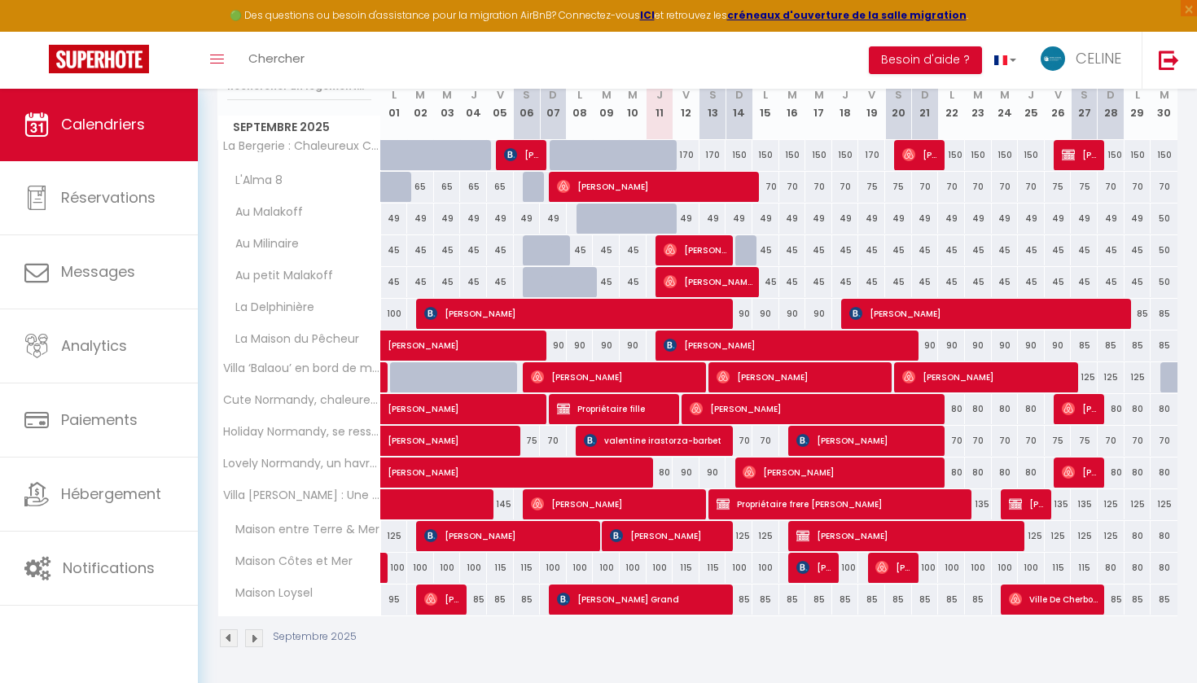
scroll to position [299, 0]
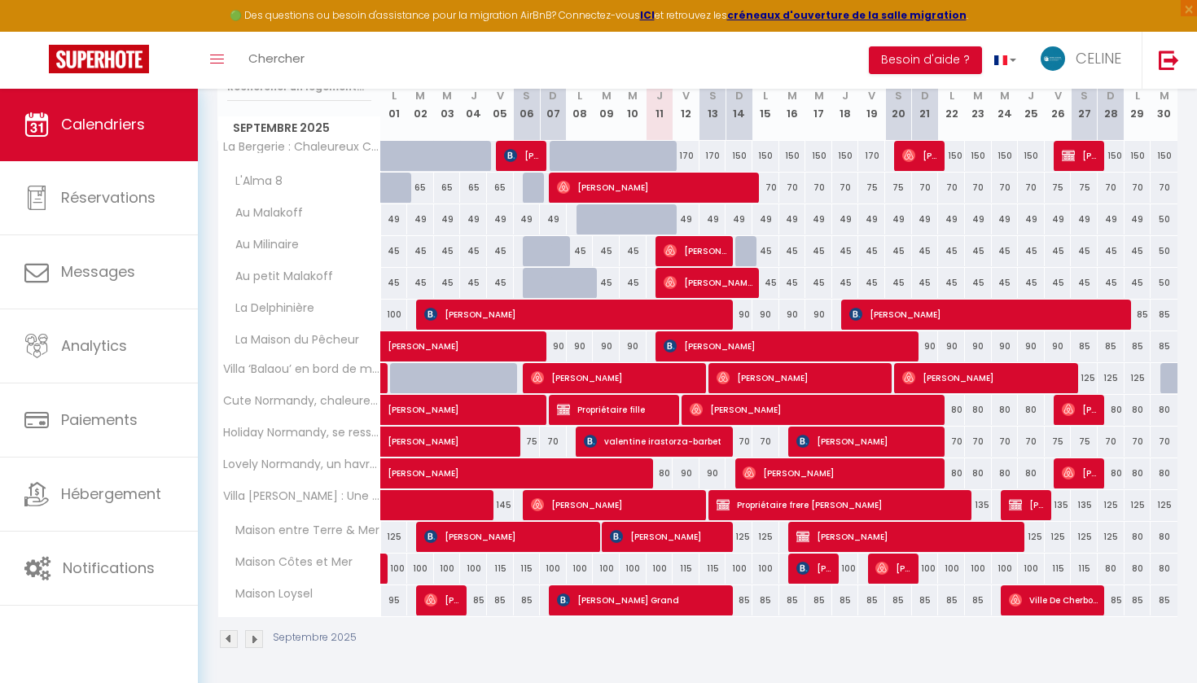
click at [832, 545] on span "[PERSON_NAME]" at bounding box center [908, 536] width 224 height 31
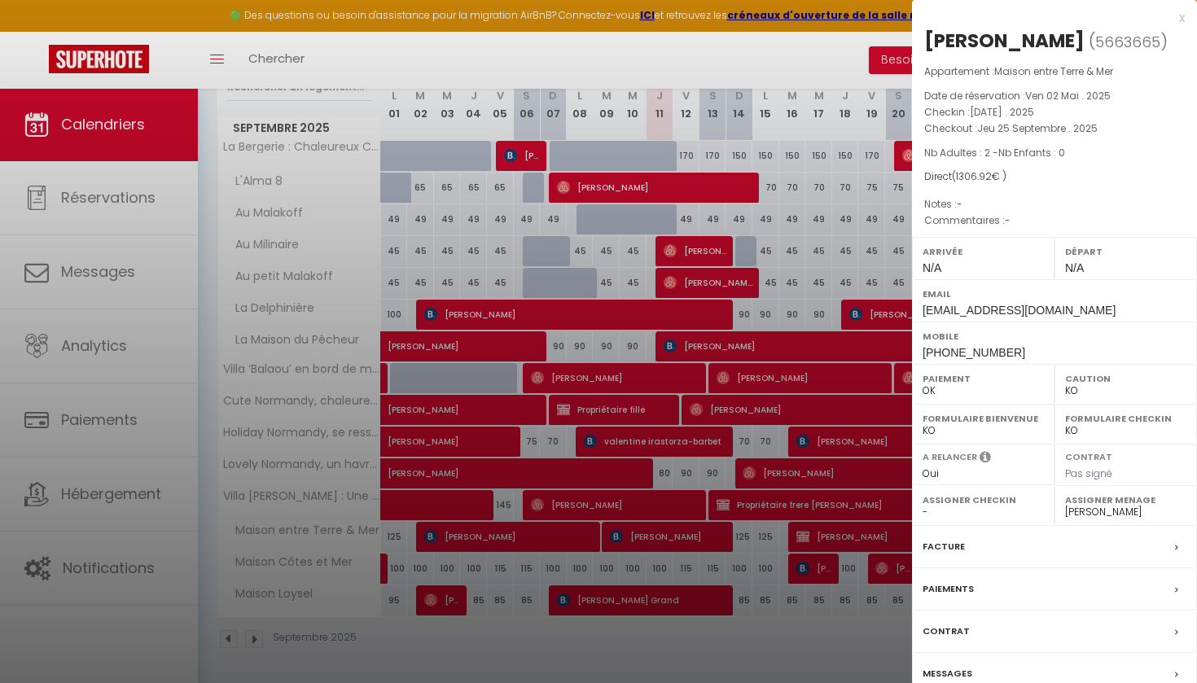
click at [964, 586] on label "Paiements" at bounding box center [948, 589] width 51 height 17
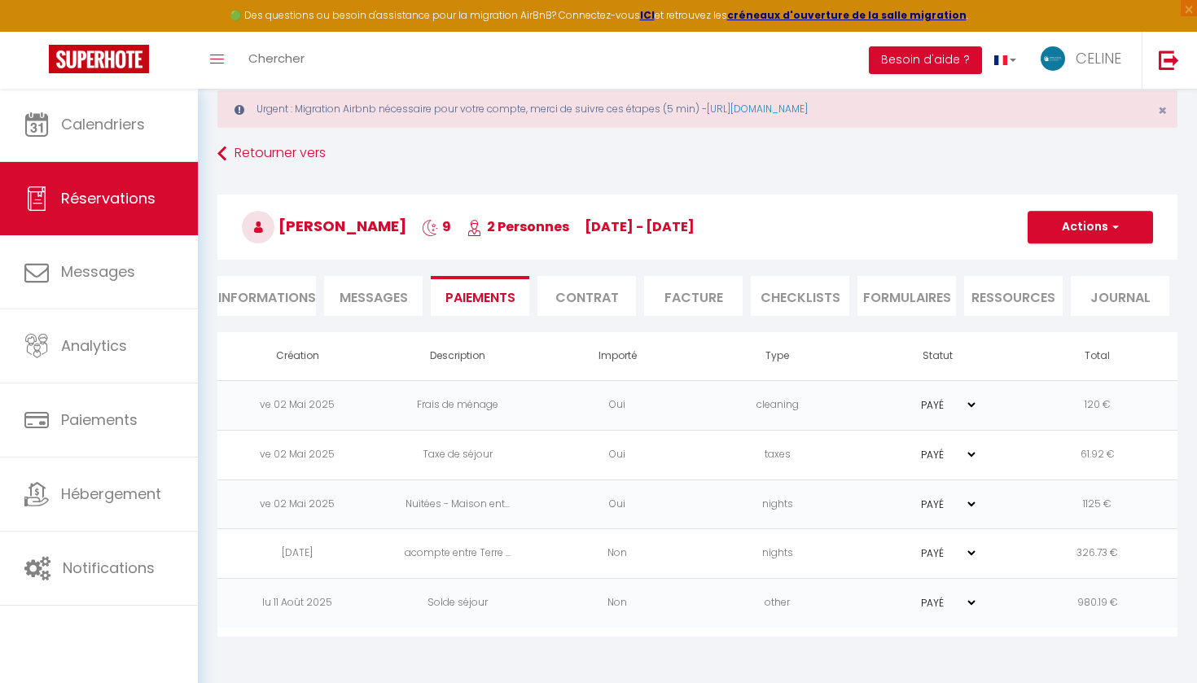
scroll to position [38, 0]
click at [220, 152] on icon at bounding box center [221, 152] width 9 height 29
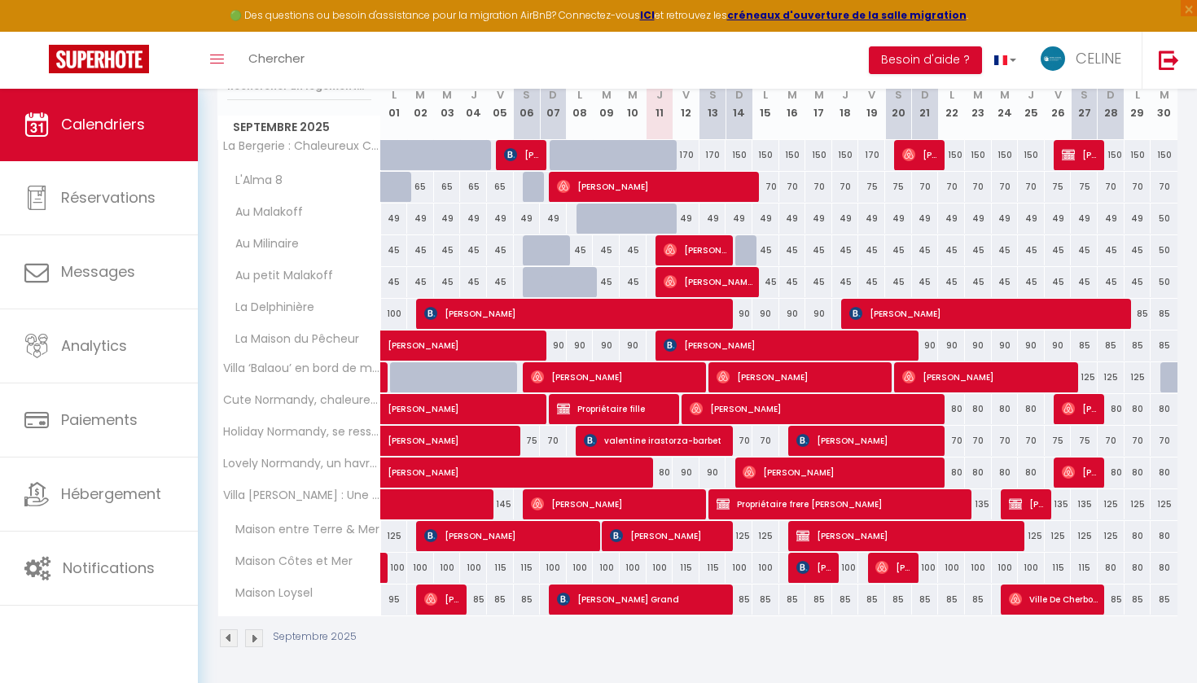
scroll to position [299, 0]
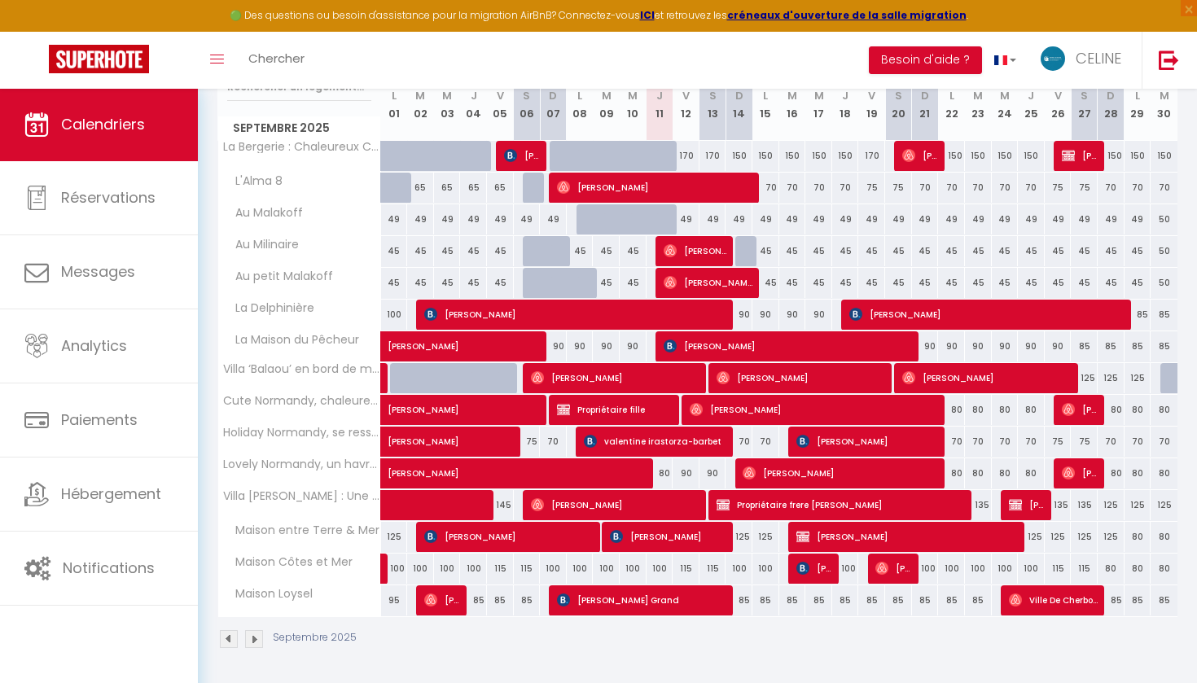
click at [261, 639] on img at bounding box center [254, 639] width 18 height 18
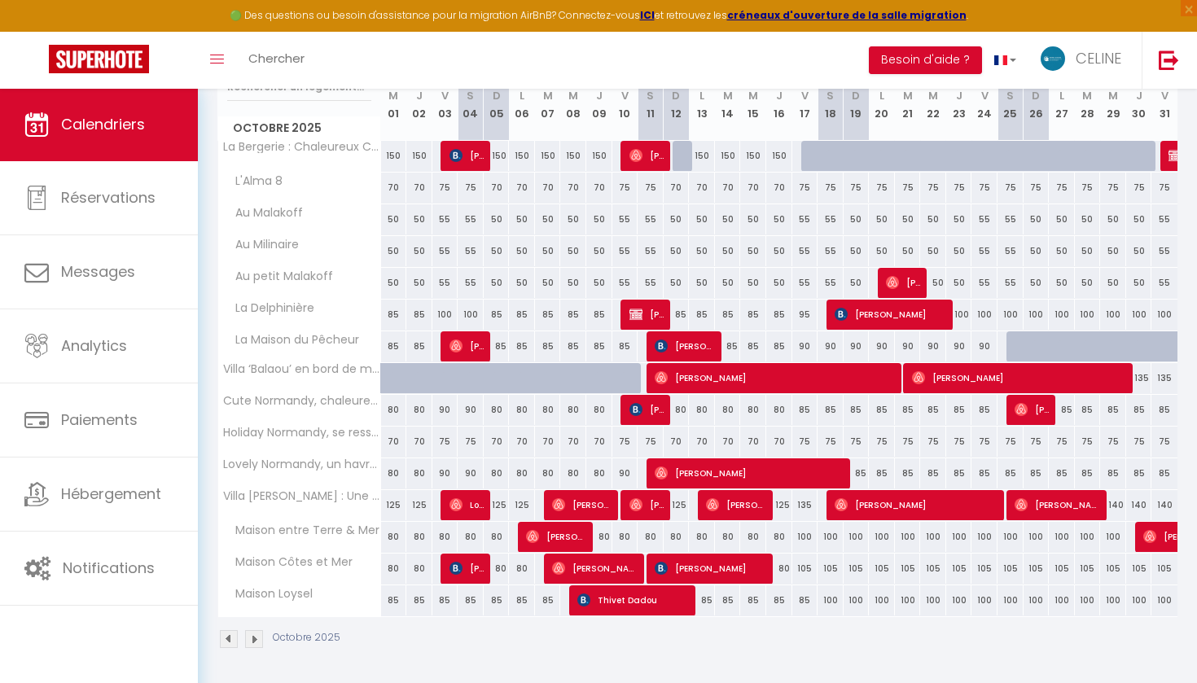
click at [638, 312] on img at bounding box center [636, 314] width 13 height 13
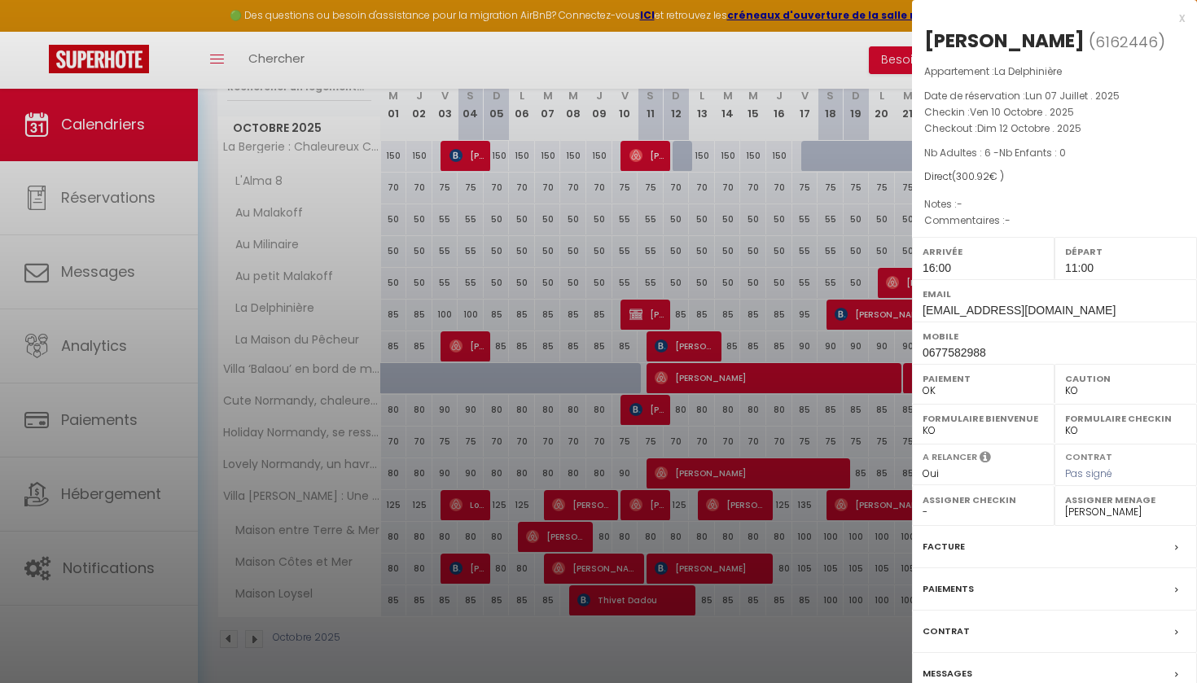
click at [959, 584] on label "Paiements" at bounding box center [948, 589] width 51 height 17
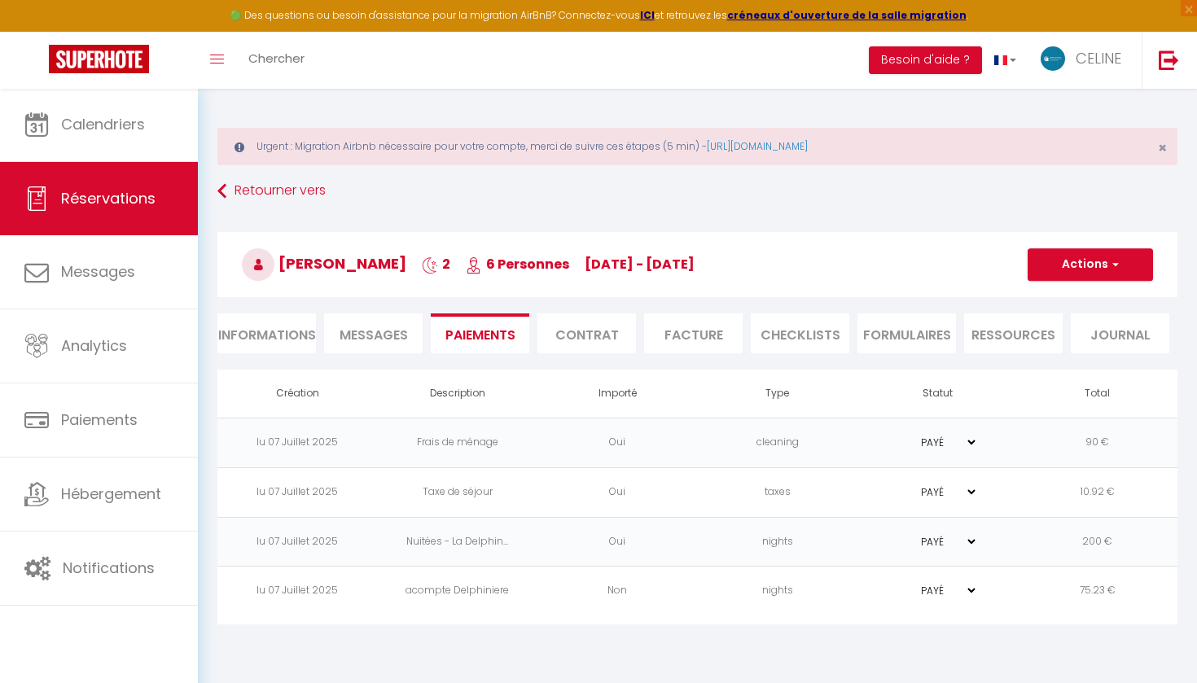
click at [1050, 271] on button "Actions" at bounding box center [1090, 264] width 125 height 33
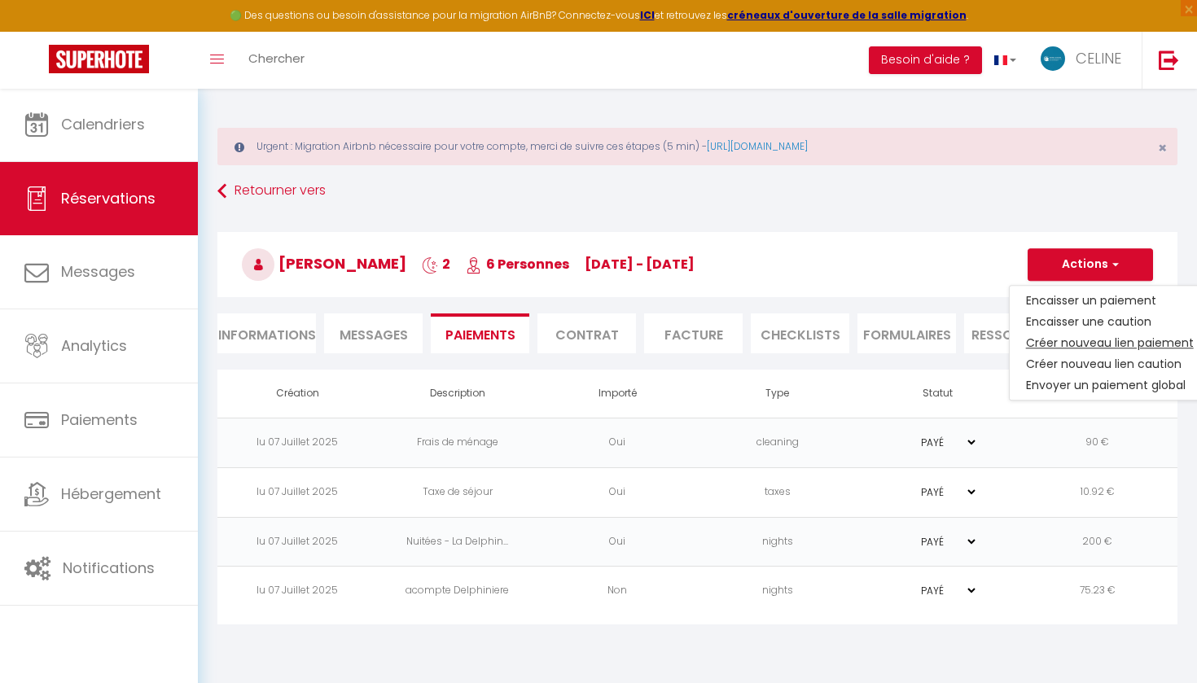
click at [1047, 347] on link "Créer nouveau lien paiement" at bounding box center [1110, 342] width 200 height 21
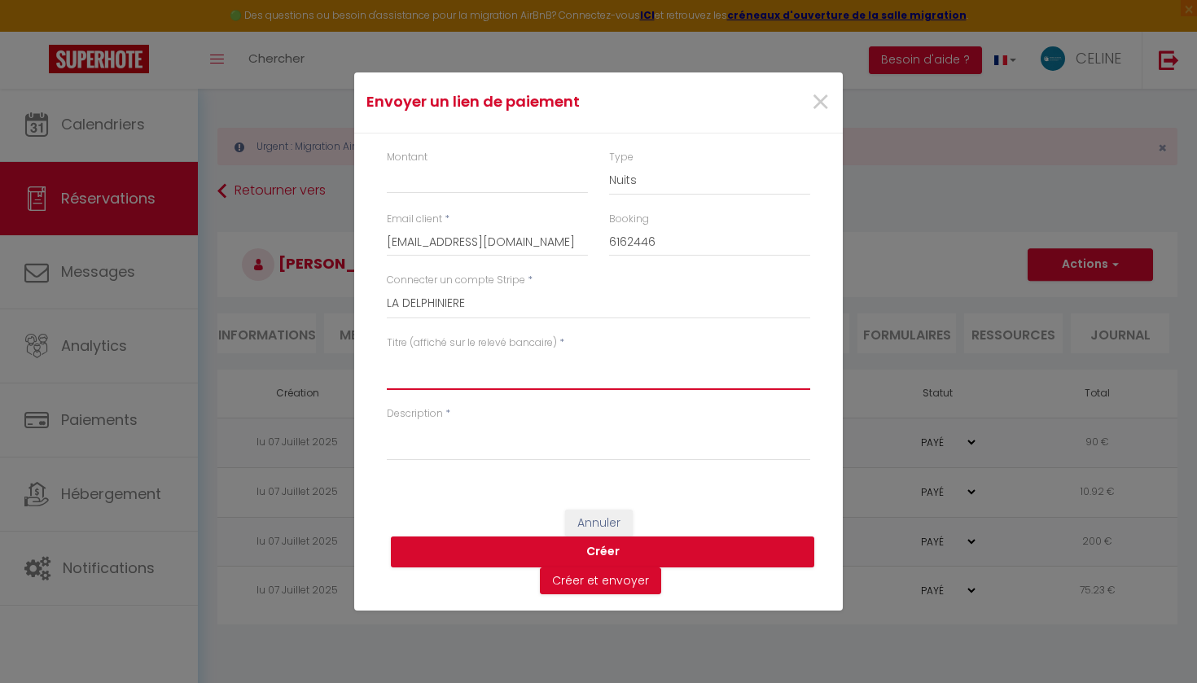
click at [469, 371] on textarea "Titre (affiché sur le relevé bancaire)" at bounding box center [598, 370] width 423 height 39
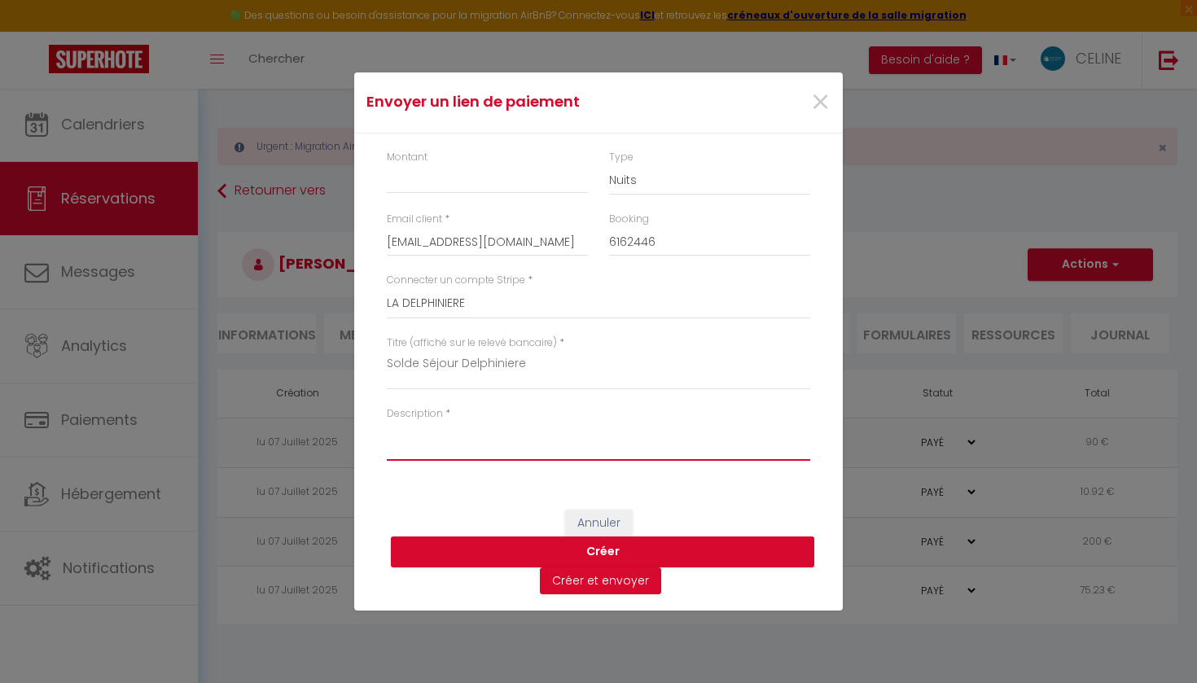
click at [486, 424] on textarea "Description" at bounding box center [598, 441] width 423 height 39
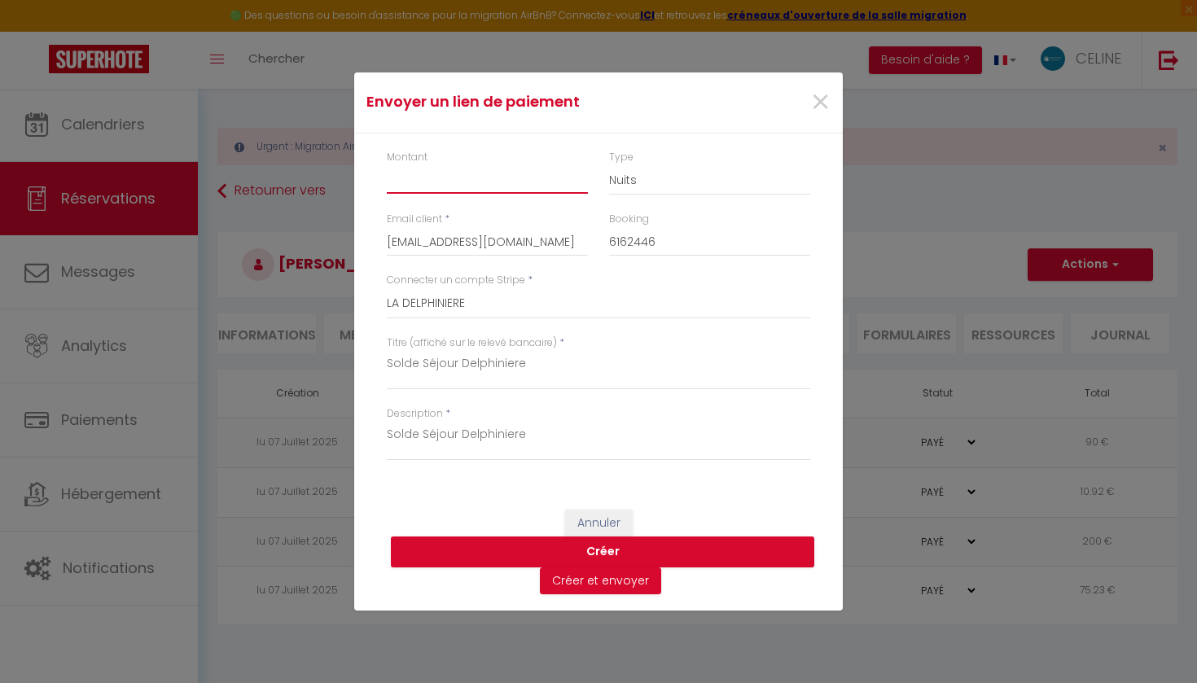
click at [489, 175] on input "Montant" at bounding box center [487, 179] width 201 height 29
click at [595, 577] on button "Créer et envoyer" at bounding box center [600, 582] width 121 height 28
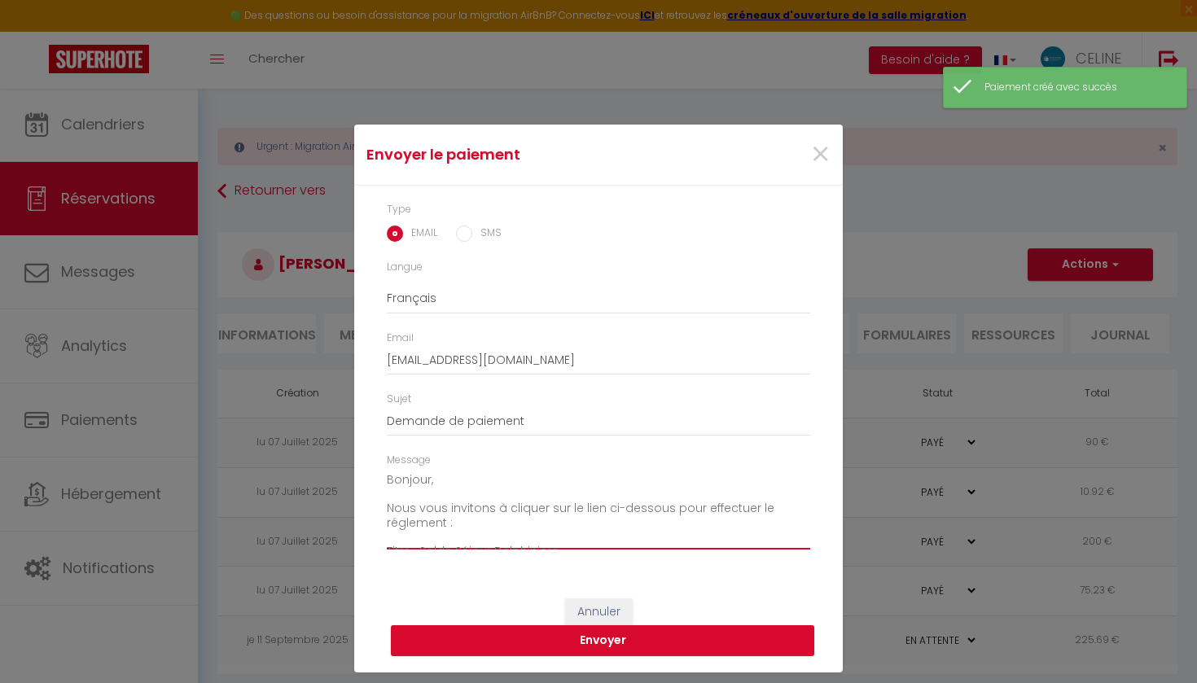
click at [511, 472] on textarea "Bonjour, Nous vous invitons à cliquer sur le lien ci-dessous pour effectuer le …" at bounding box center [598, 508] width 423 height 82
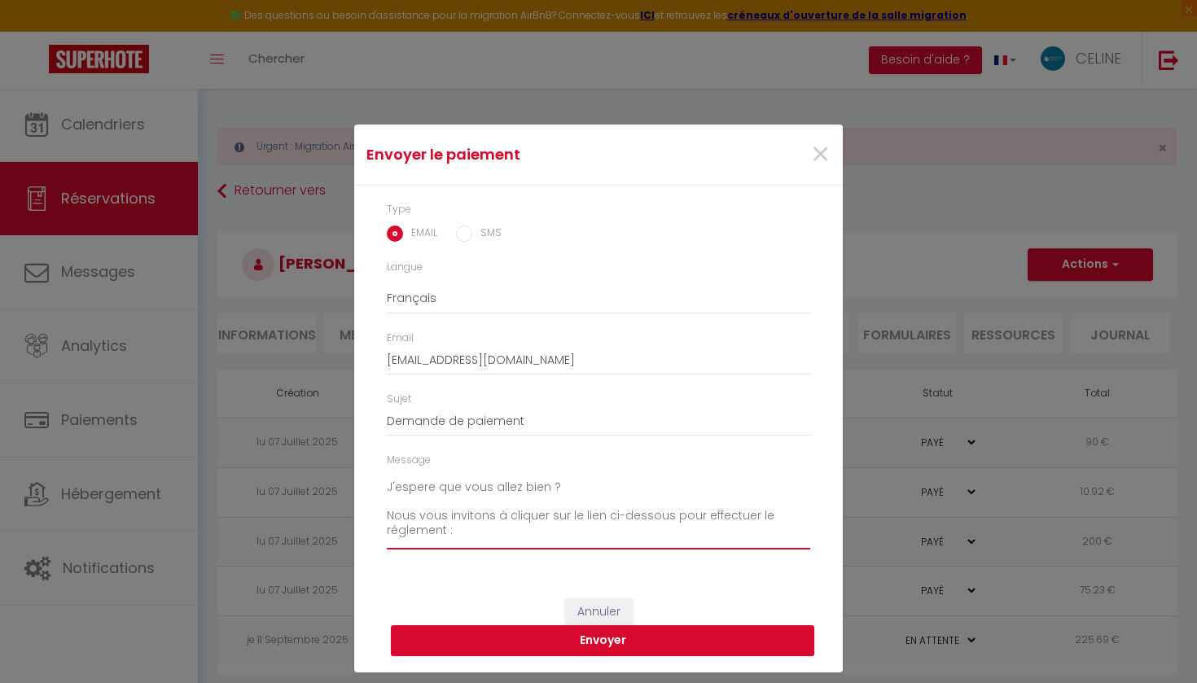
scroll to position [28, 0]
click at [447, 523] on textarea "Bonjour [PERSON_NAME], J'espere que vous allez bien ? Nous vous invitons à cliq…" at bounding box center [598, 508] width 423 height 82
drag, startPoint x: 441, startPoint y: 524, endPoint x: 367, endPoint y: 522, distance: 73.3
click at [367, 522] on div "Type EMAIL SMS Langue Anglais Français Espagnol Portugais Email [EMAIL_ADDRESS]…" at bounding box center [598, 384] width 489 height 397
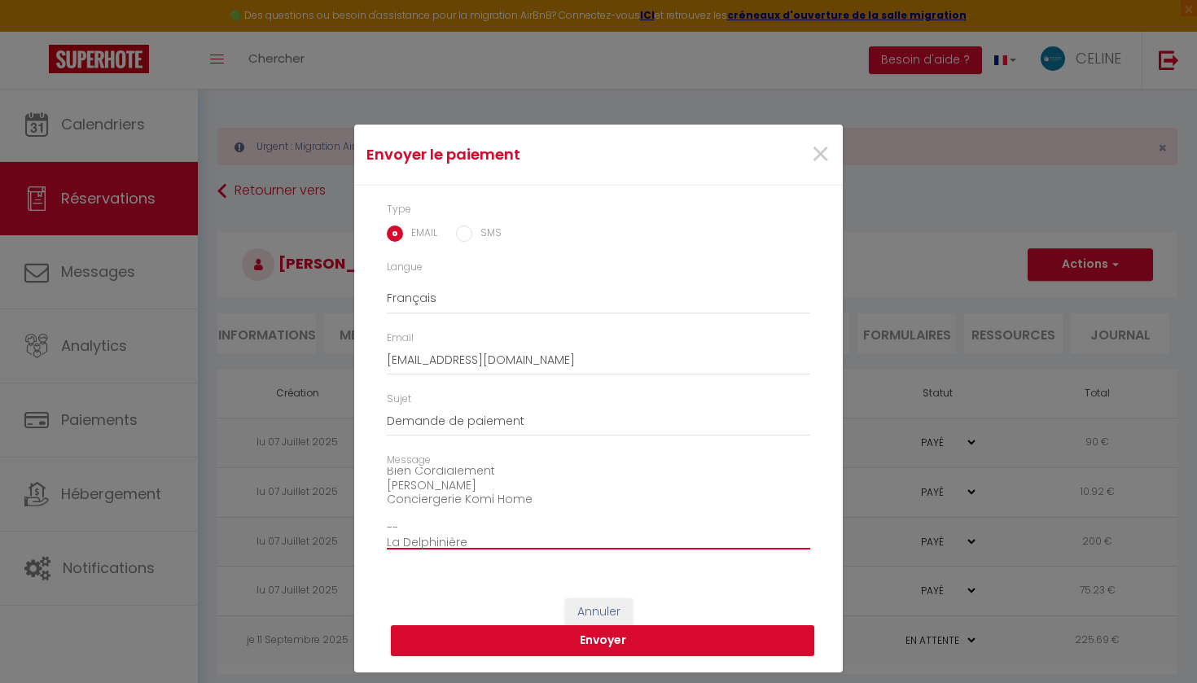
scroll to position [208, 0]
click at [659, 636] on button "Envoyer" at bounding box center [602, 640] width 423 height 31
